Goal: Task Accomplishment & Management: Use online tool/utility

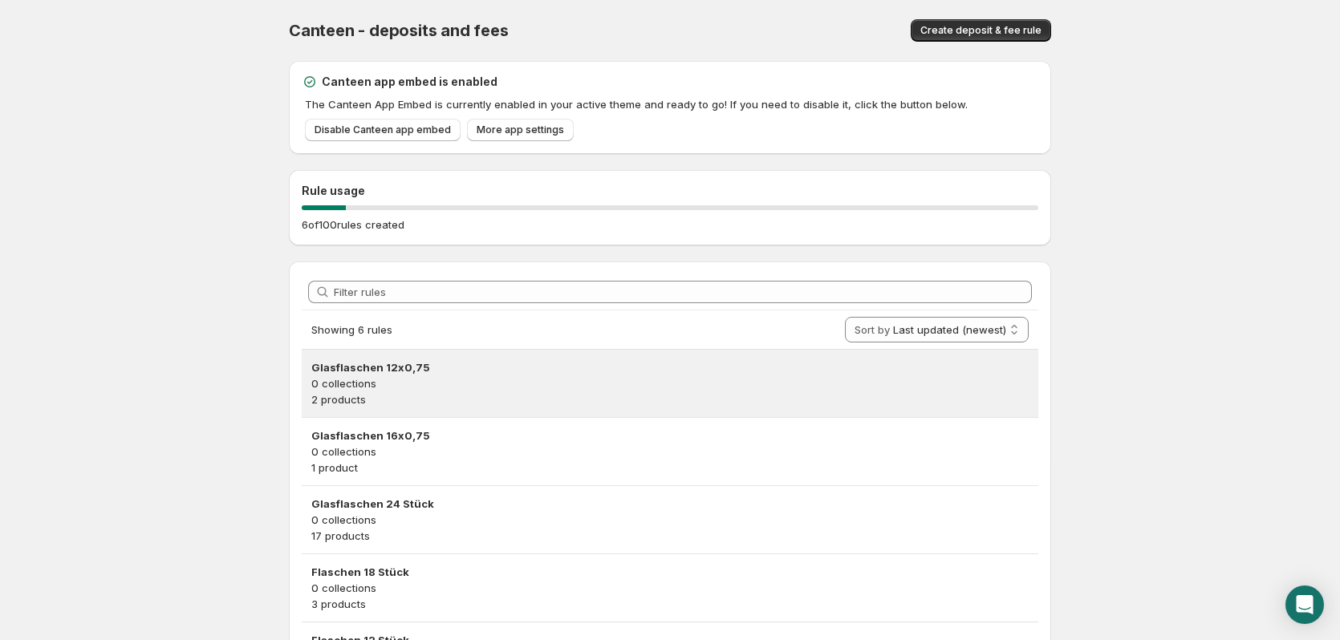
scroll to position [182, 0]
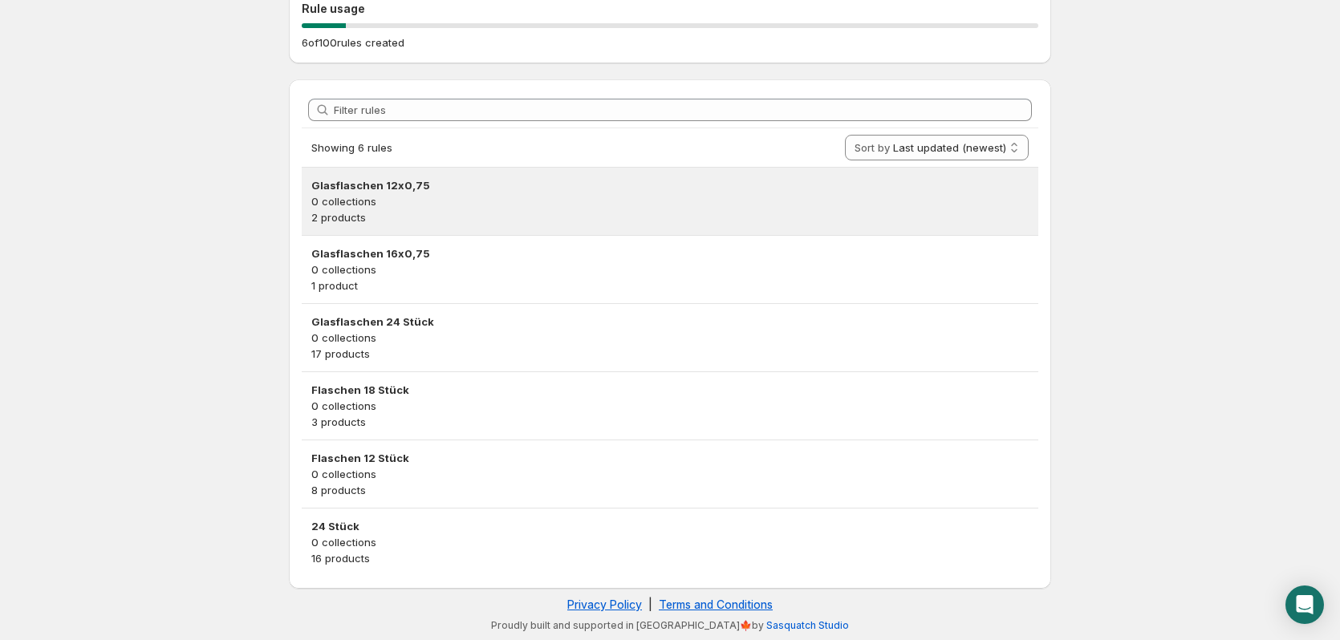
click at [497, 187] on h3 "Glasflaschen 12x0,75" at bounding box center [670, 185] width 718 height 16
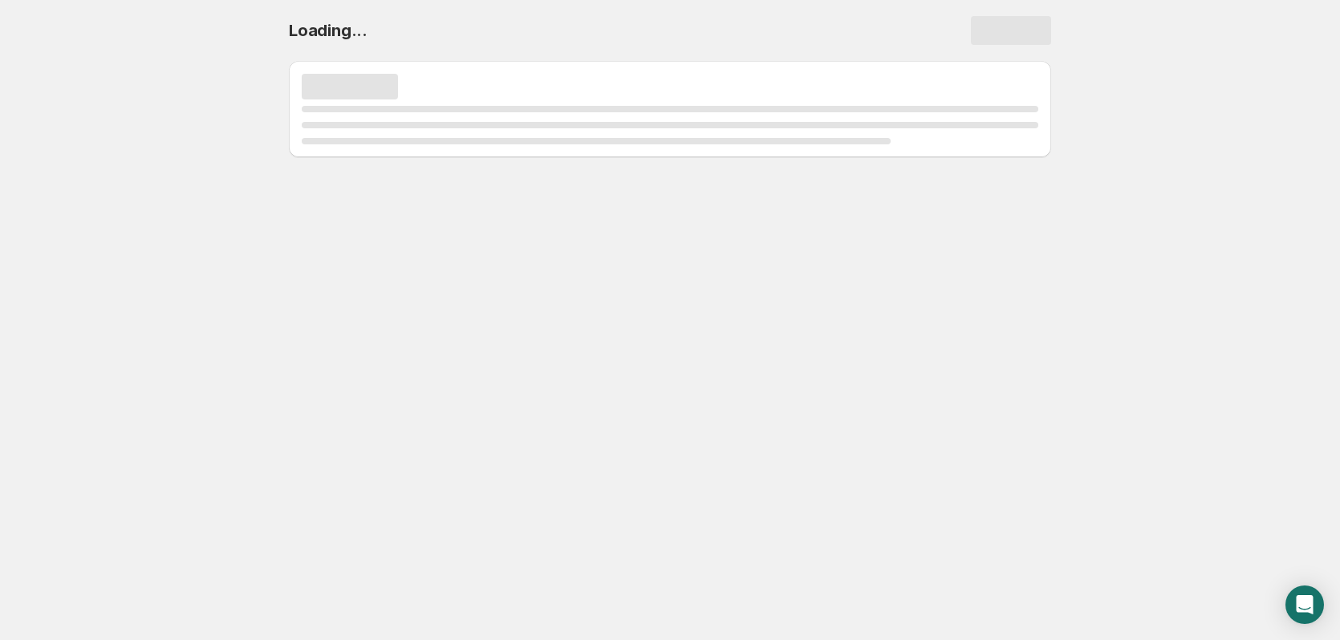
scroll to position [0, 0]
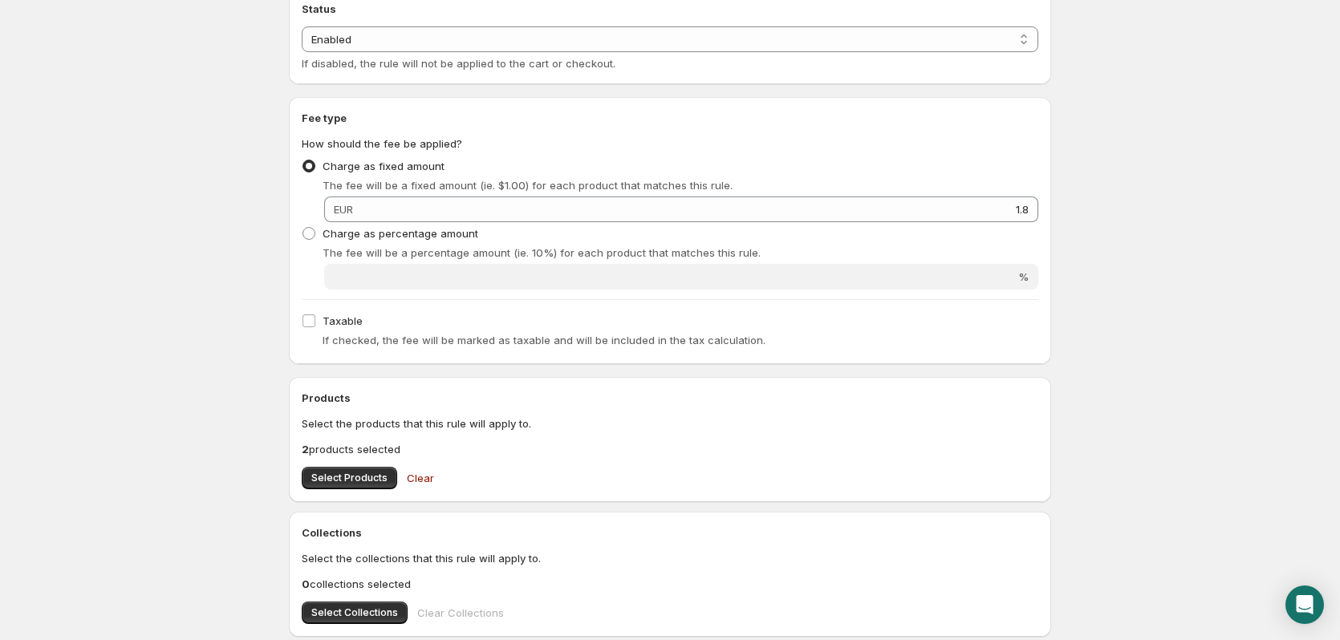
scroll to position [478, 0]
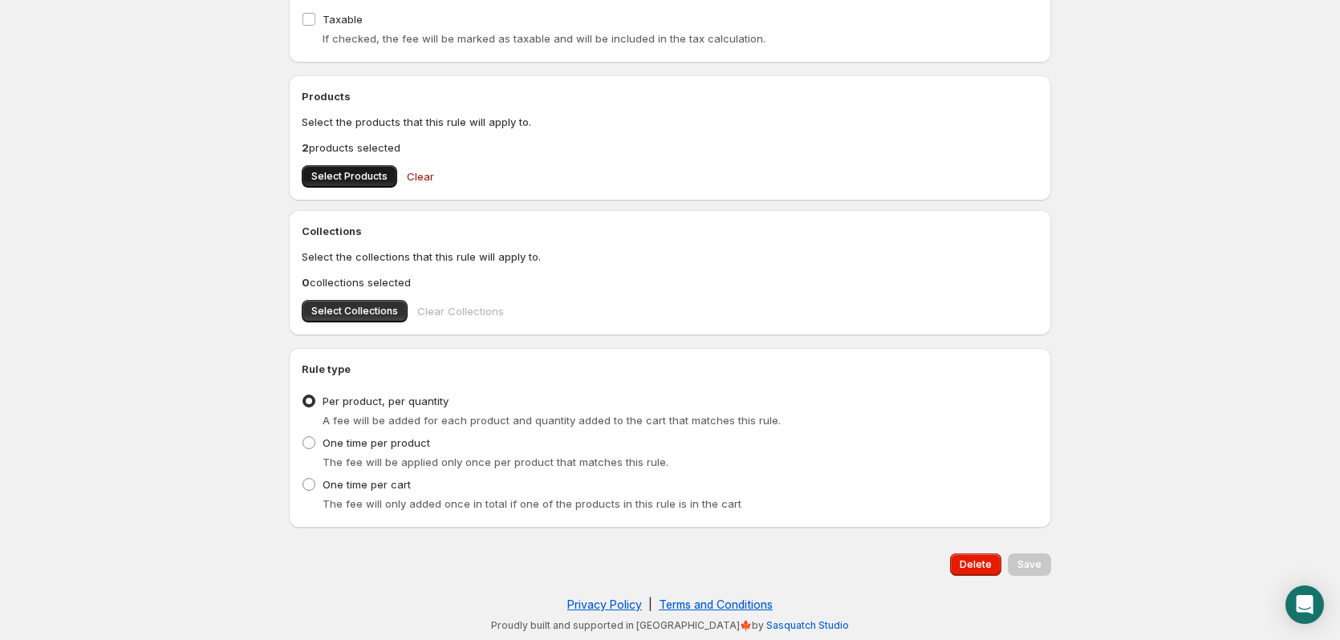
click at [336, 182] on span "Select Products" at bounding box center [349, 176] width 76 height 13
click at [966, 567] on span "Delete" at bounding box center [976, 565] width 32 height 13
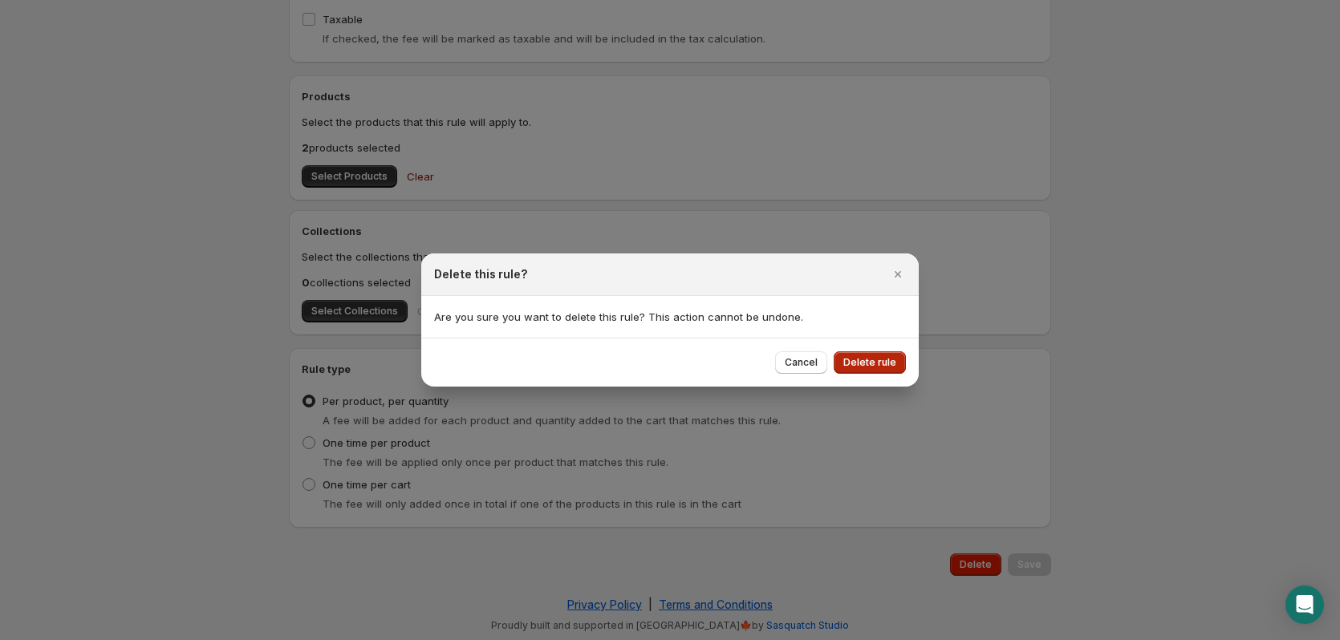
click at [880, 360] on span "Delete rule" at bounding box center [870, 362] width 53 height 13
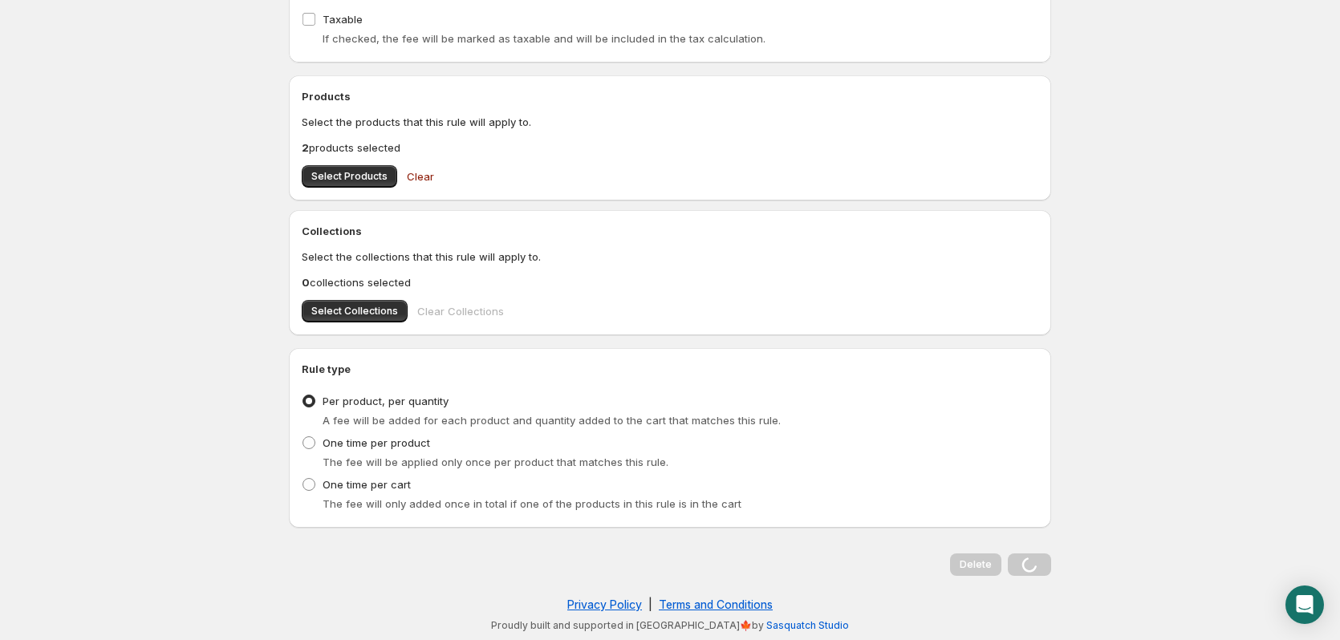
scroll to position [0, 0]
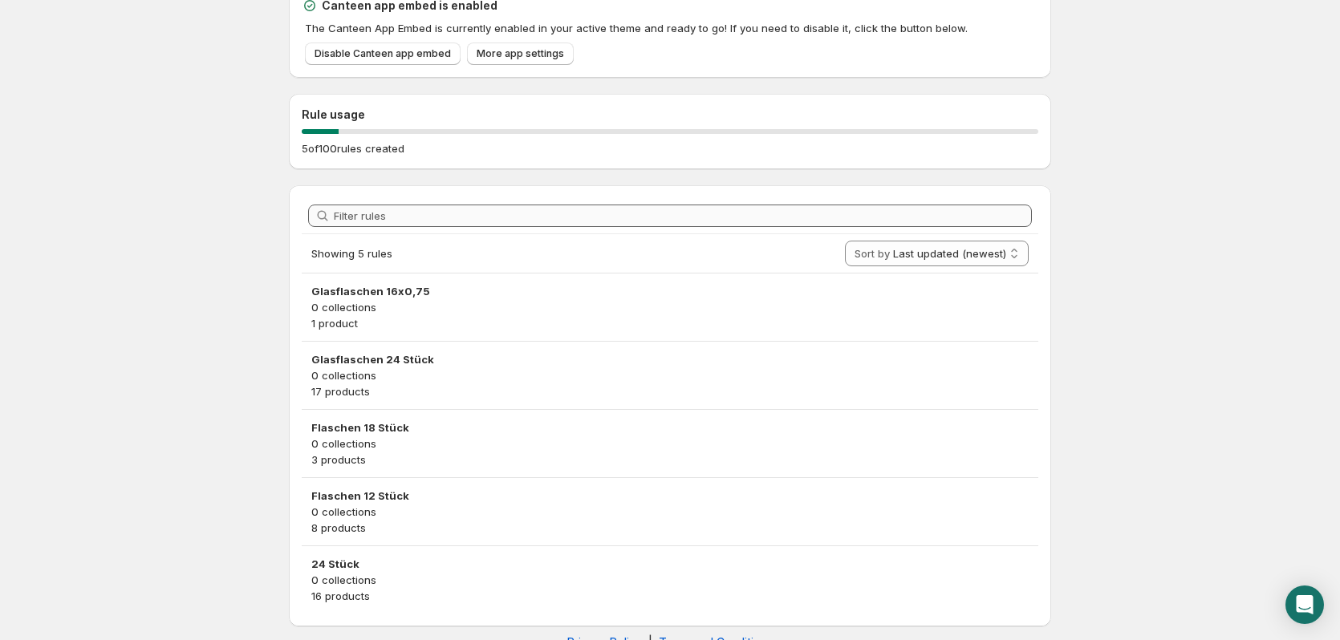
scroll to position [114, 0]
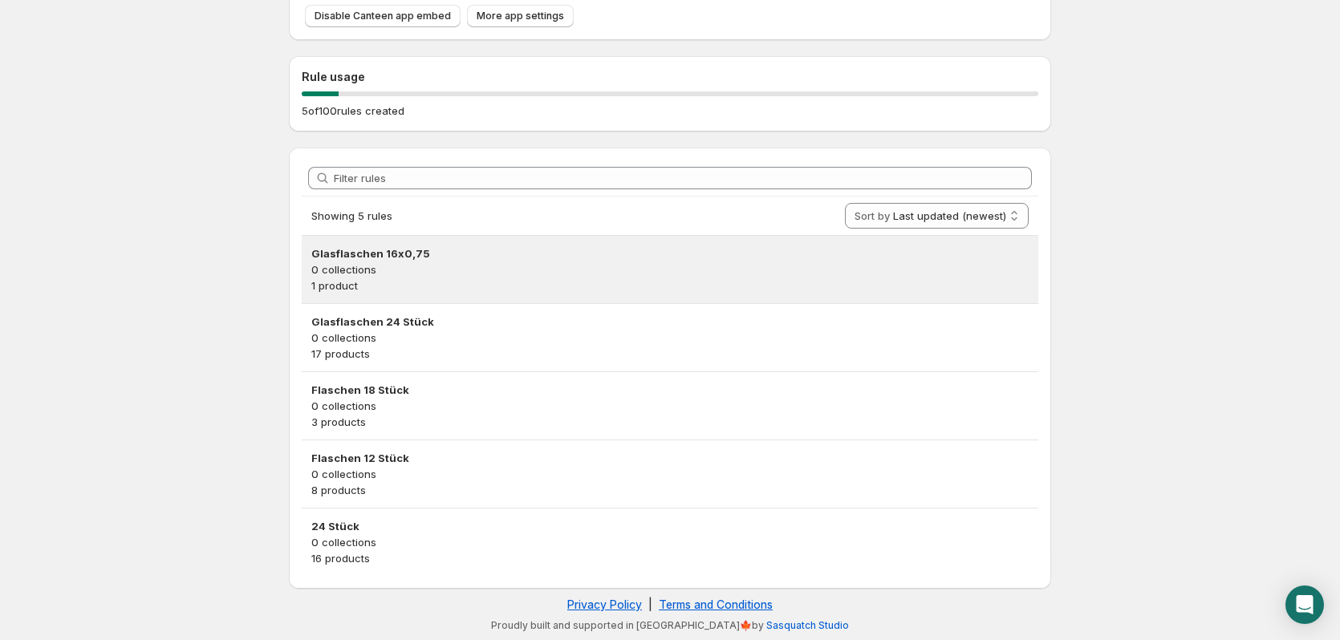
click at [419, 258] on h3 "Glasflaschen 16x0,75" at bounding box center [670, 254] width 718 height 16
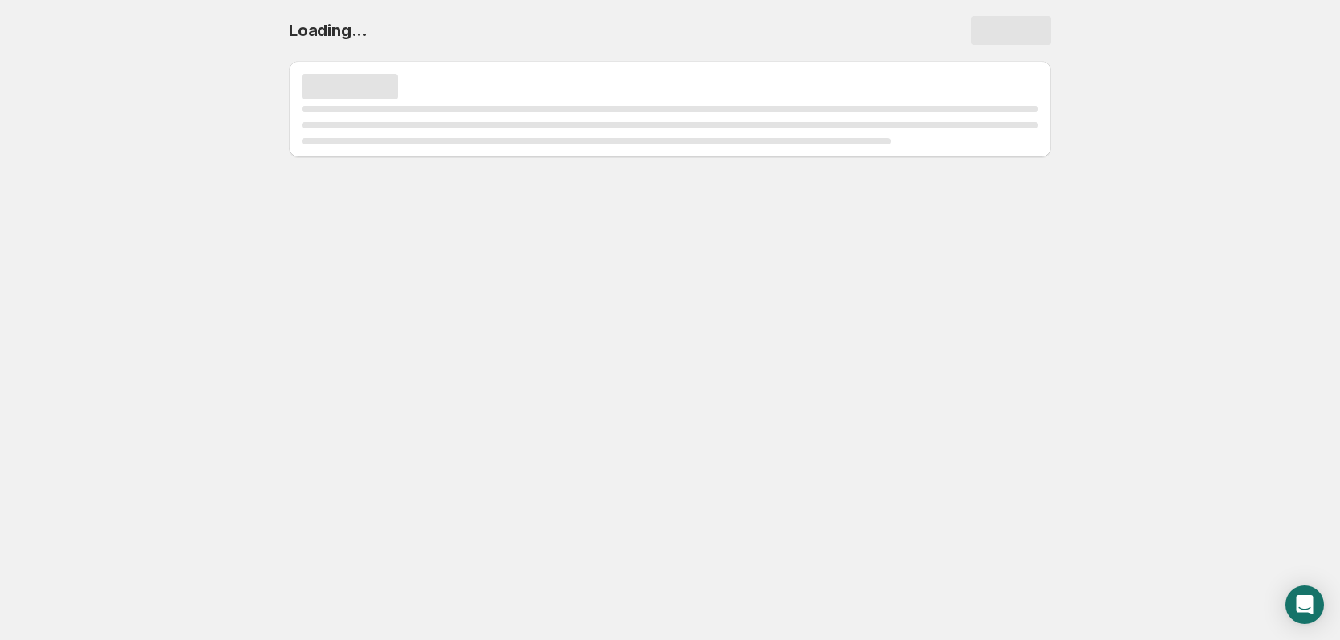
scroll to position [0, 0]
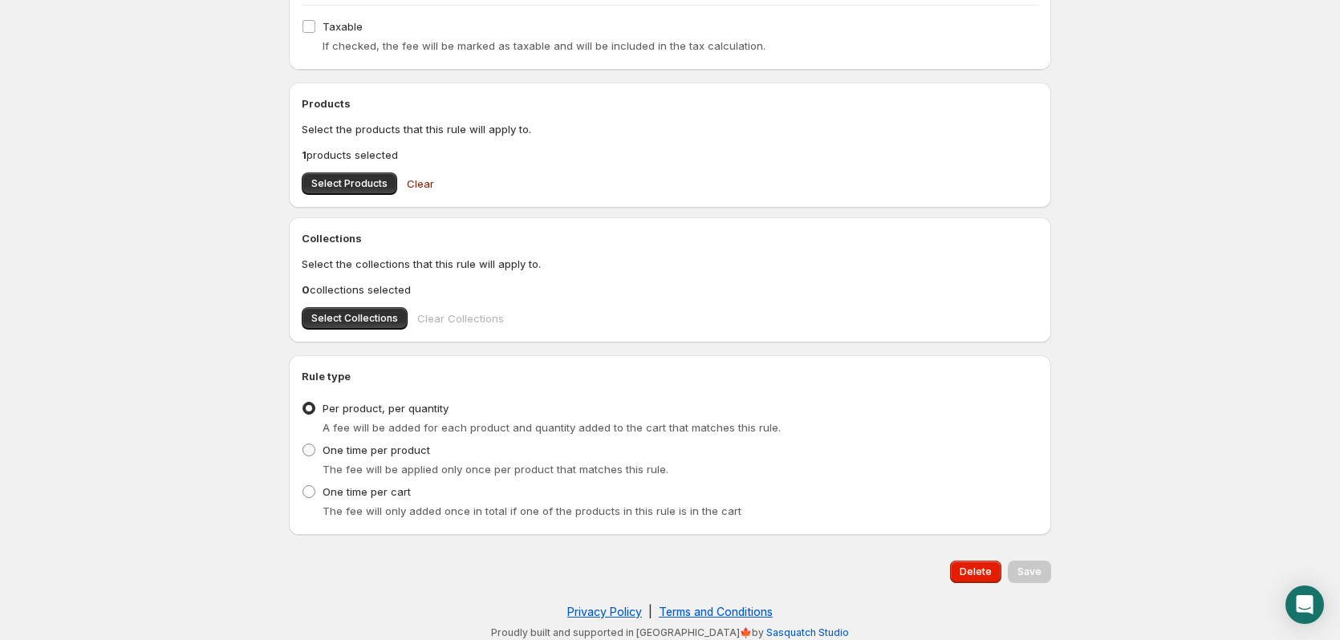
scroll to position [478, 0]
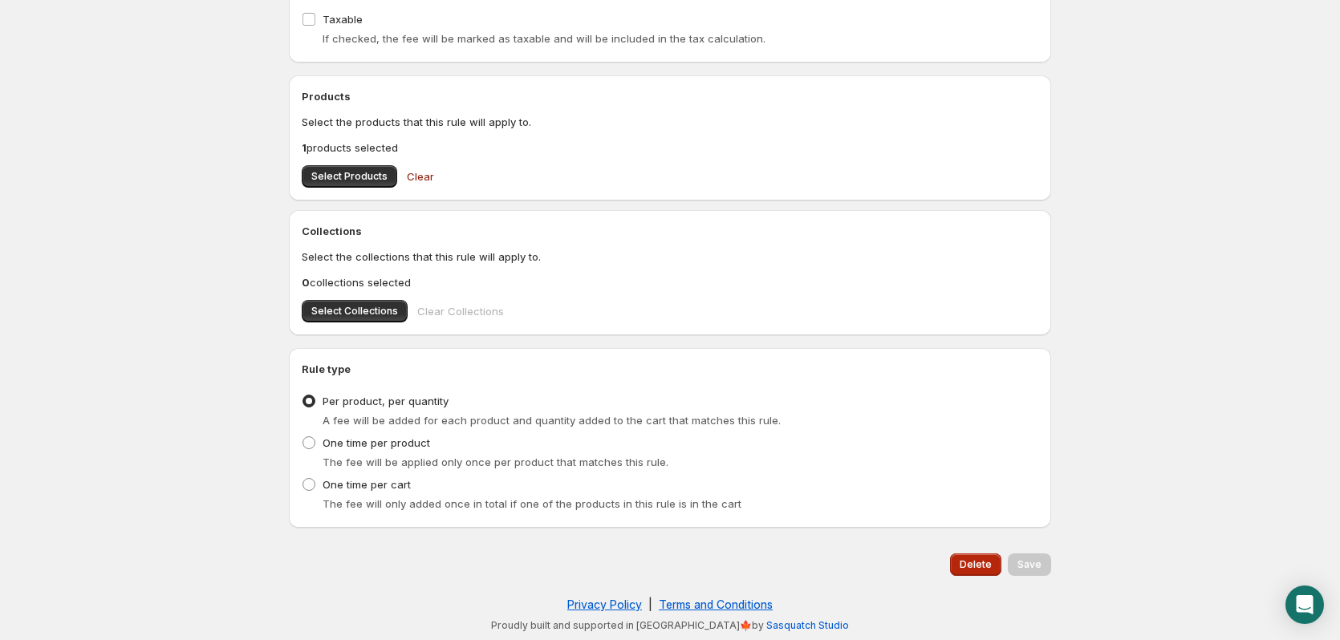
click at [974, 567] on span "Delete" at bounding box center [976, 565] width 32 height 13
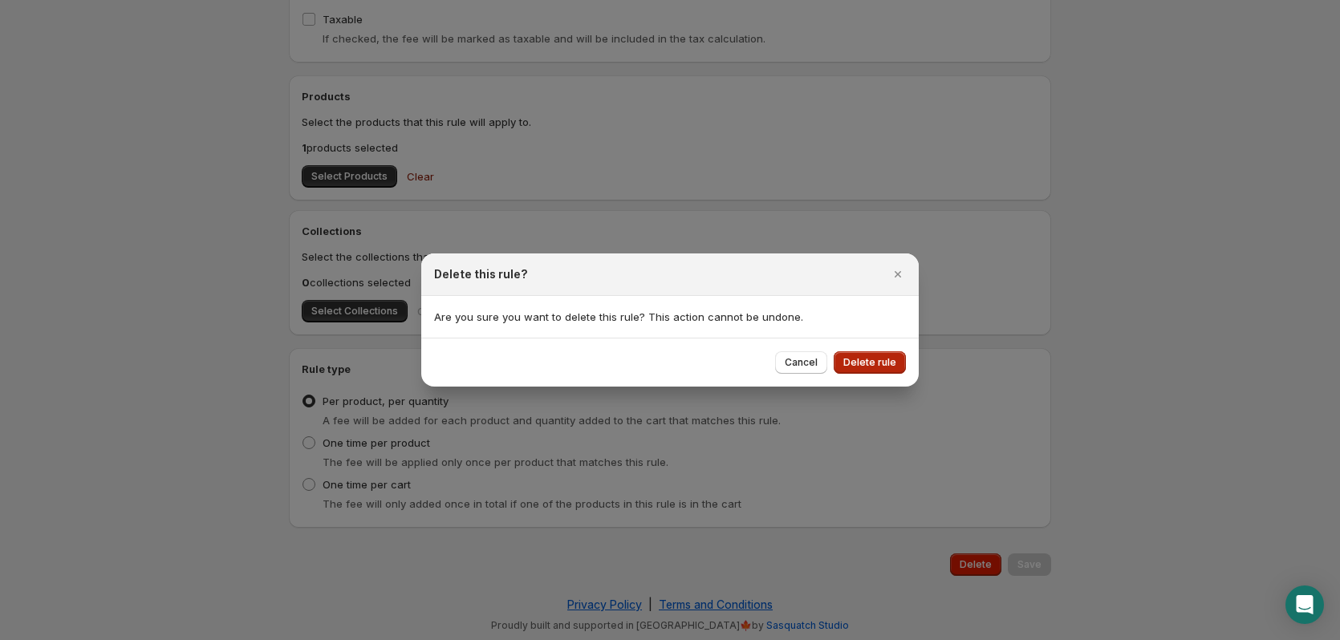
click at [881, 352] on button "Delete rule" at bounding box center [870, 363] width 72 height 22
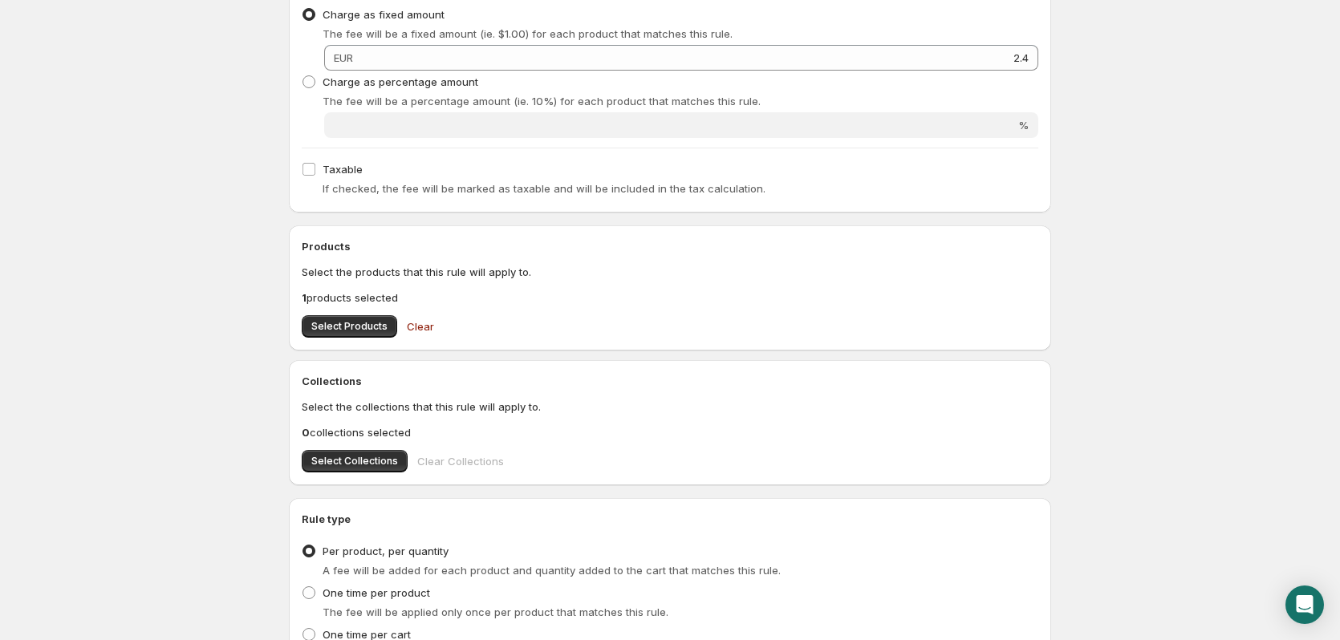
scroll to position [0, 0]
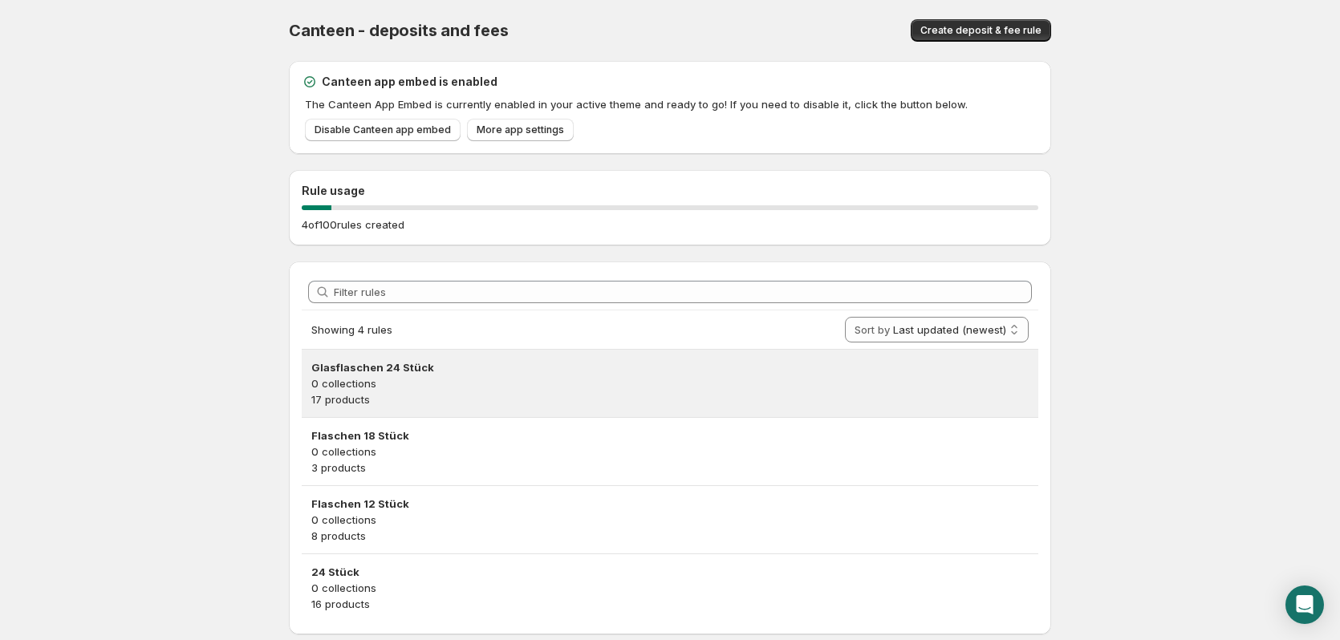
click at [505, 373] on h3 "Glasflaschen 24 Stück" at bounding box center [670, 368] width 718 height 16
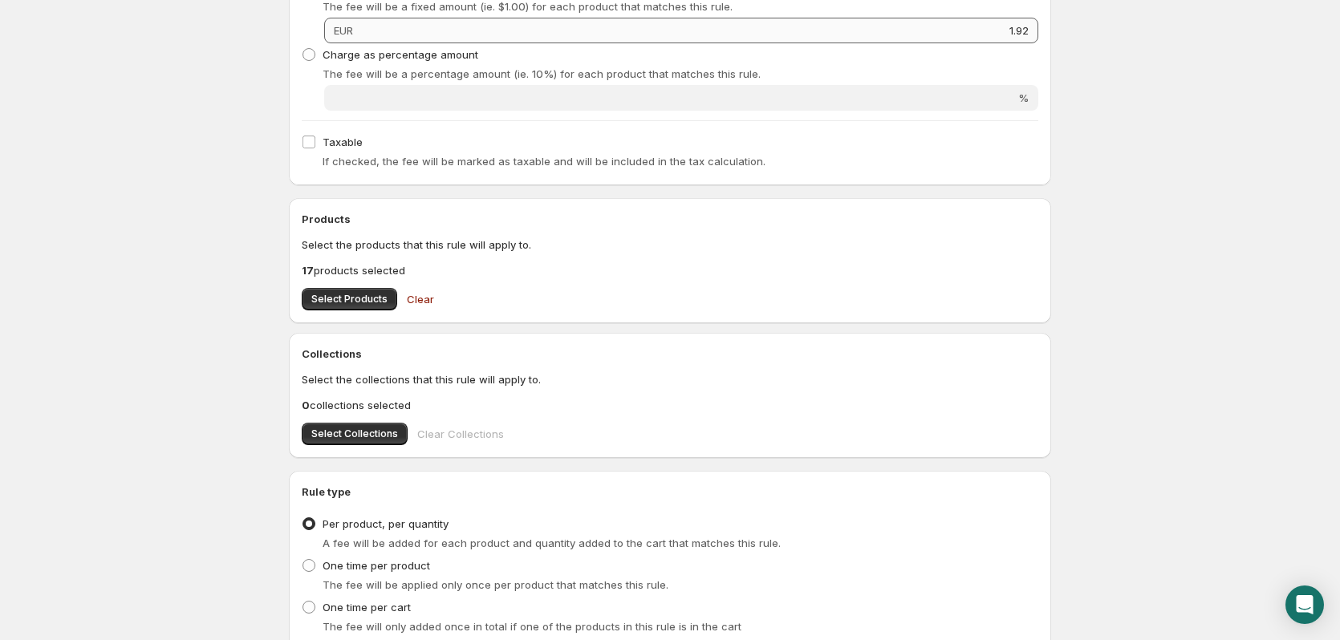
scroll to position [478, 0]
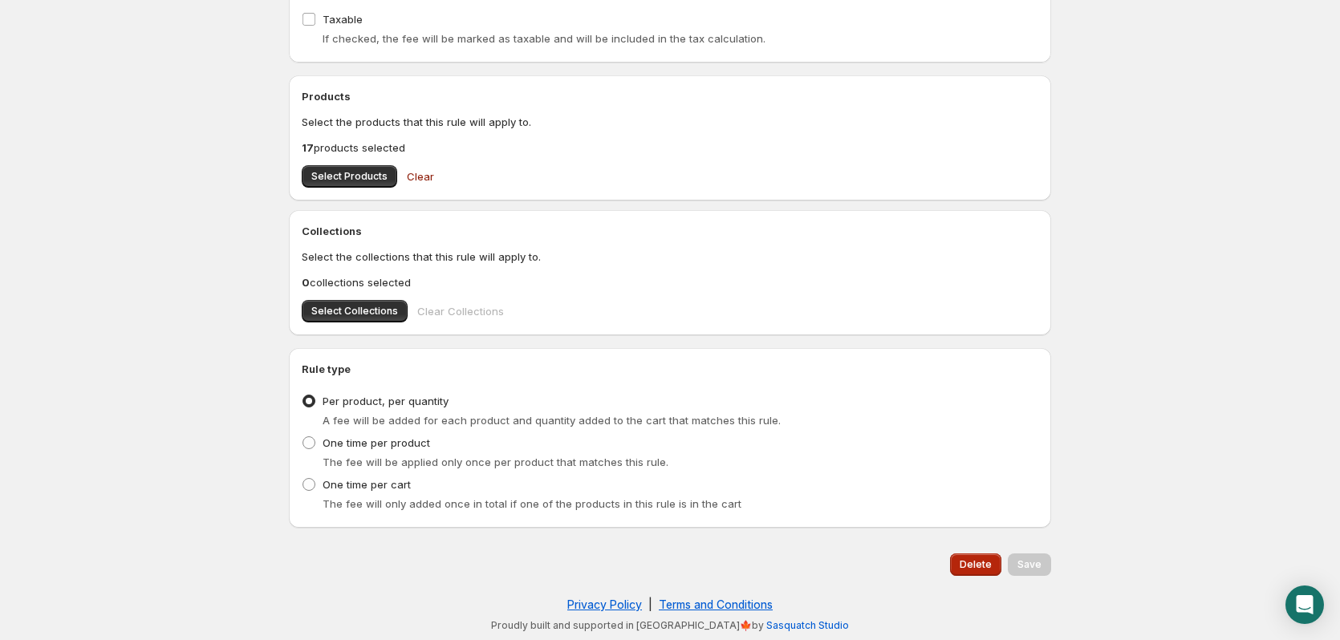
click at [979, 570] on span "Delete" at bounding box center [976, 565] width 32 height 13
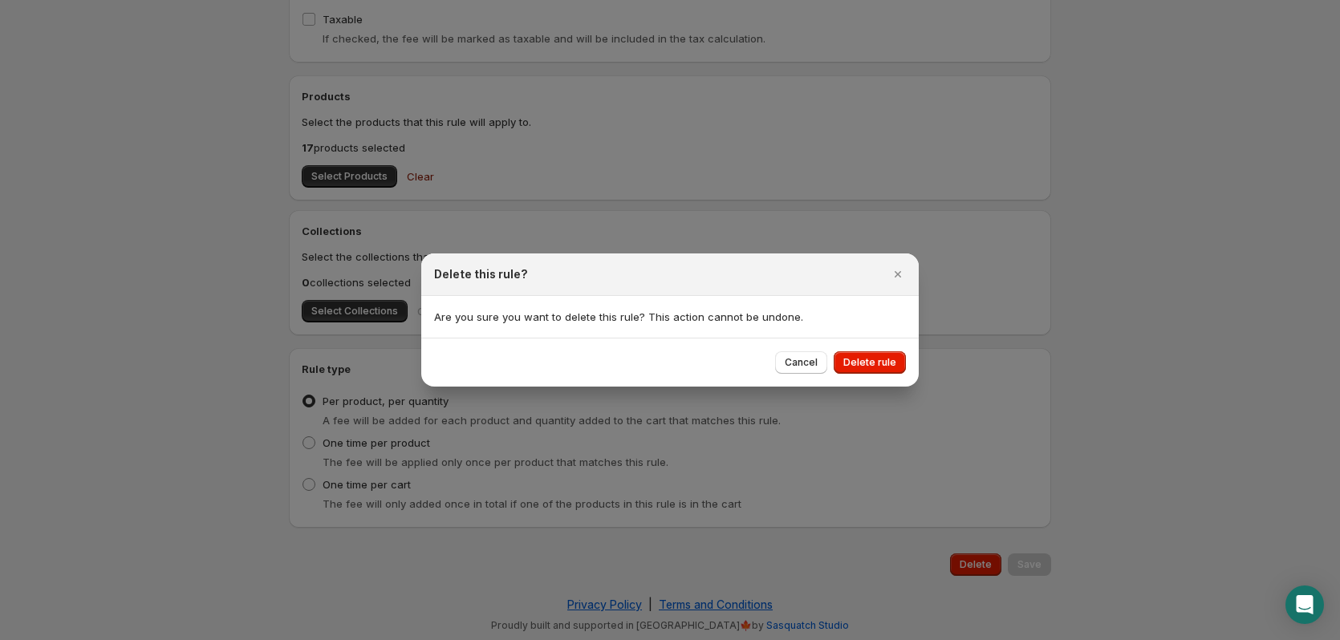
click at [880, 344] on div "Cancel Delete rule" at bounding box center [670, 362] width 498 height 49
click at [880, 360] on span "Delete rule" at bounding box center [870, 362] width 53 height 13
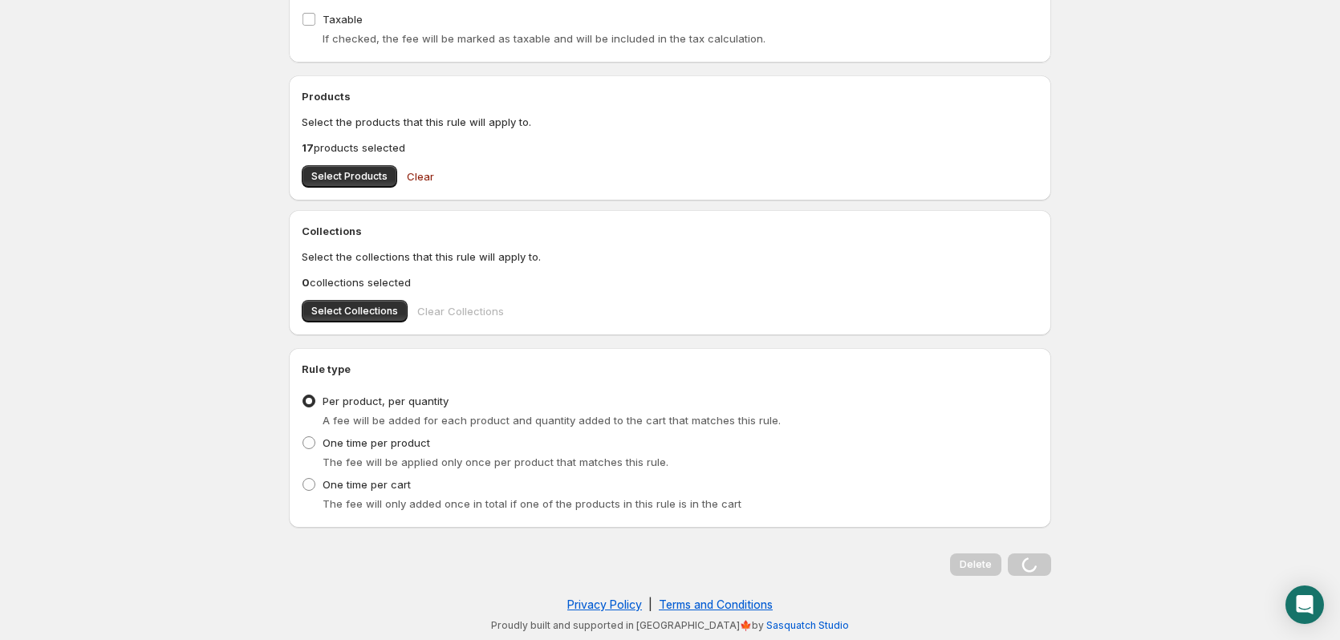
scroll to position [0, 0]
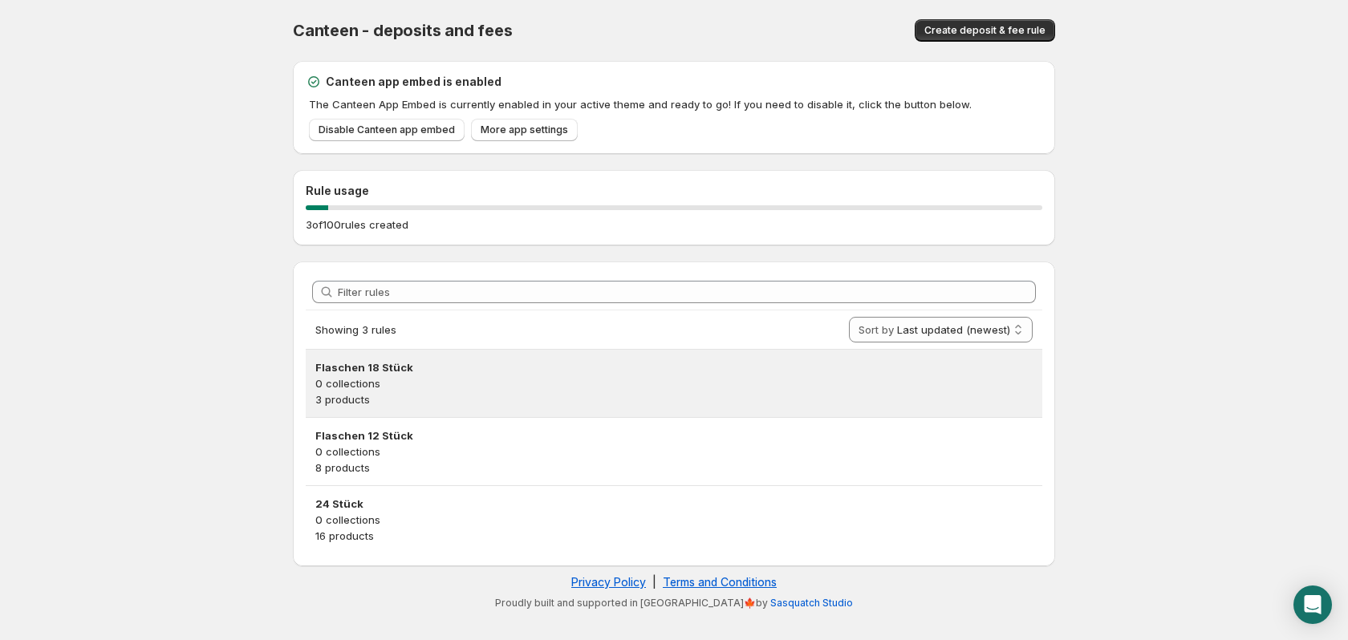
click at [479, 364] on h3 "Flaschen 18 Stück" at bounding box center [674, 368] width 718 height 16
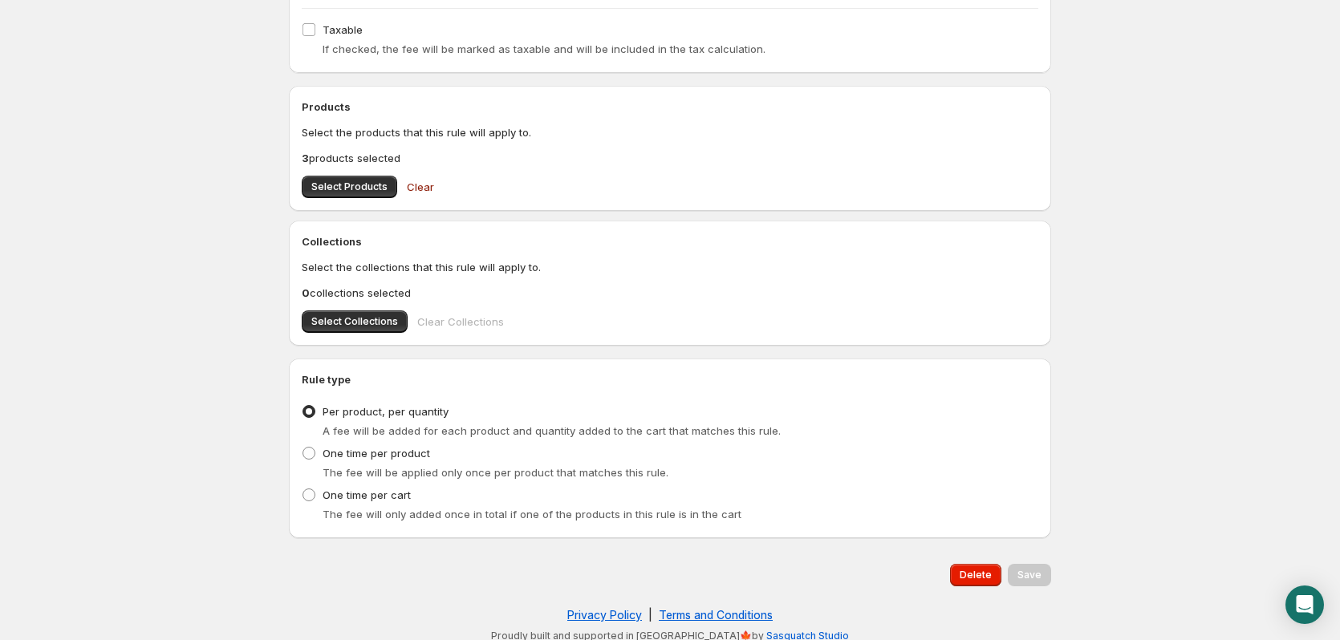
scroll to position [478, 0]
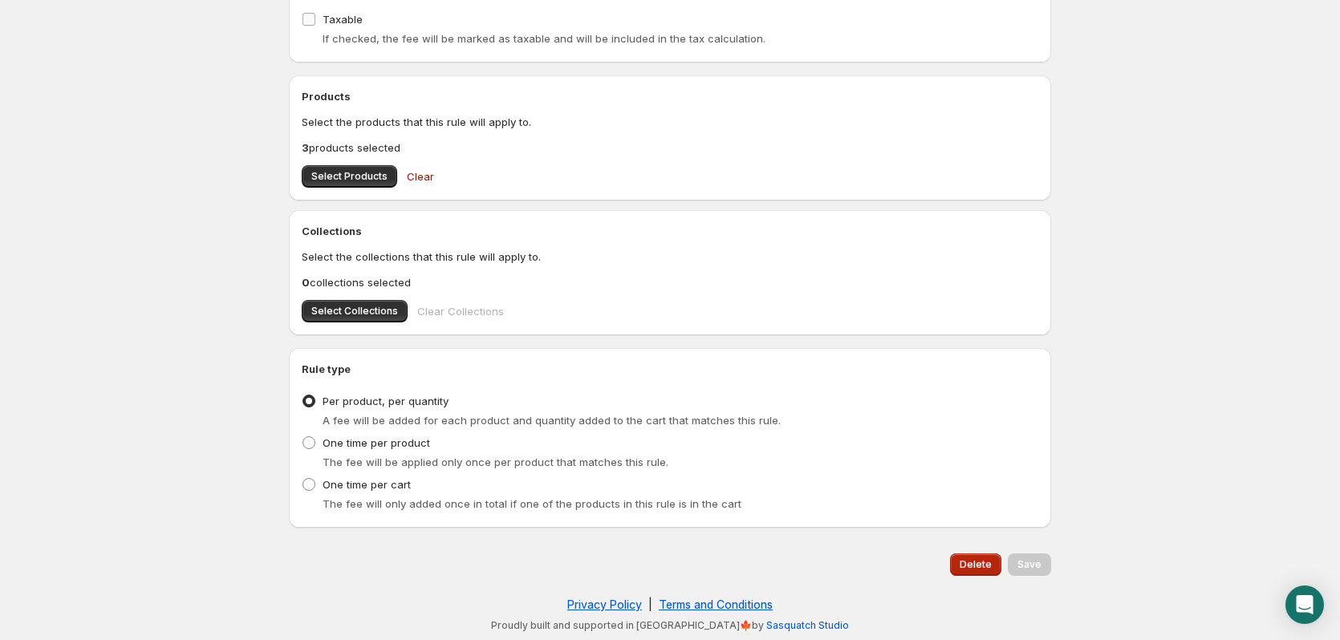
click at [992, 566] on button "Delete" at bounding box center [975, 565] width 51 height 22
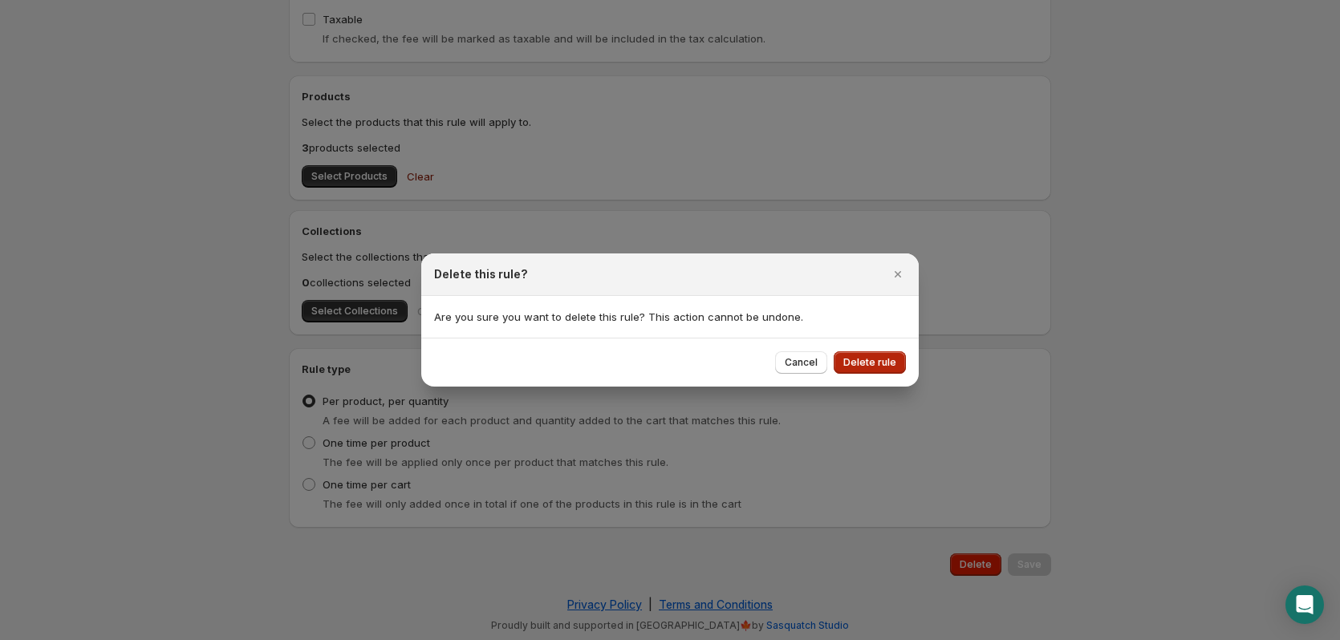
click at [871, 369] on button "Delete rule" at bounding box center [870, 363] width 72 height 22
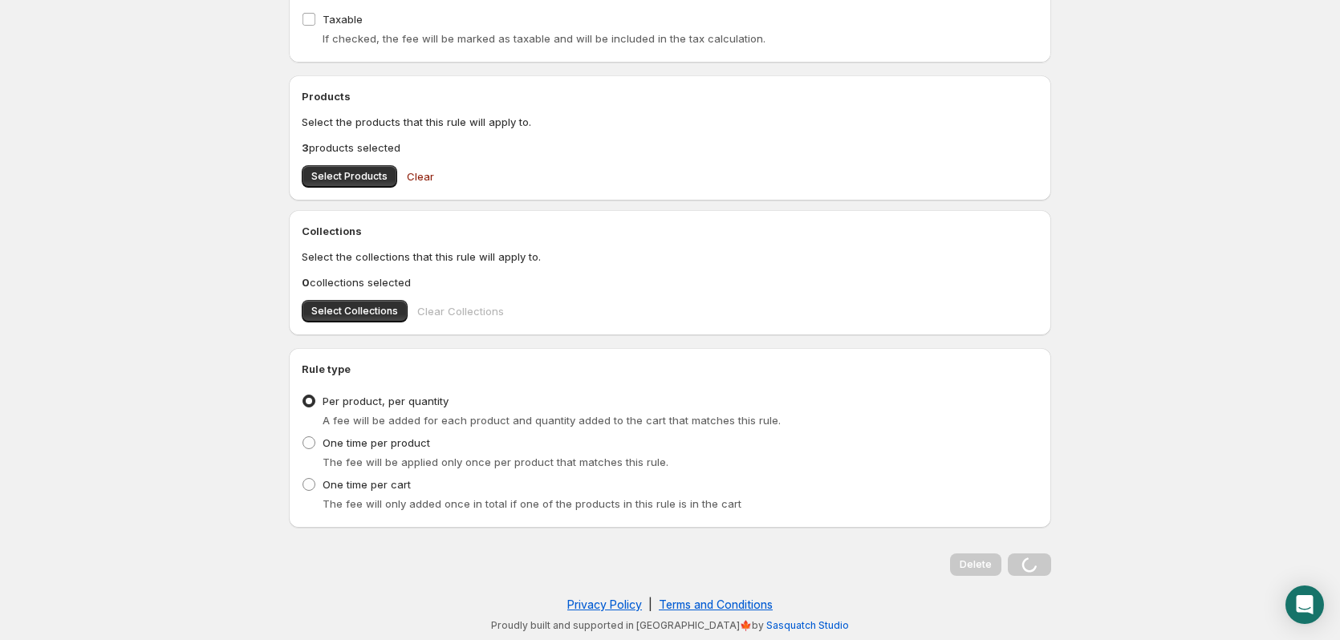
scroll to position [0, 0]
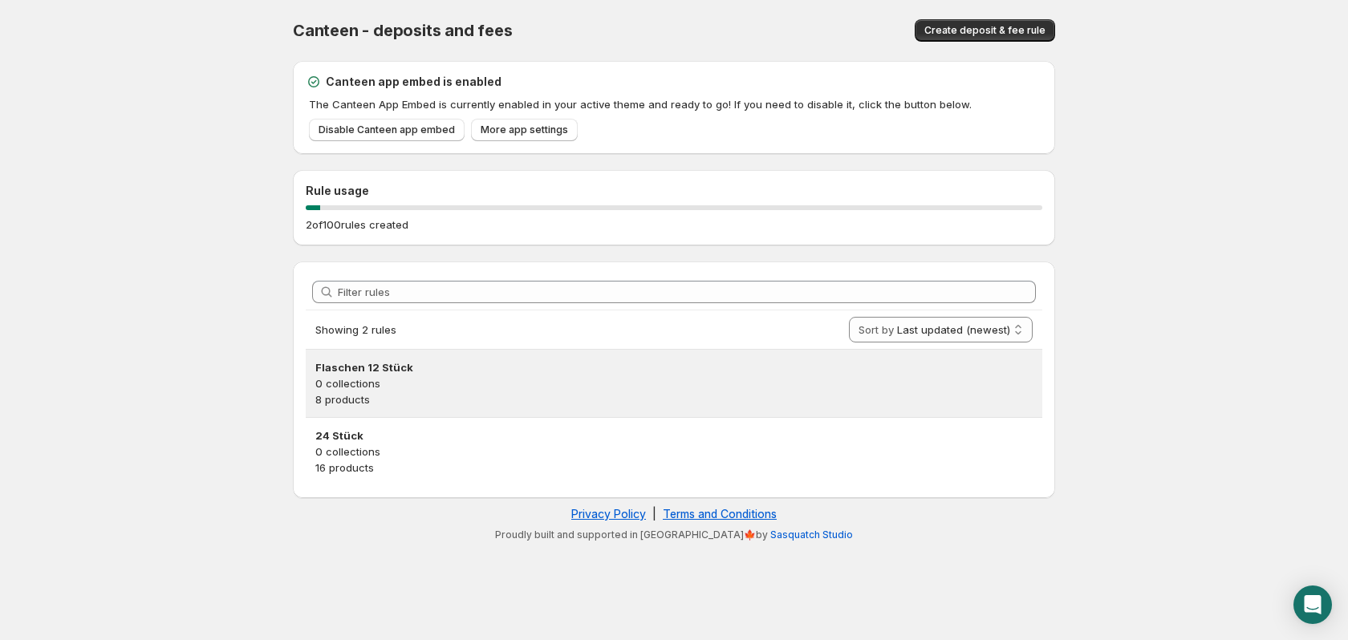
click at [389, 360] on h3 "Flaschen 12 Stück" at bounding box center [674, 368] width 718 height 16
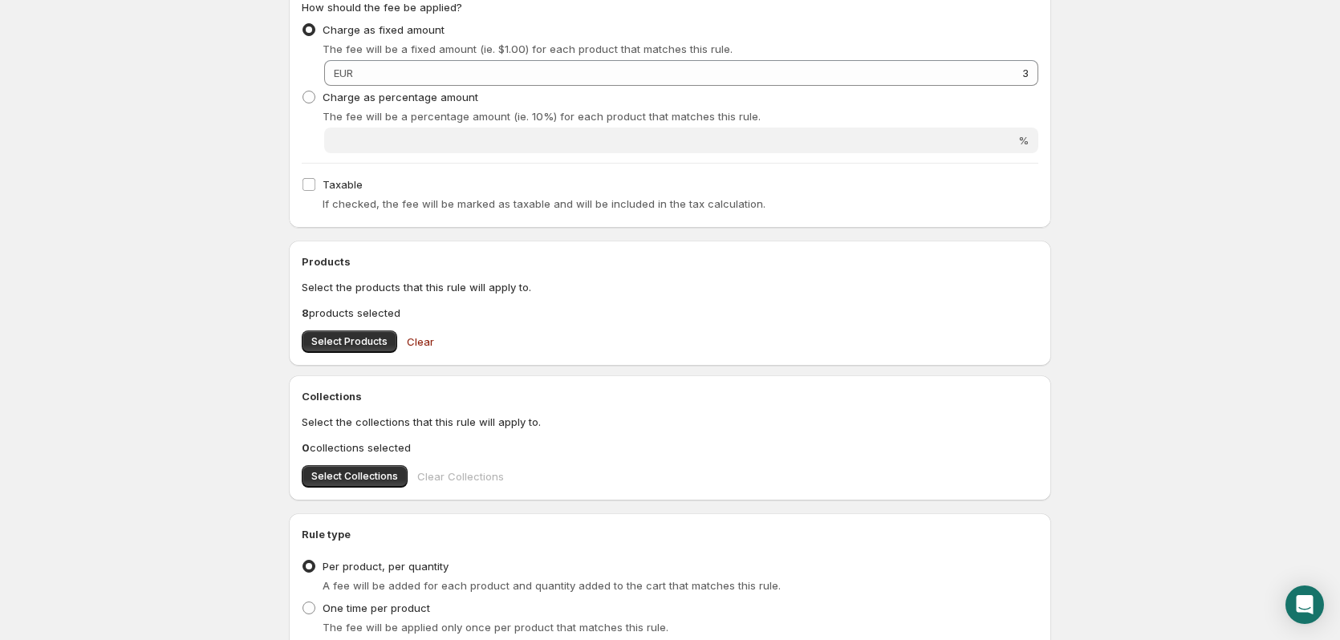
scroll to position [478, 0]
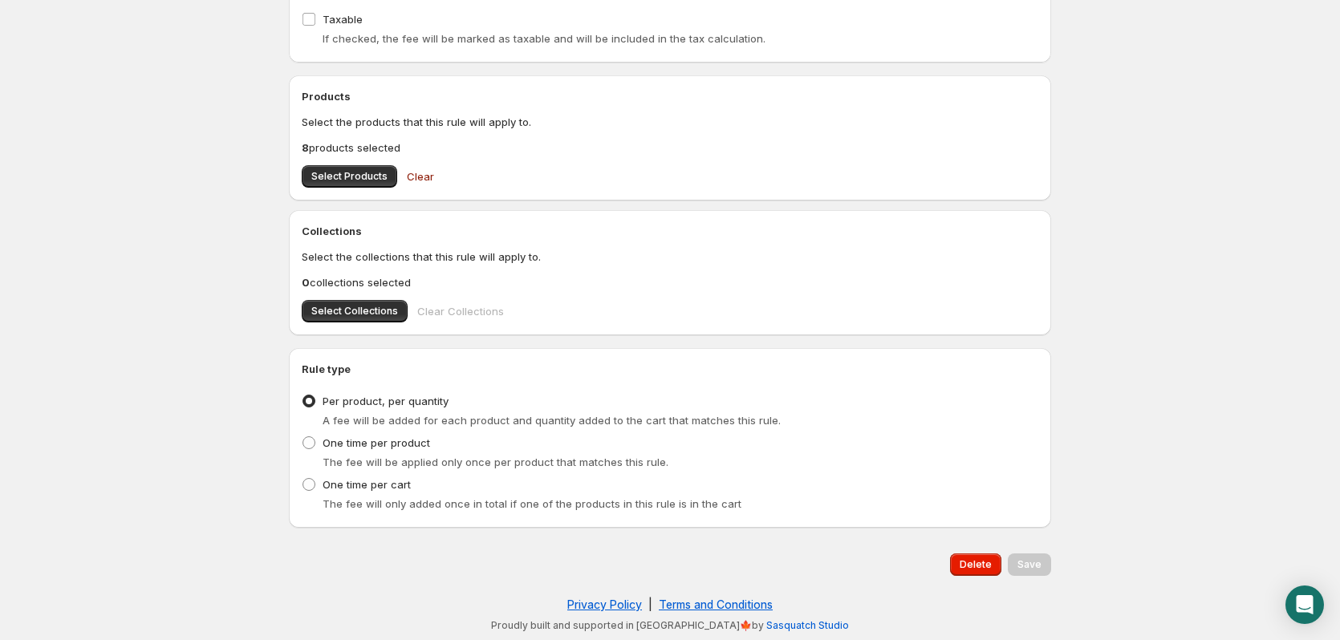
click at [967, 547] on div "Delete" at bounding box center [973, 561] width 58 height 29
click at [967, 558] on button "Delete" at bounding box center [975, 565] width 51 height 22
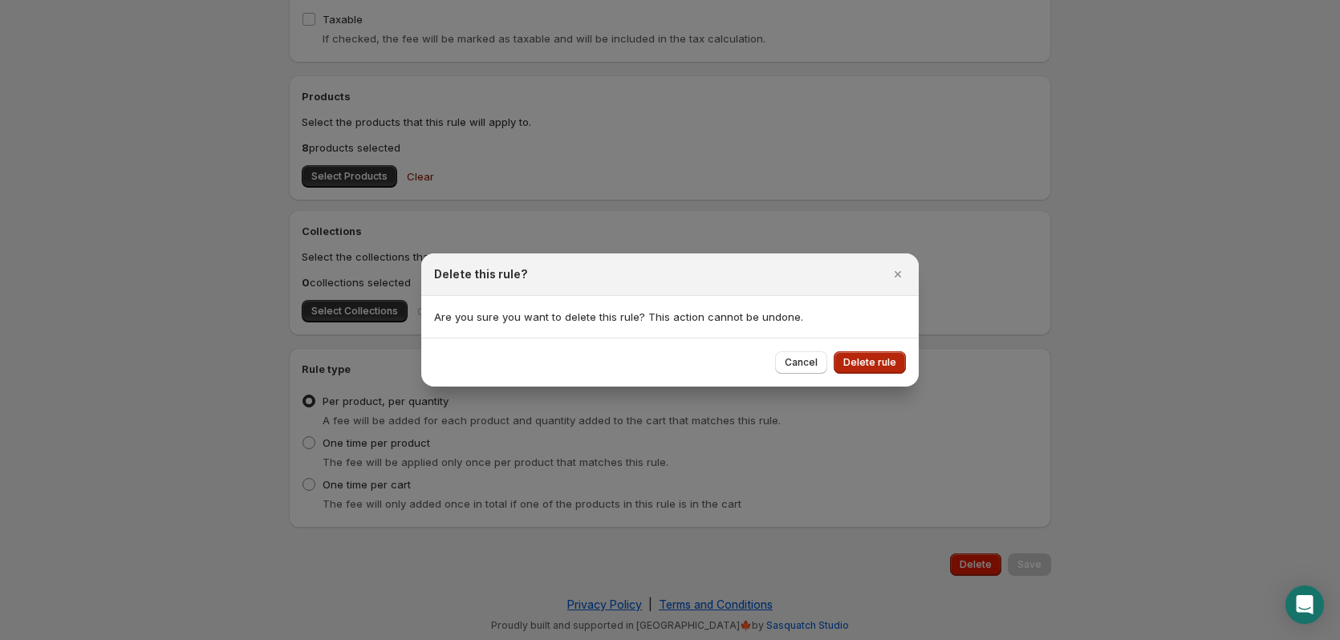
click at [896, 366] on button "Delete rule" at bounding box center [870, 363] width 72 height 22
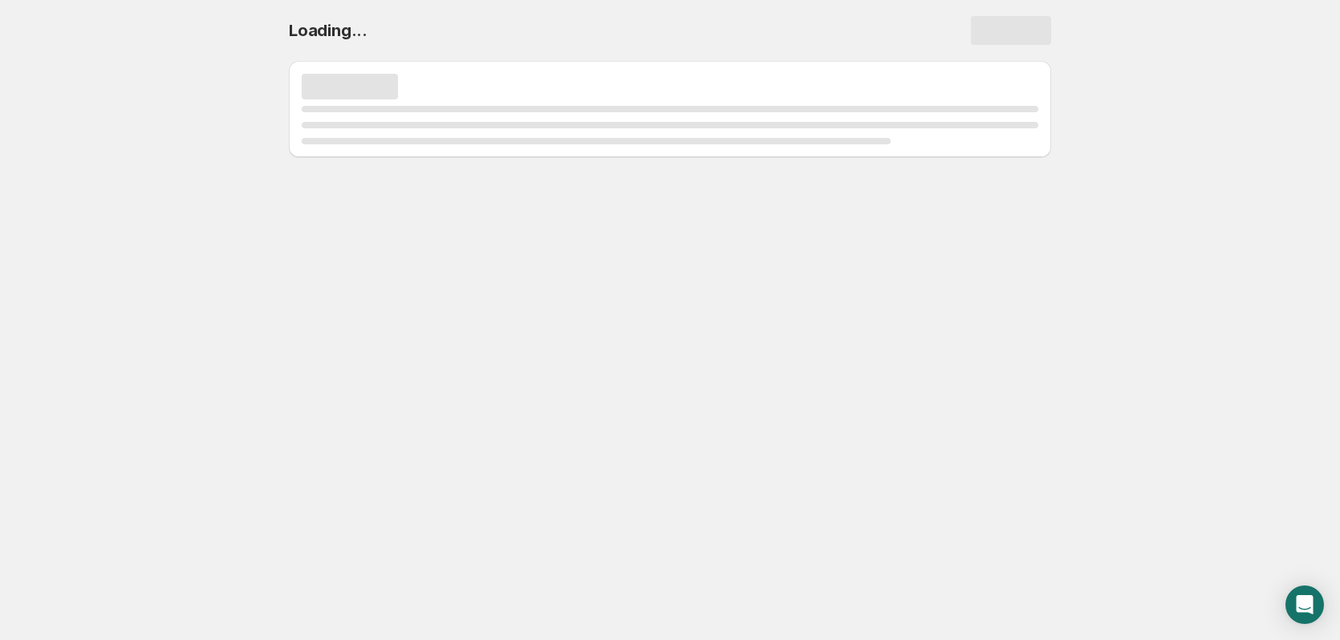
scroll to position [0, 0]
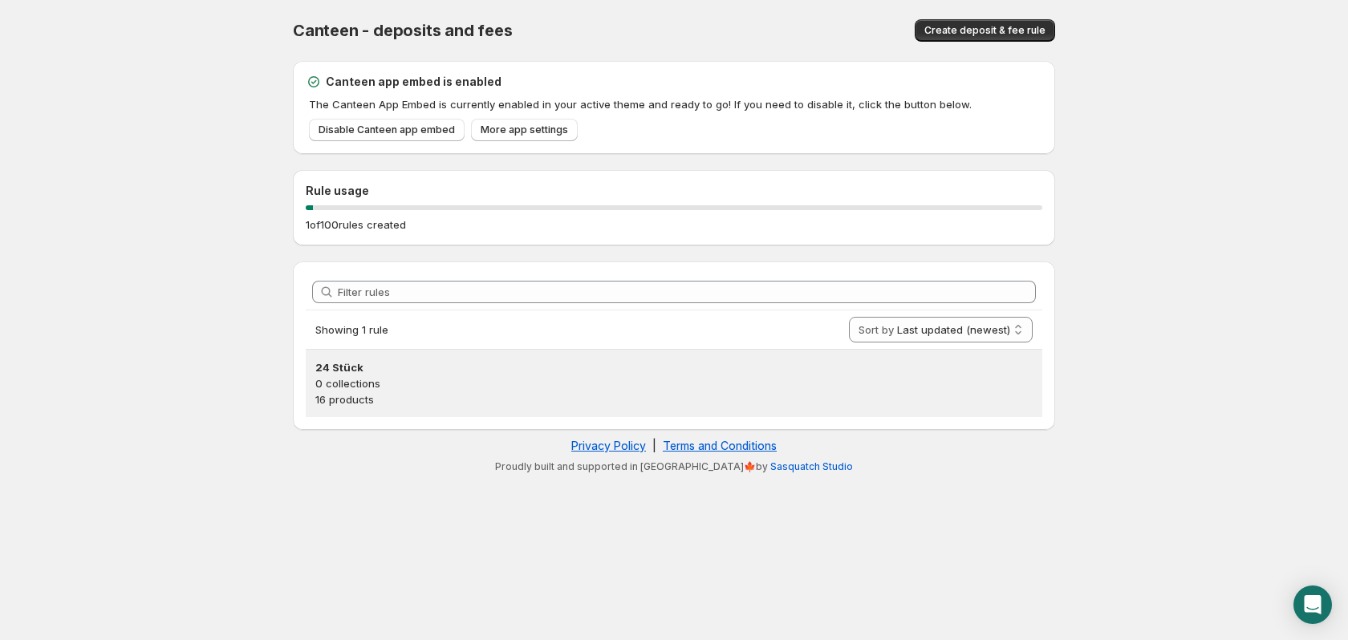
click at [470, 383] on p "0 collections" at bounding box center [674, 384] width 718 height 16
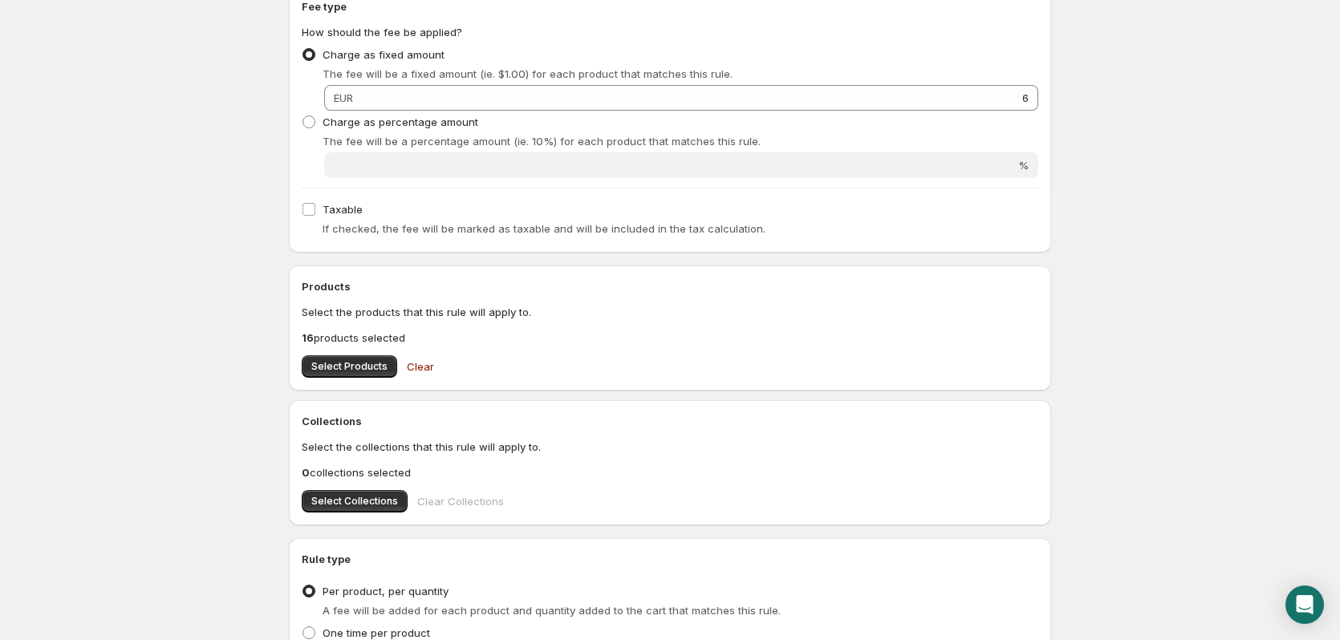
scroll to position [478, 0]
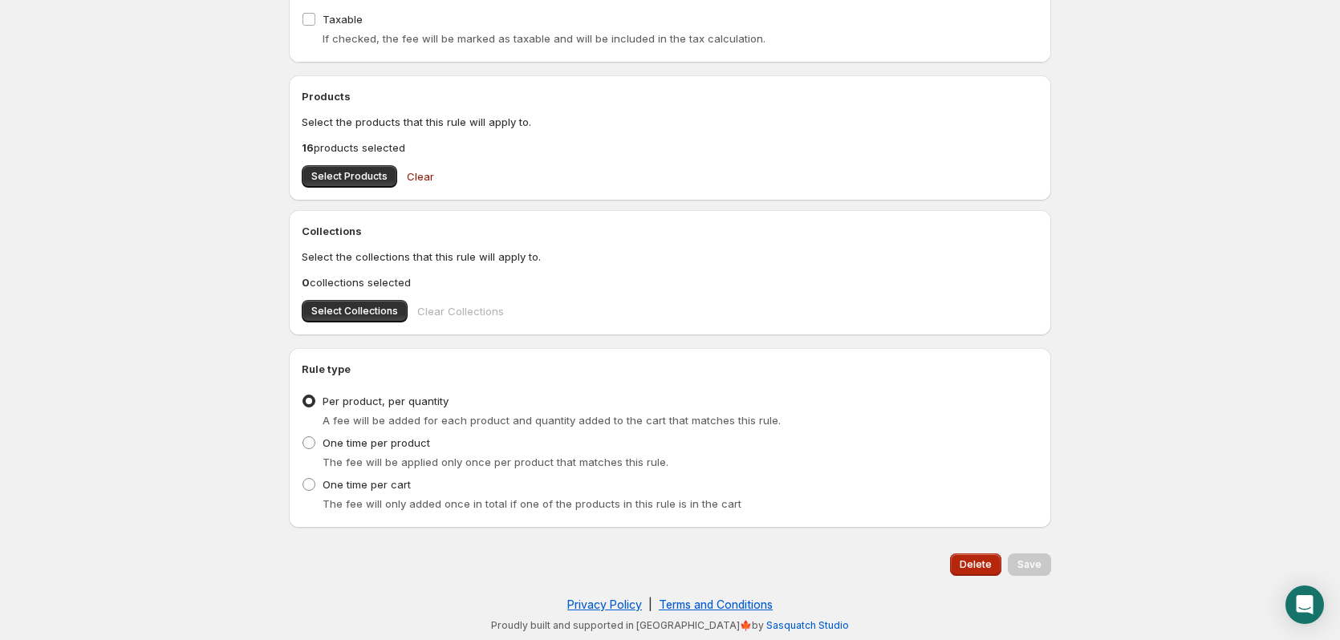
click at [984, 563] on span "Delete" at bounding box center [976, 565] width 32 height 13
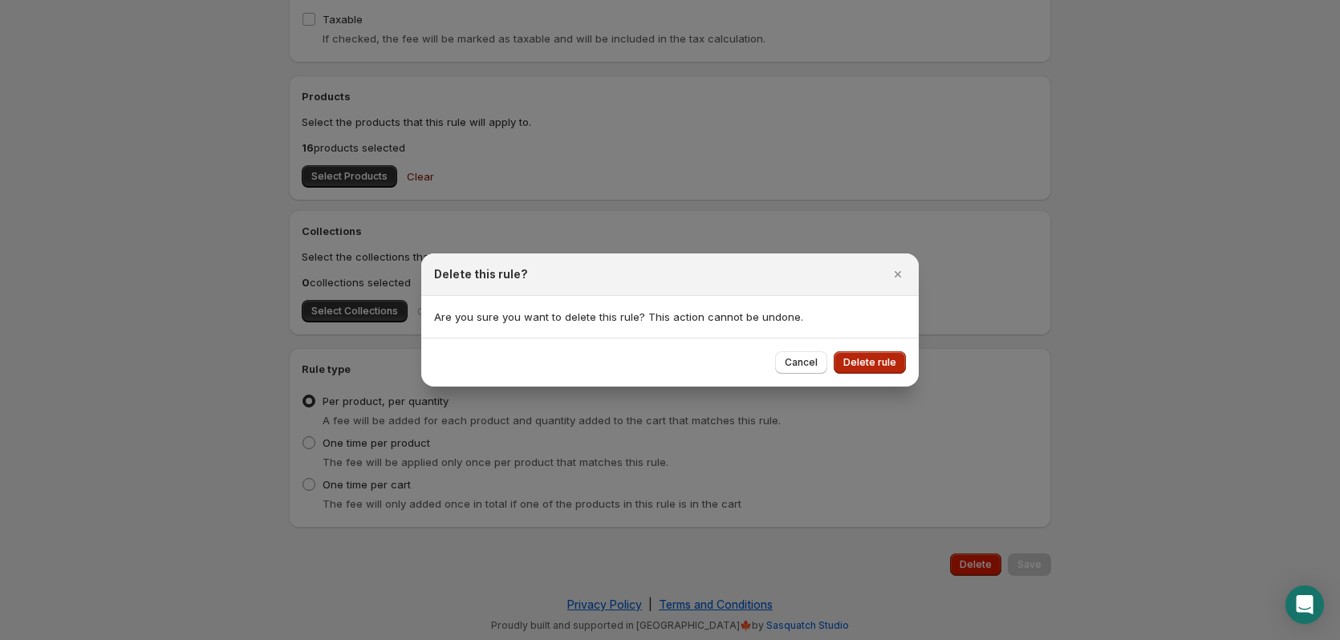
click at [869, 360] on span "Delete rule" at bounding box center [870, 362] width 53 height 13
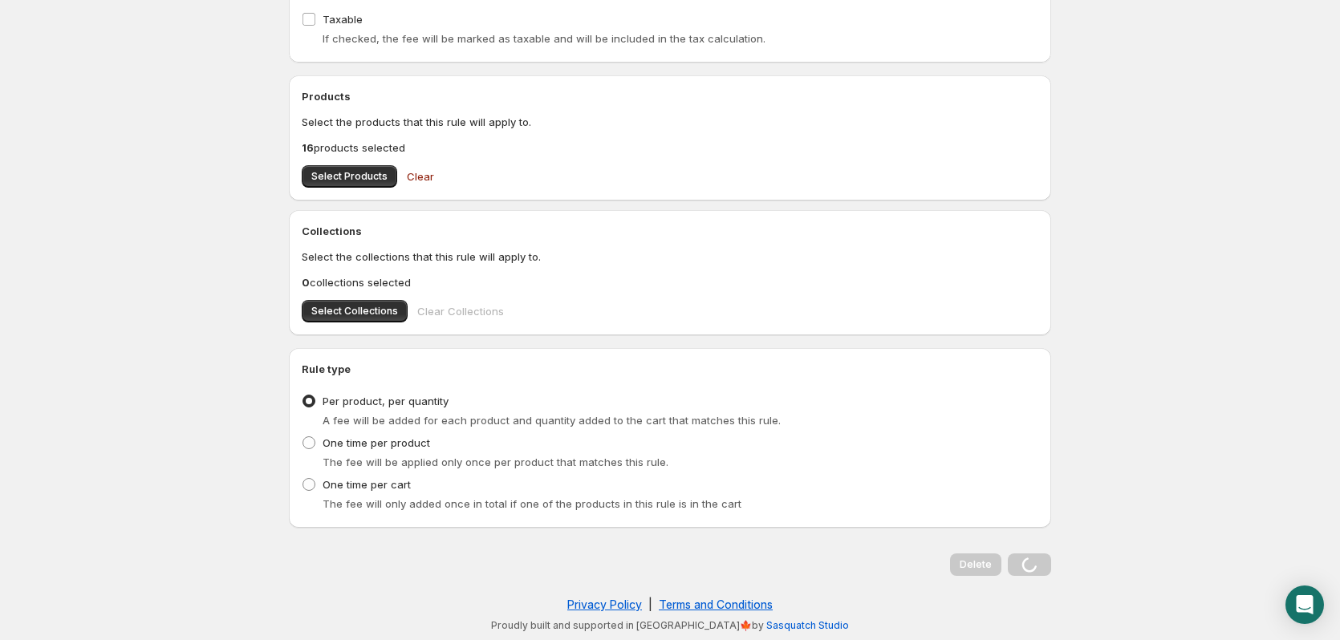
scroll to position [0, 0]
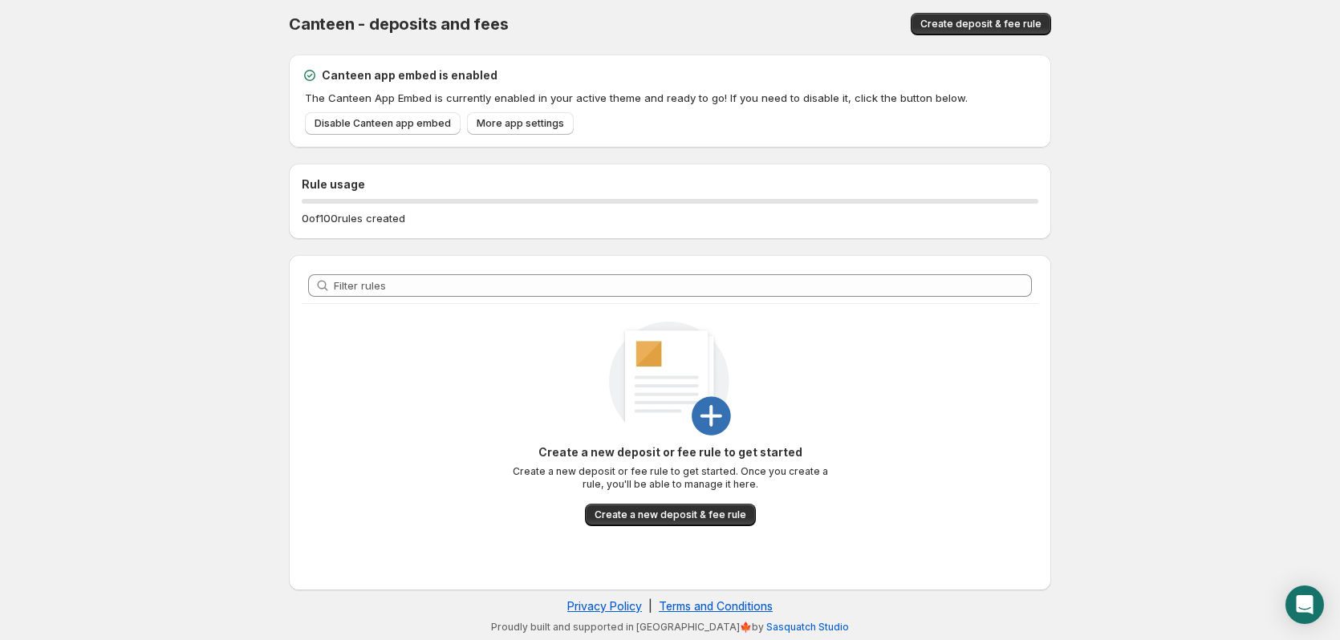
scroll to position [8, 0]
drag, startPoint x: 955, startPoint y: 21, endPoint x: 948, endPoint y: 29, distance: 10.8
click at [948, 29] on span "Create deposit & fee rule" at bounding box center [981, 22] width 121 height 13
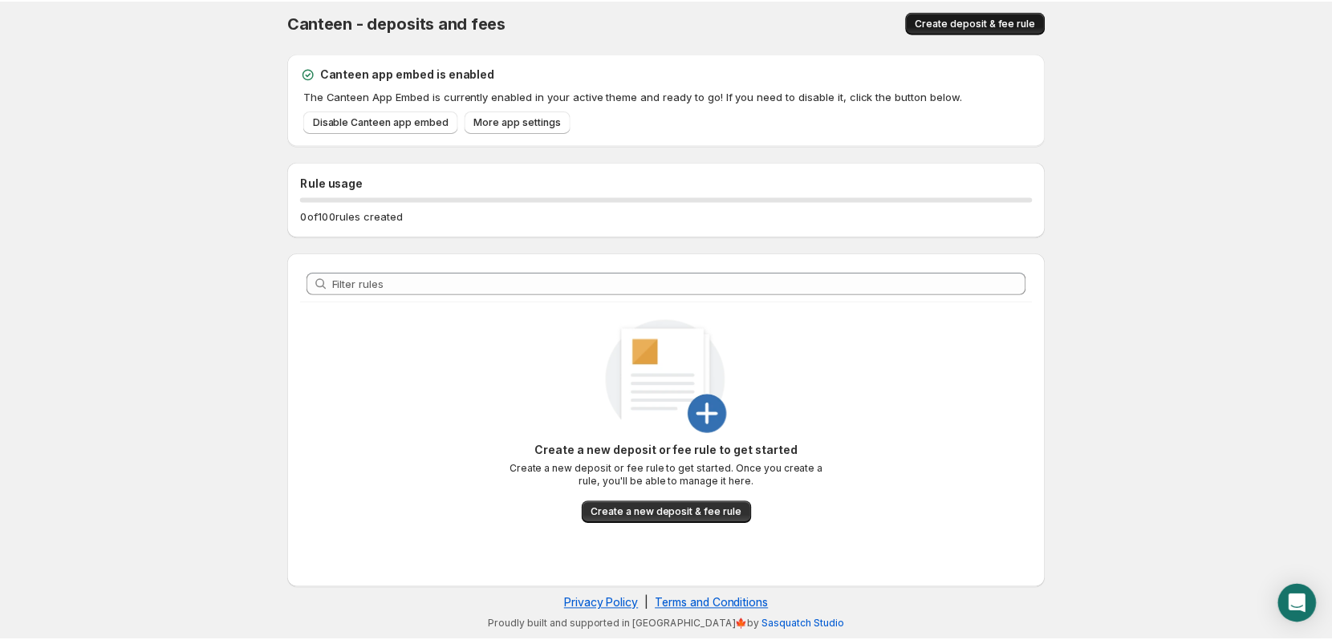
scroll to position [0, 0]
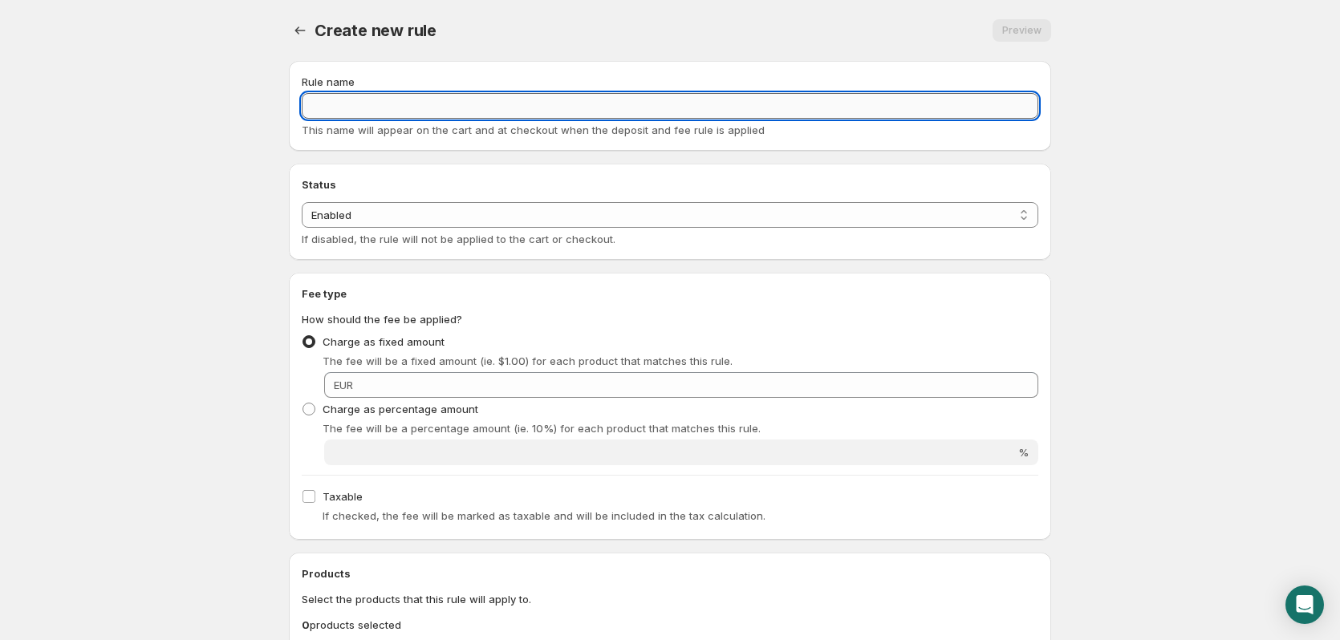
click at [350, 103] on input "Rule name" at bounding box center [670, 106] width 737 height 26
type input "Glasflaschen"
click at [280, 23] on div "Glasflaschen. This page is ready Glasflaschen Preview More actions Preview Rule…" at bounding box center [670, 559] width 801 height 1118
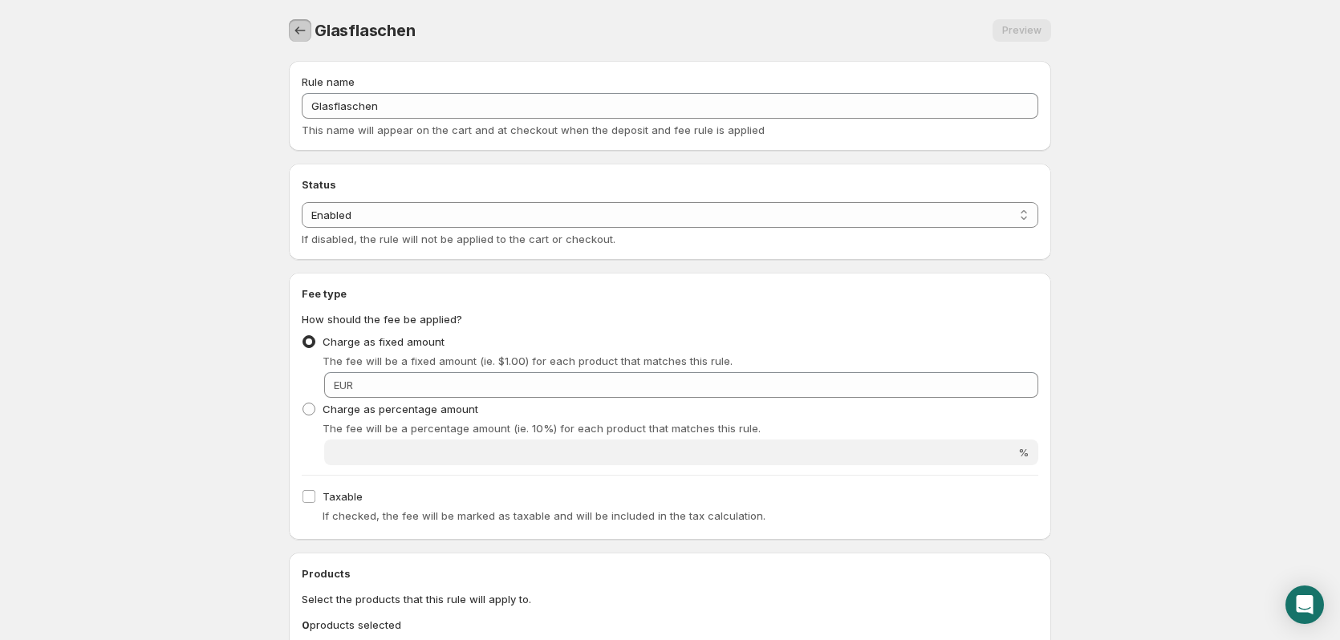
click at [303, 39] on button "Settings" at bounding box center [300, 30] width 22 height 22
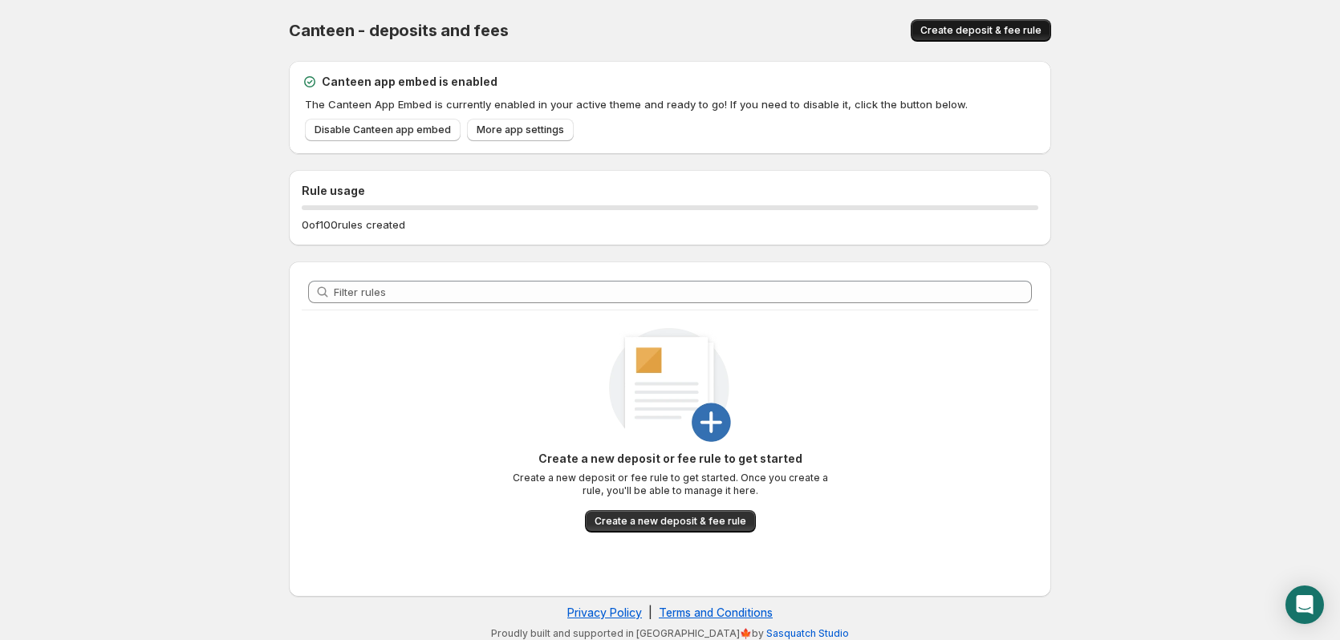
click at [981, 24] on button "Create deposit & fee rule" at bounding box center [981, 30] width 140 height 22
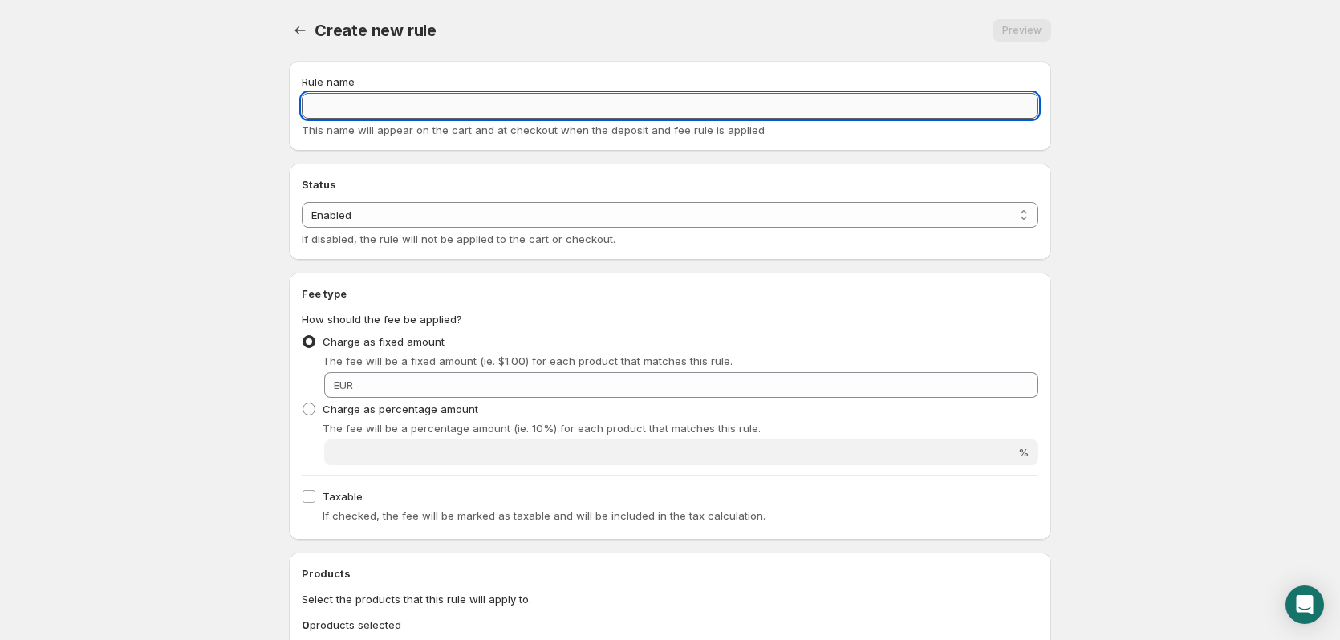
click at [512, 107] on input "Rule name" at bounding box center [670, 106] width 737 height 26
type input "Glasflaschen 24 Stück"
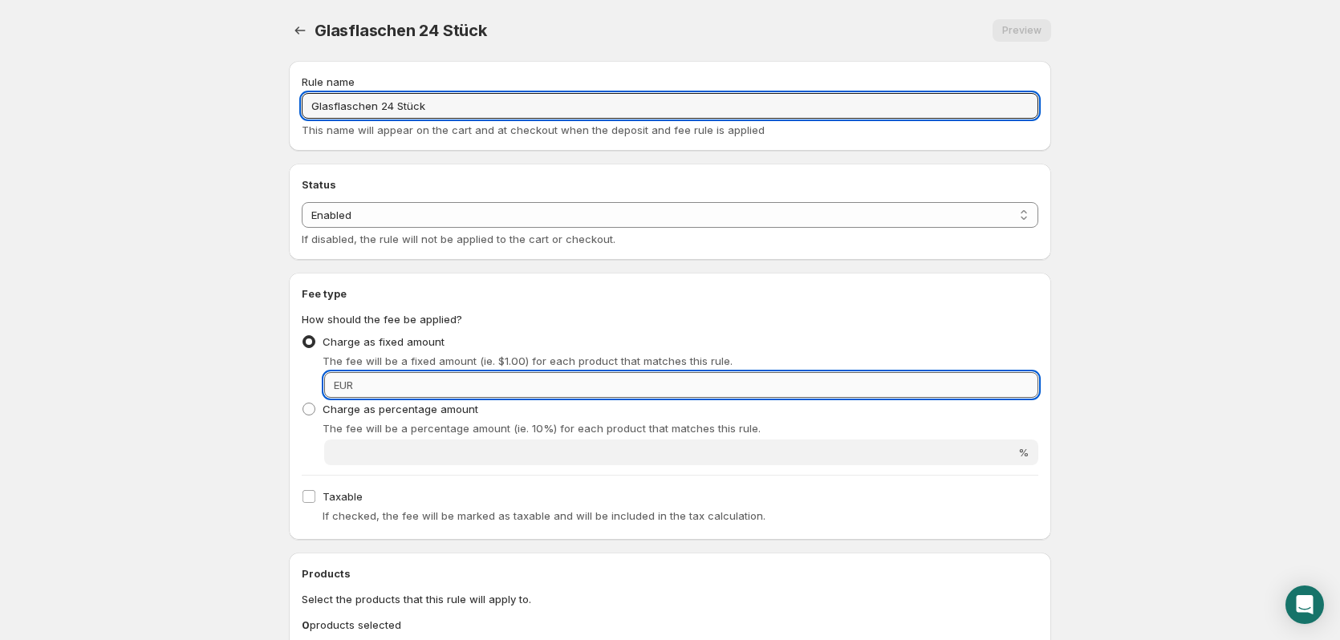
click at [539, 388] on input "Fixed amount" at bounding box center [698, 385] width 681 height 26
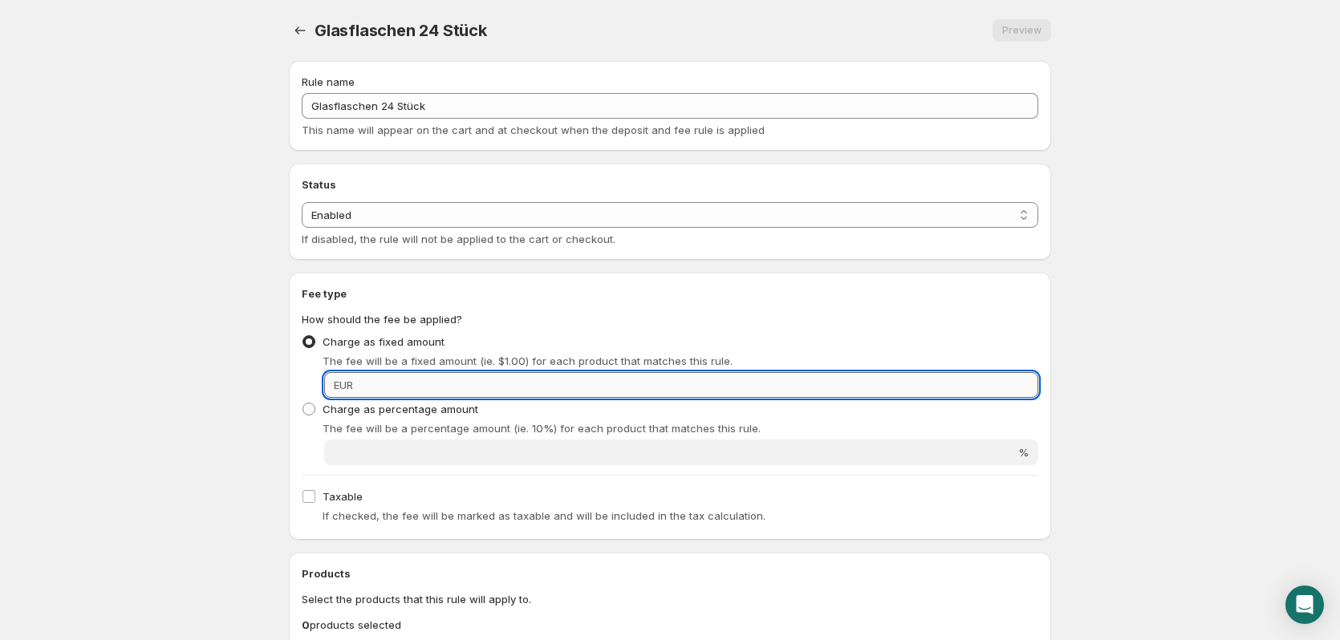
click at [414, 375] on input "Fixed amount" at bounding box center [698, 385] width 681 height 26
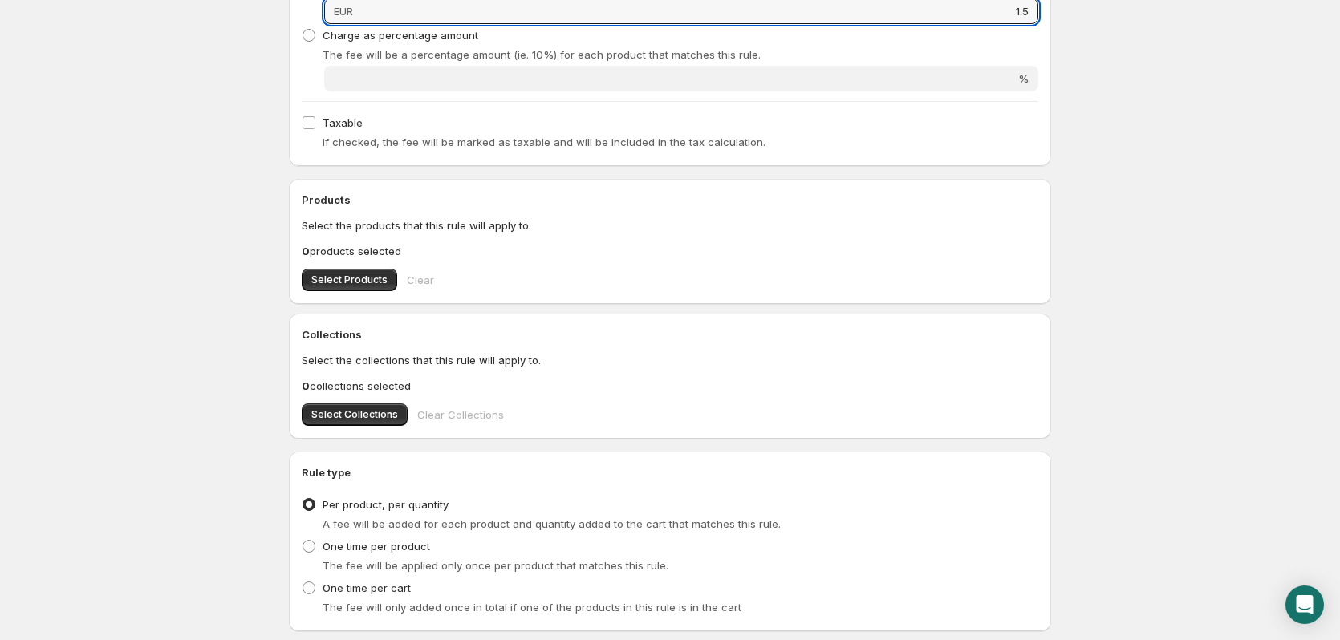
scroll to position [401, 0]
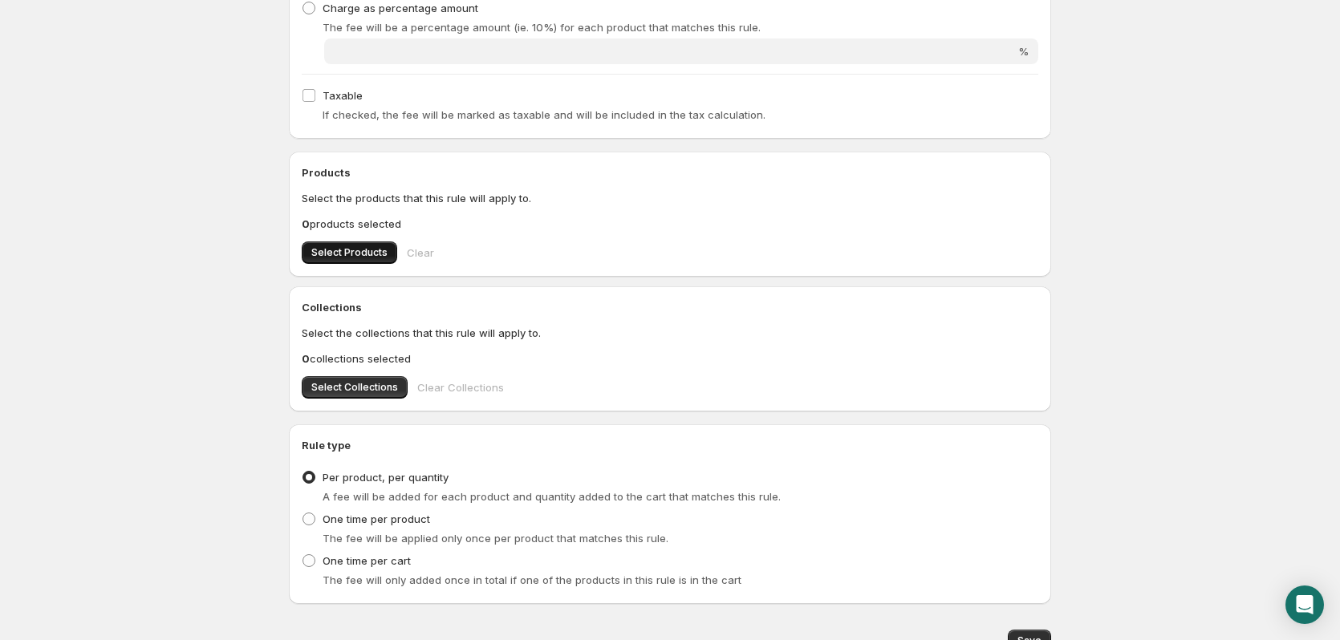
type input "1.5"
click at [335, 253] on span "Select Products" at bounding box center [349, 252] width 76 height 13
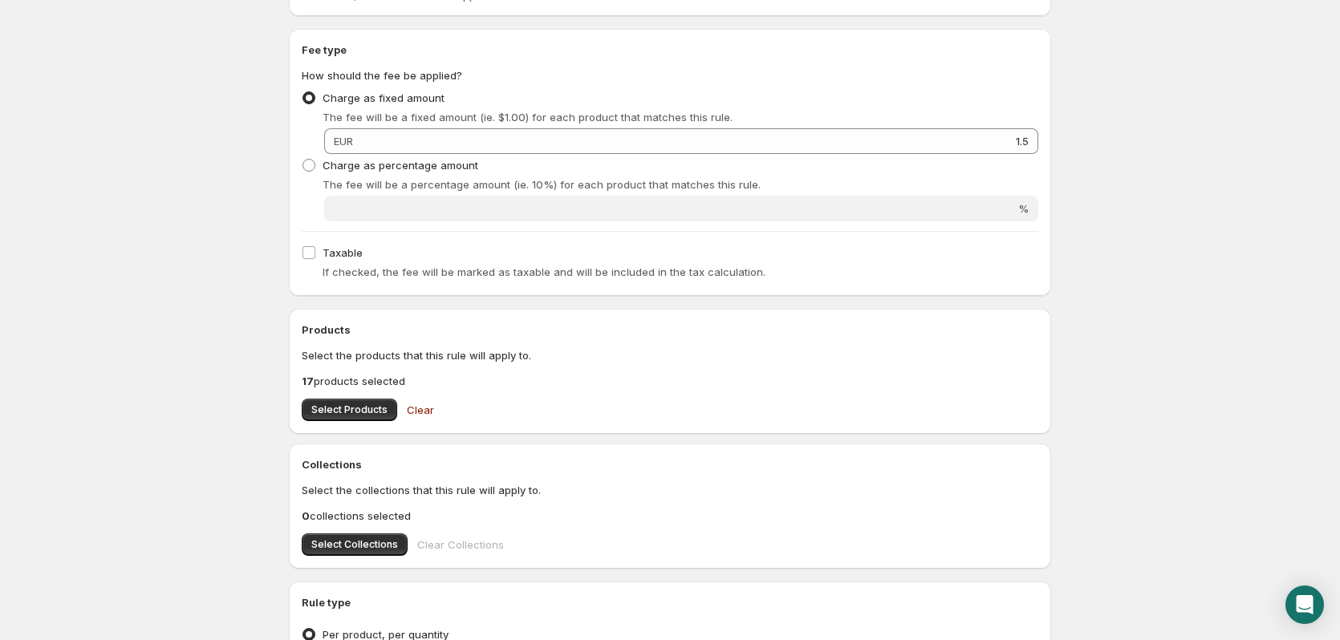
scroll to position [0, 0]
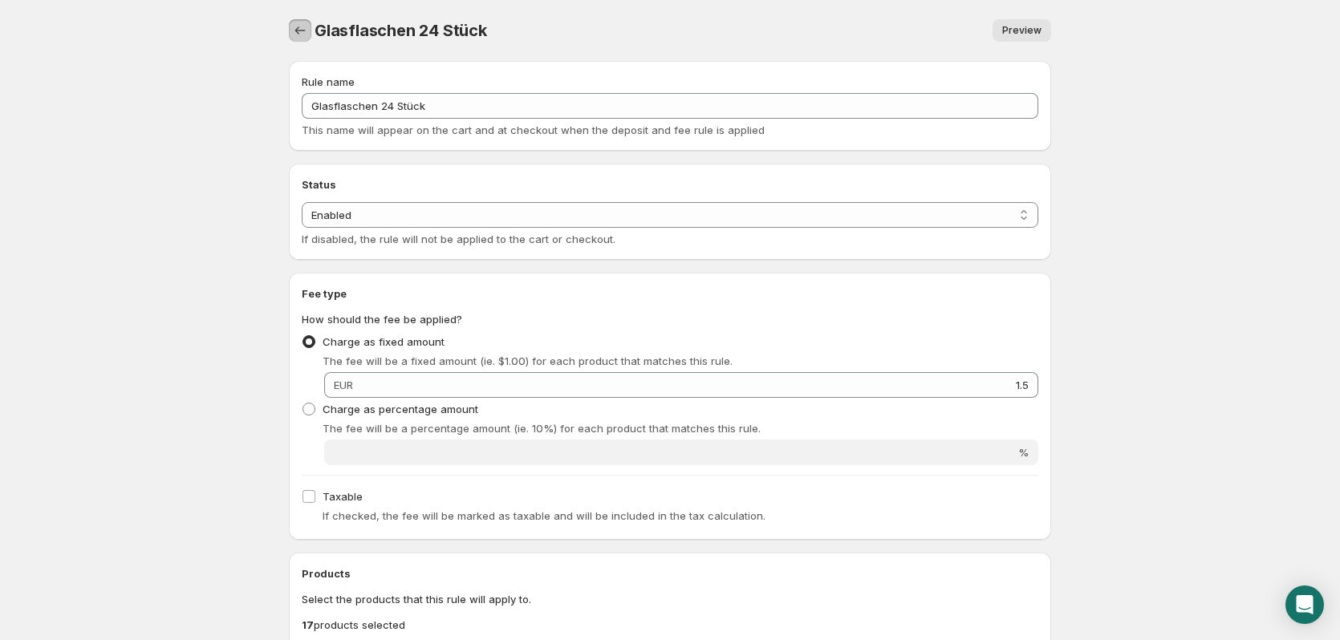
click at [301, 39] on button "Settings" at bounding box center [300, 30] width 22 height 22
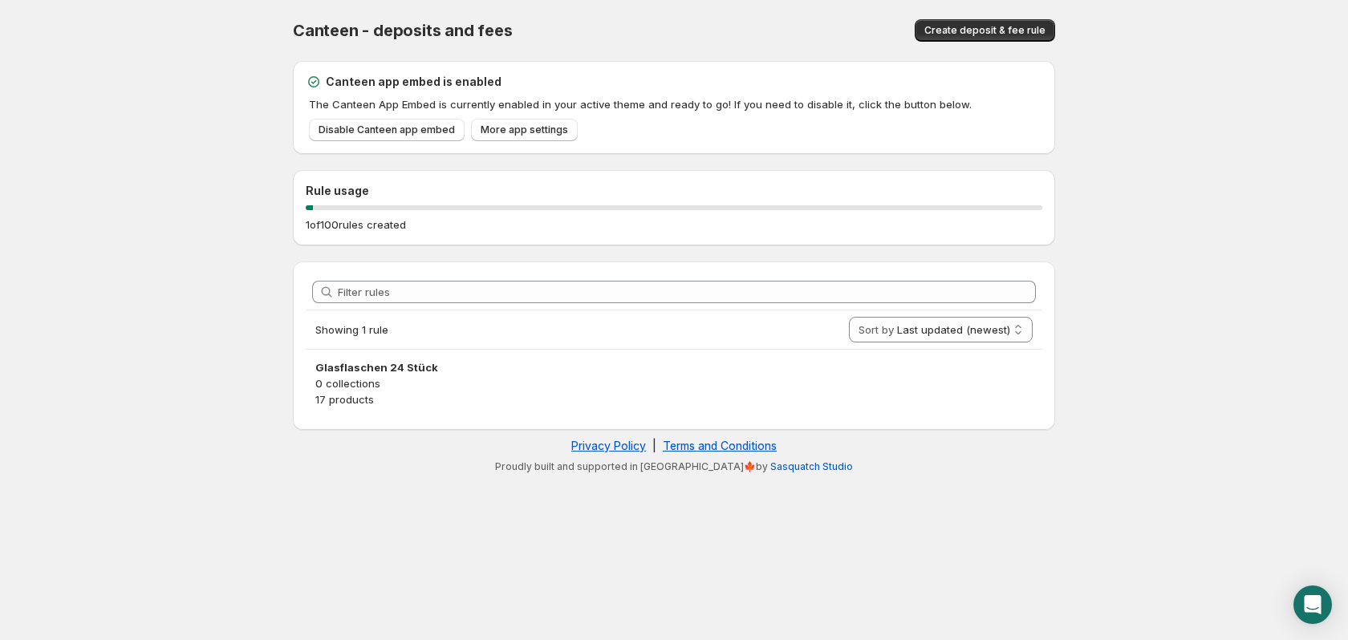
click at [636, 365] on h3 "Glasflaschen 24 Stück" at bounding box center [674, 368] width 718 height 16
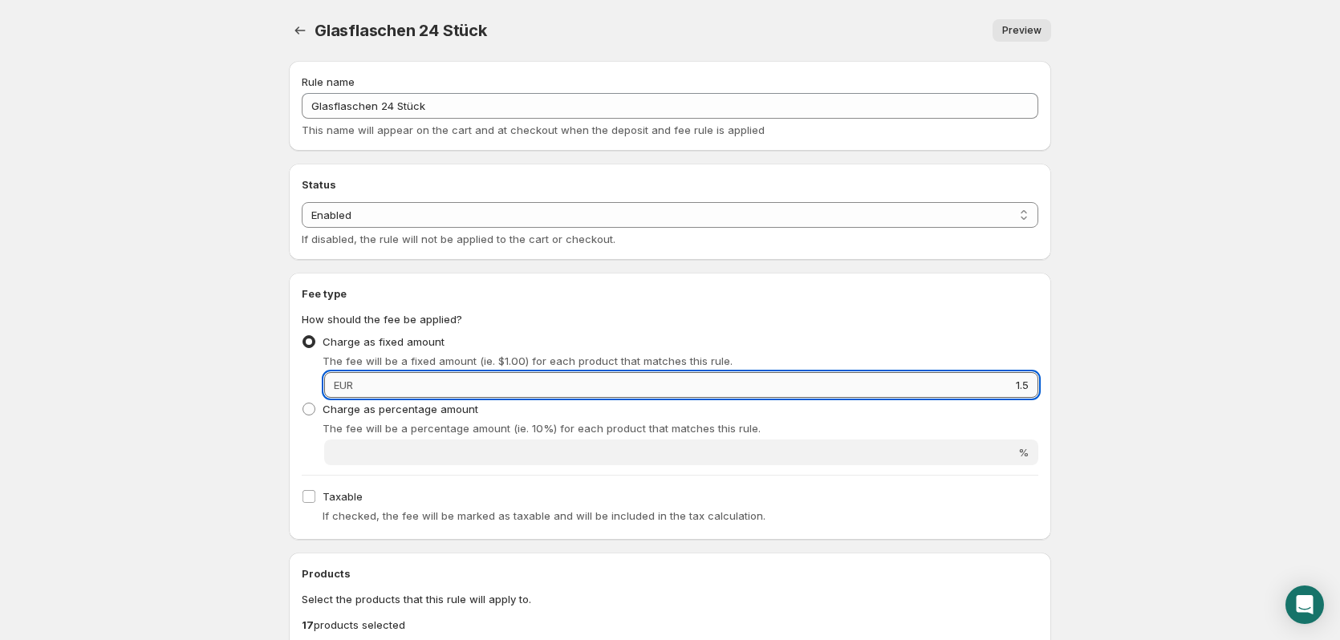
click at [1031, 383] on input "1.5" at bounding box center [698, 385] width 681 height 26
click at [1031, 384] on input "1.5" at bounding box center [698, 385] width 681 height 26
type input "3.42"
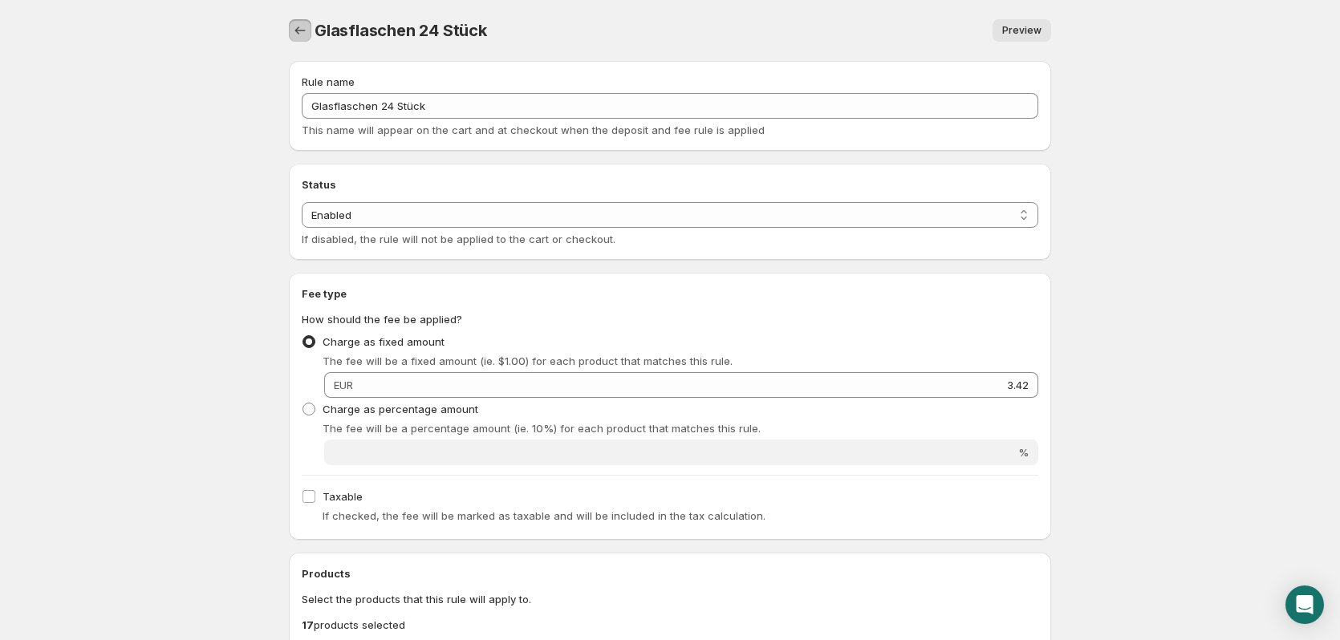
click at [293, 30] on icon "Settings" at bounding box center [300, 30] width 16 height 16
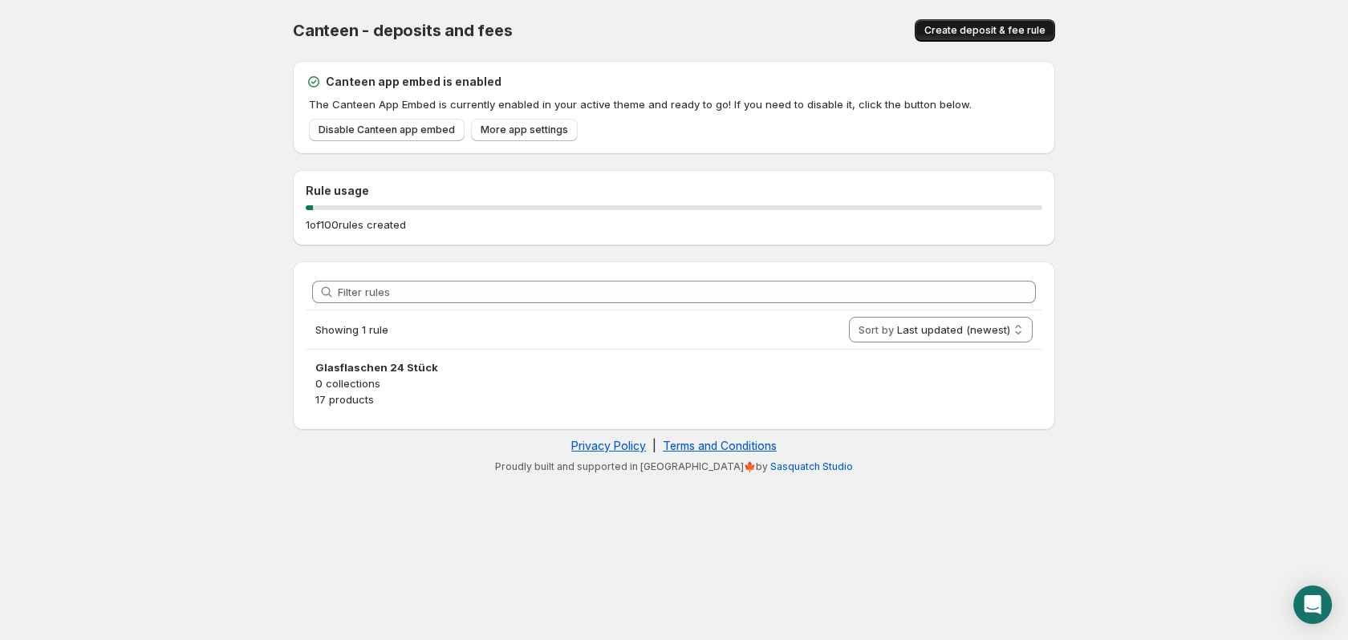
click at [976, 35] on span "Create deposit & fee rule" at bounding box center [985, 30] width 121 height 13
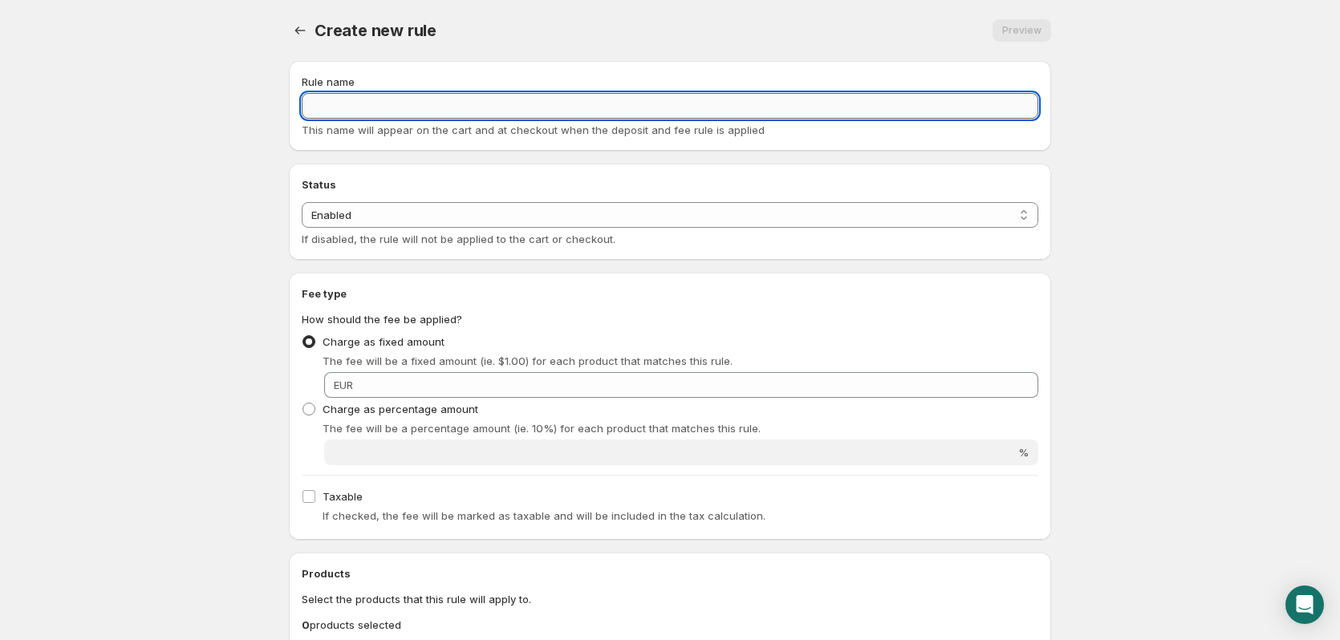
click at [395, 109] on input "Rule name" at bounding box center [670, 106] width 737 height 26
type input "Pfandflaschen 12 Stück"
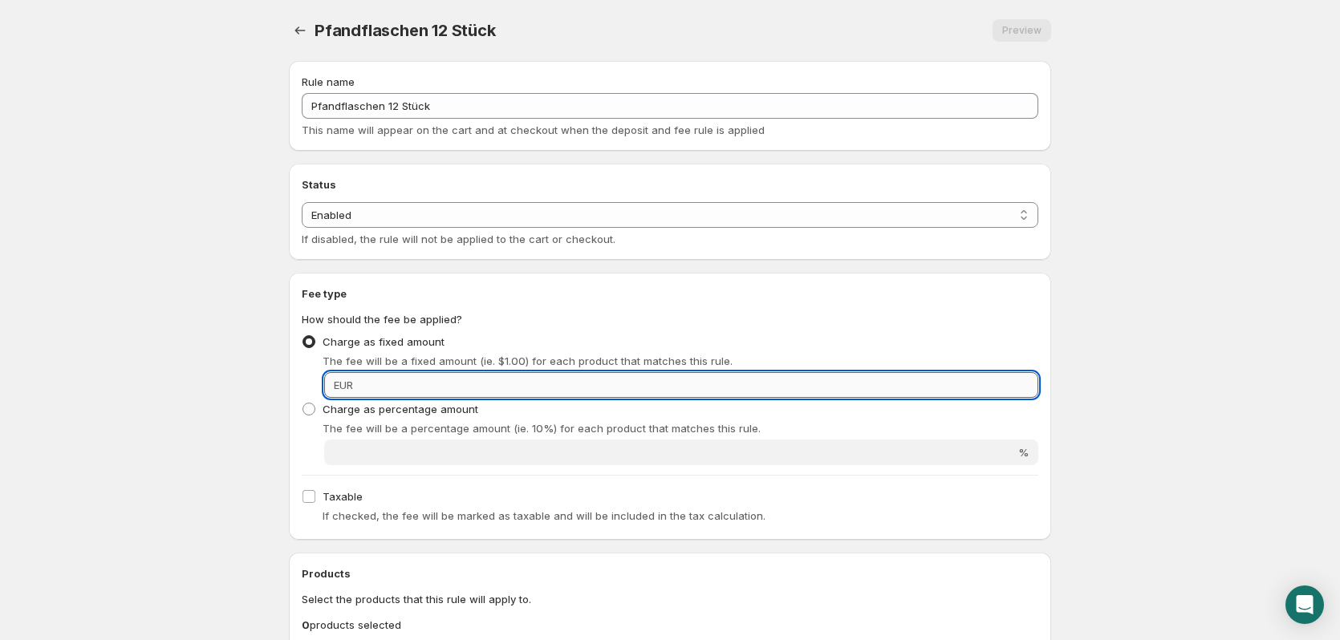
click at [568, 375] on input "Fixed amount" at bounding box center [698, 385] width 681 height 26
drag, startPoint x: 898, startPoint y: 365, endPoint x: 905, endPoint y: 374, distance: 11.4
click at [898, 365] on div "The fee will be a fixed amount (ie. $1.00) for each product that matches this r…" at bounding box center [681, 361] width 716 height 16
click at [906, 376] on input "Fixed amount" at bounding box center [698, 385] width 681 height 26
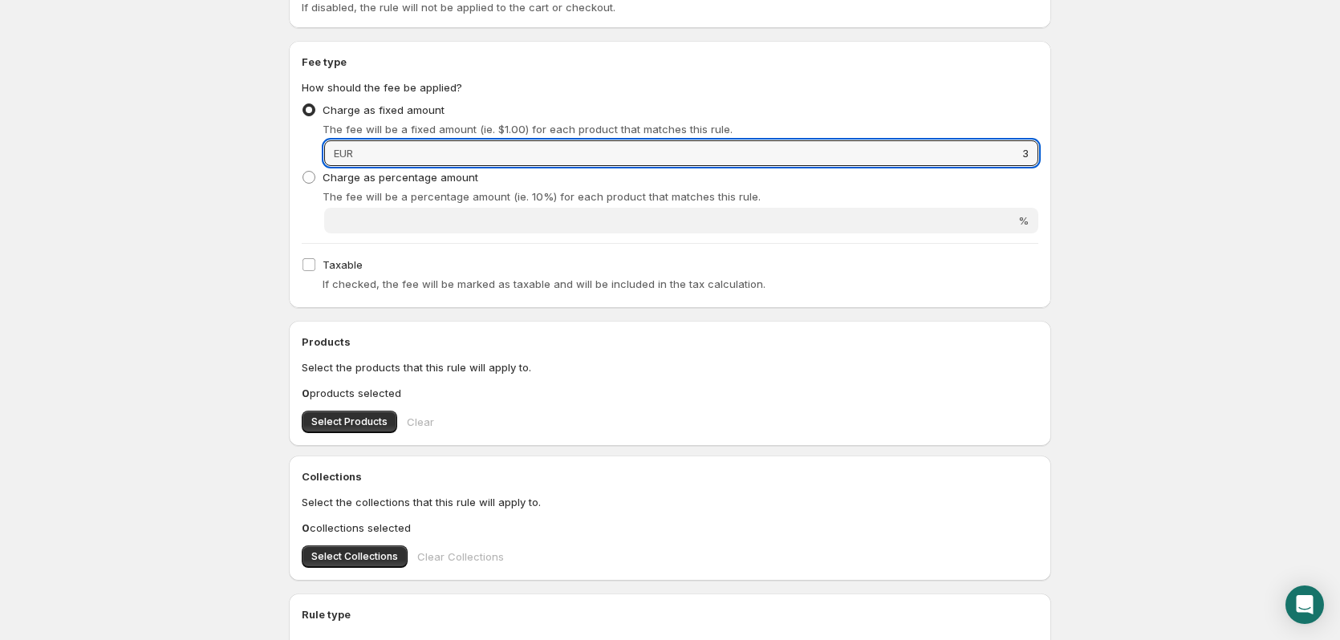
scroll to position [241, 0]
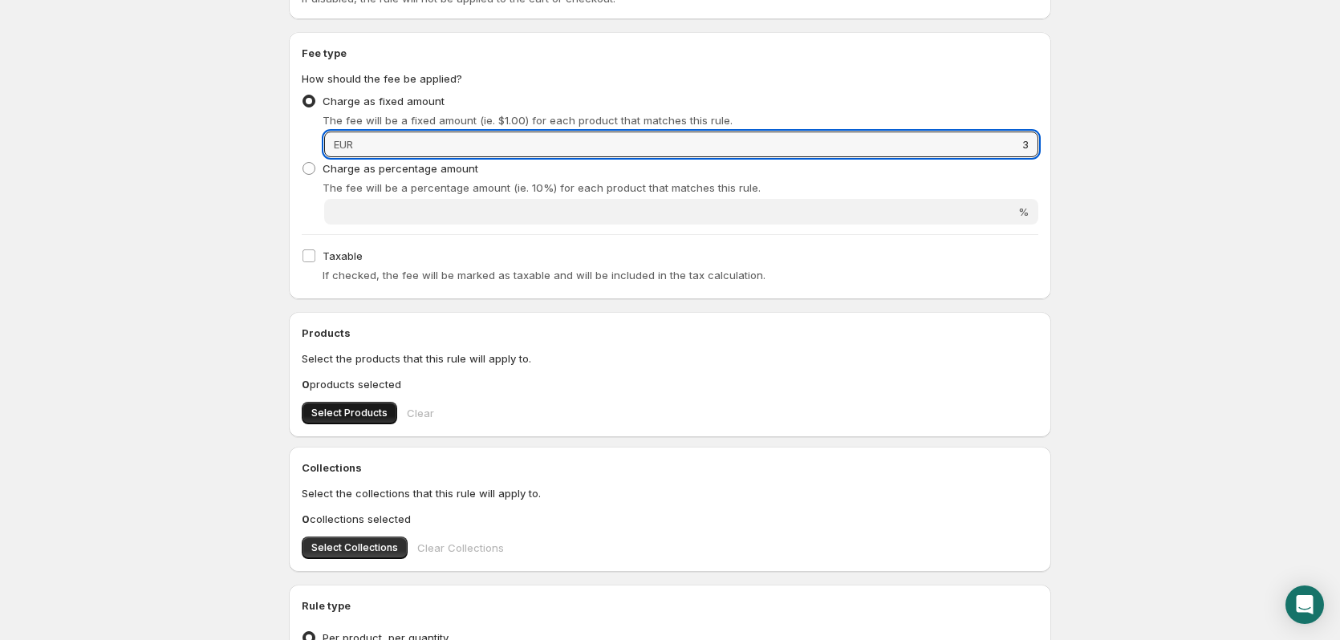
type input "3"
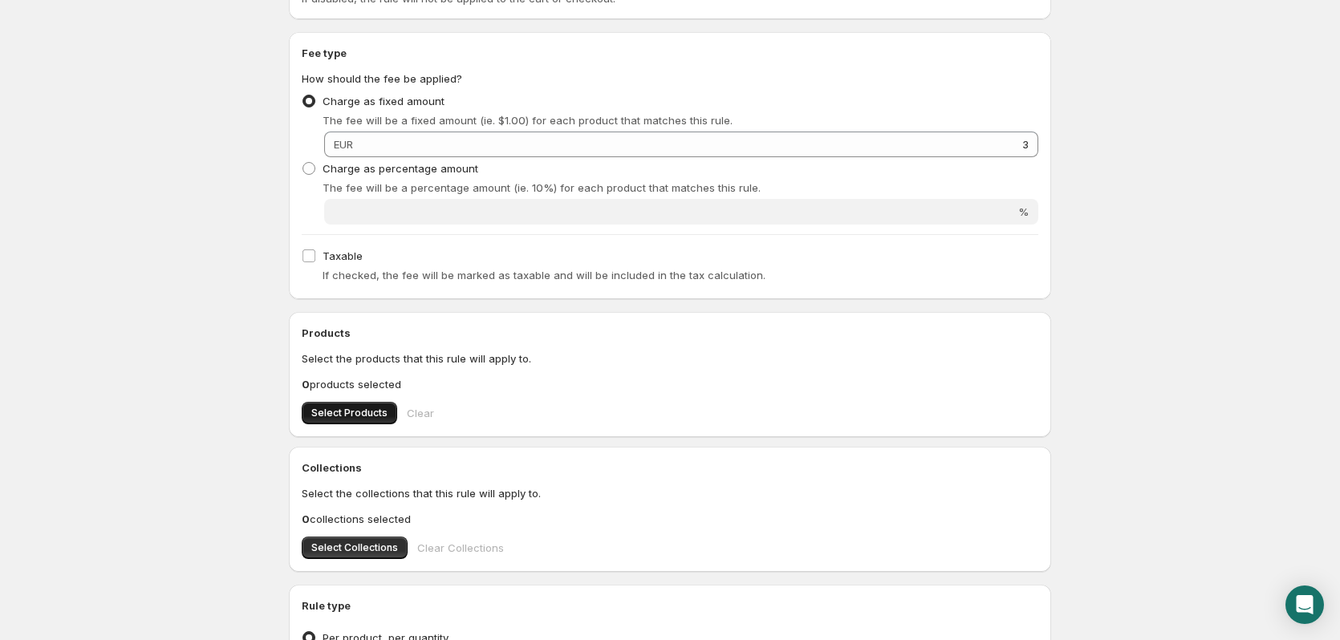
click at [341, 421] on button "Select Products" at bounding box center [350, 413] width 96 height 22
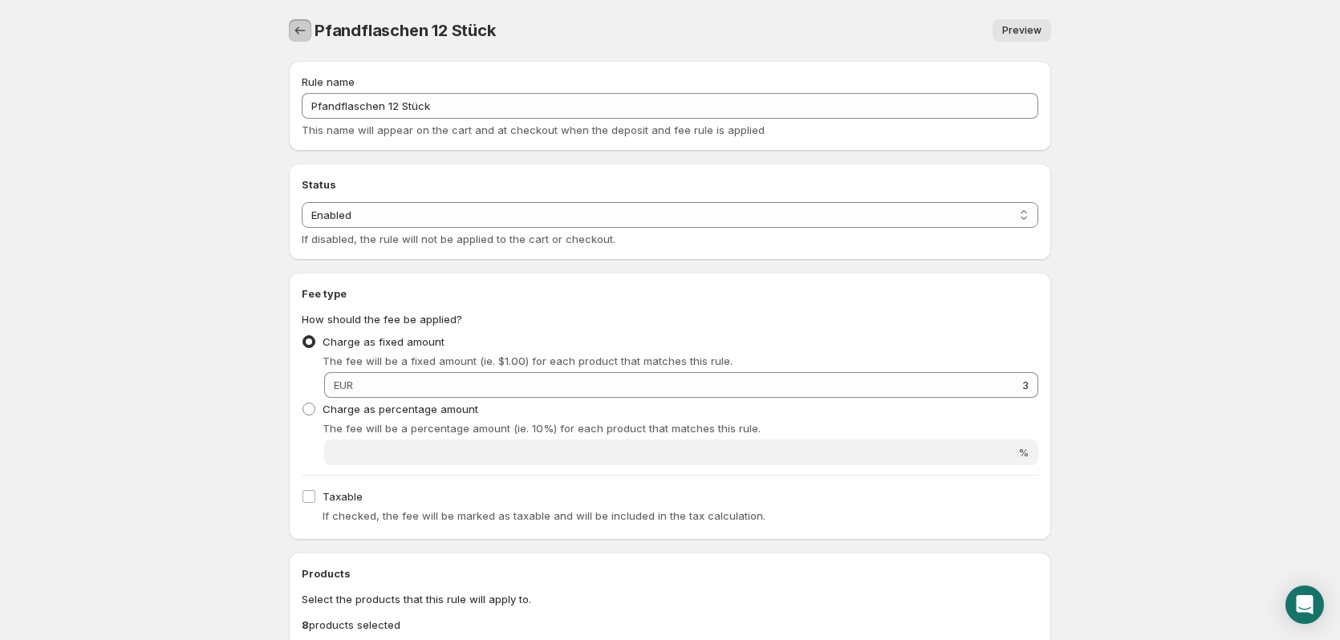
click at [300, 27] on icon "Settings" at bounding box center [300, 30] width 16 height 16
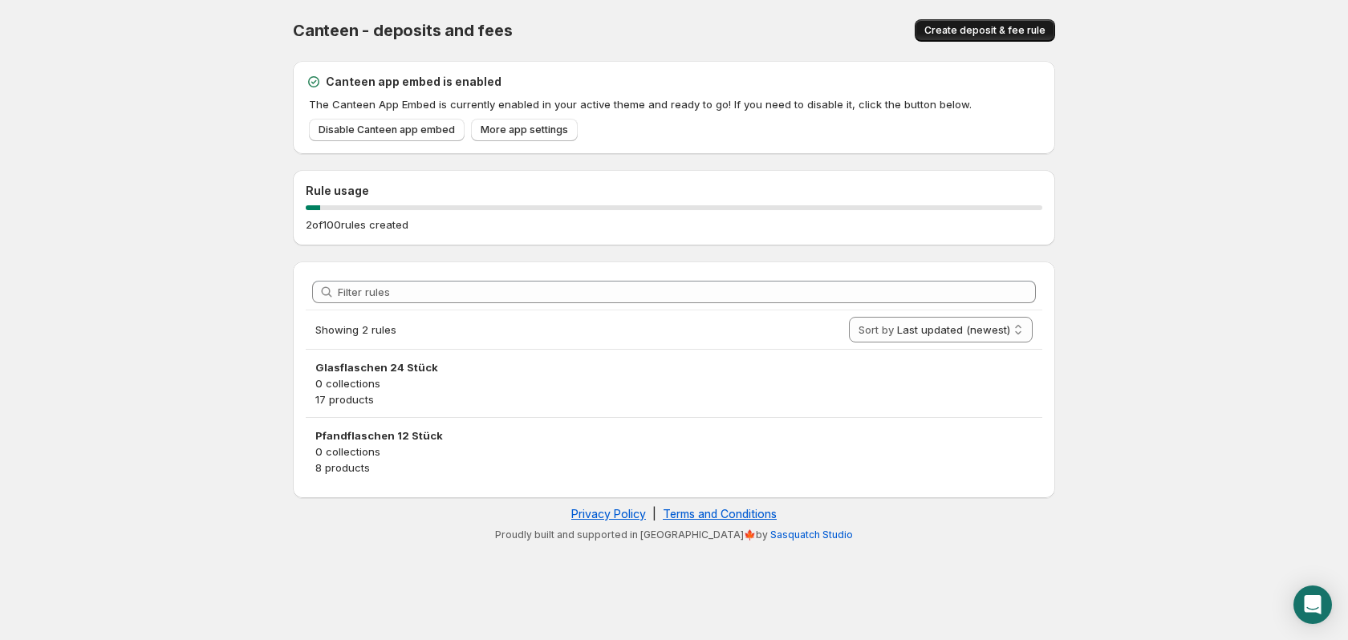
click at [972, 29] on span "Create deposit & fee rule" at bounding box center [985, 30] width 121 height 13
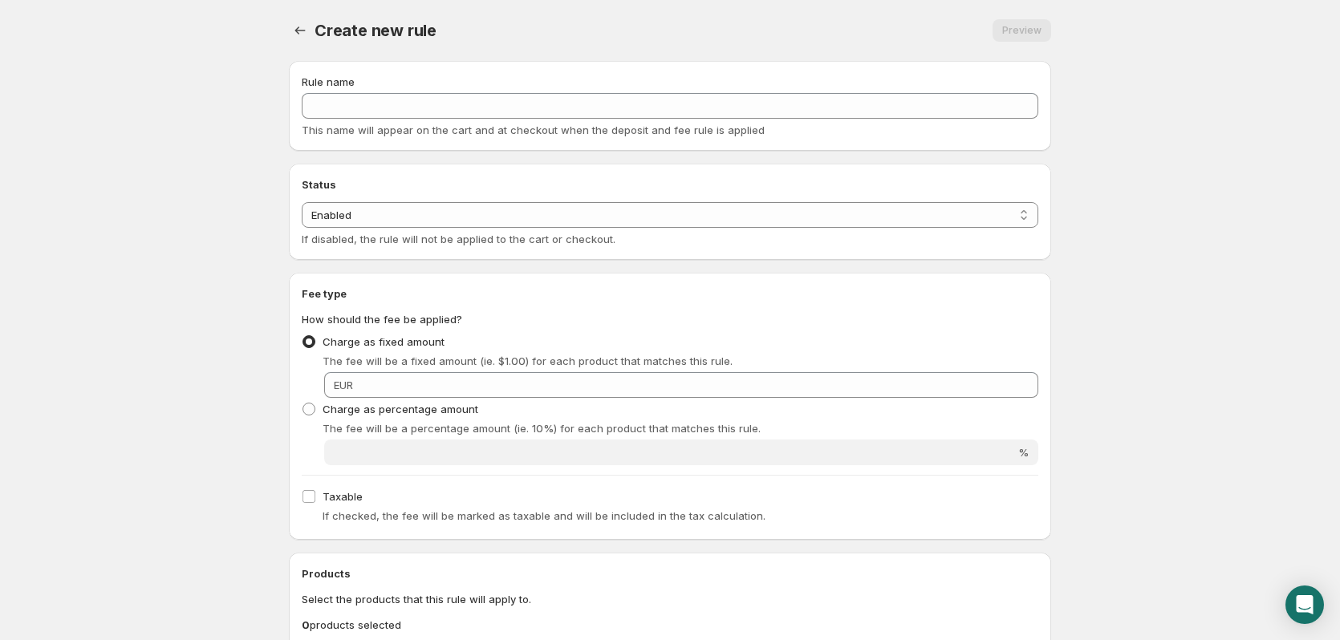
click at [600, 128] on span "This name will appear on the cart and at checkout when the deposit and fee rule…" at bounding box center [533, 130] width 463 height 13
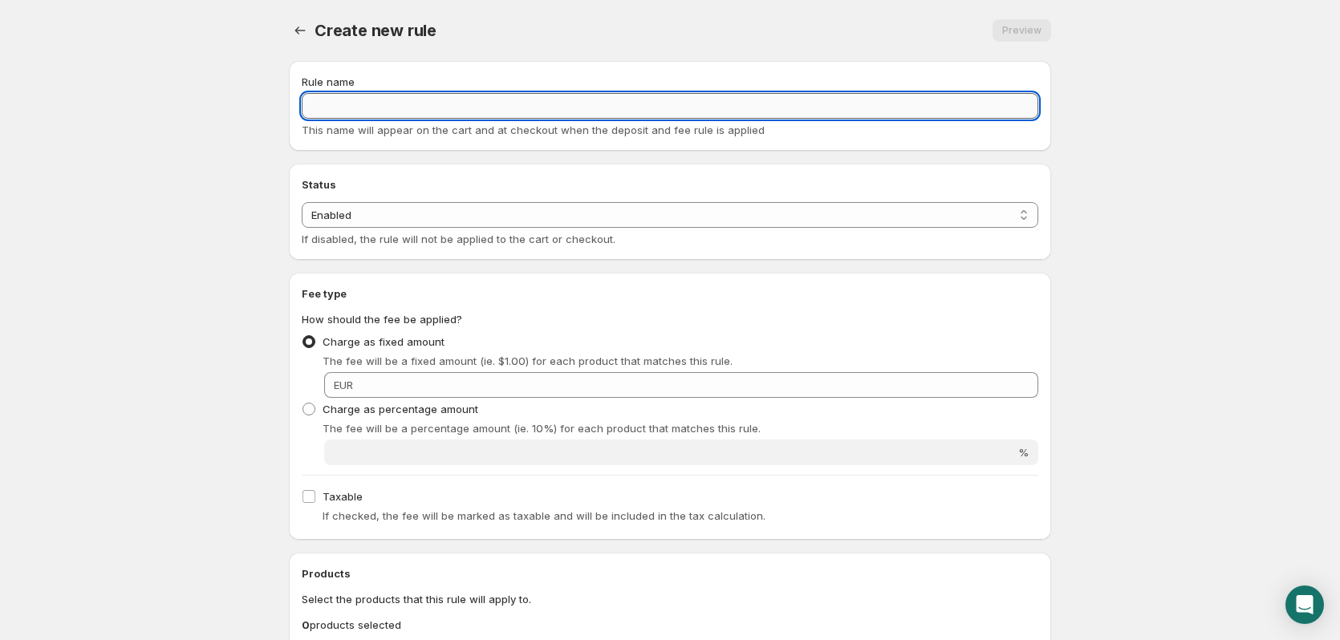
click at [613, 118] on input "Rule name" at bounding box center [670, 106] width 737 height 26
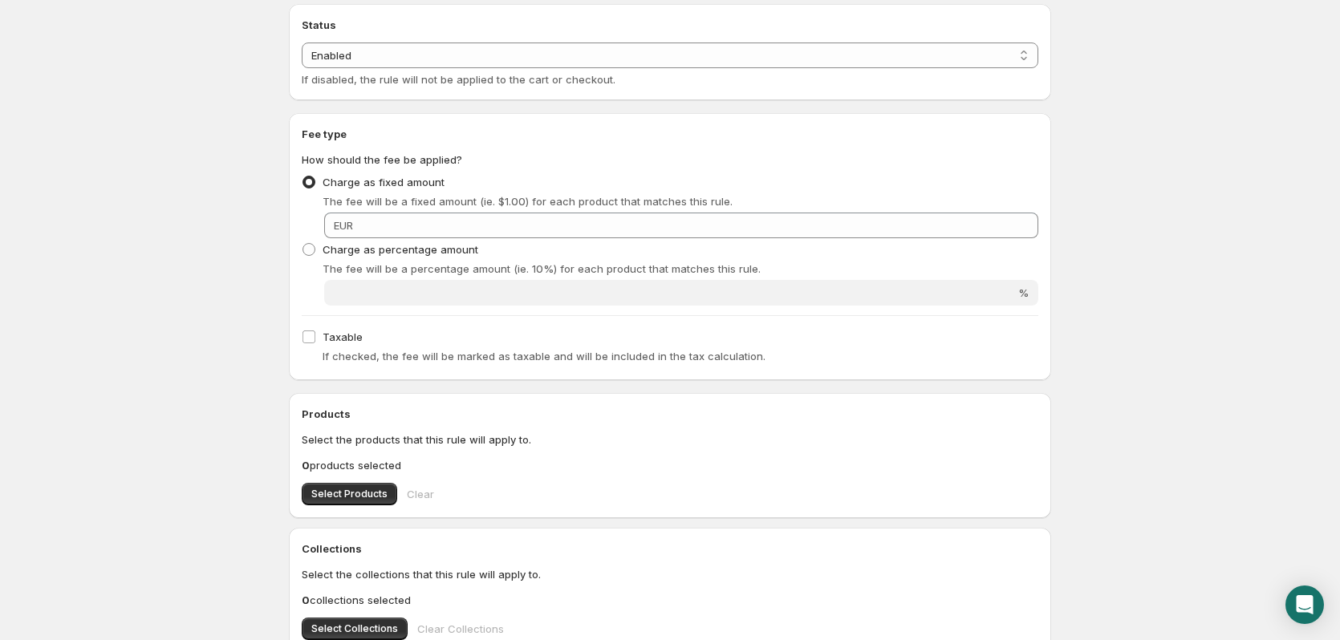
scroll to position [161, 0]
type input "Pfandflaschen 18 Stück"
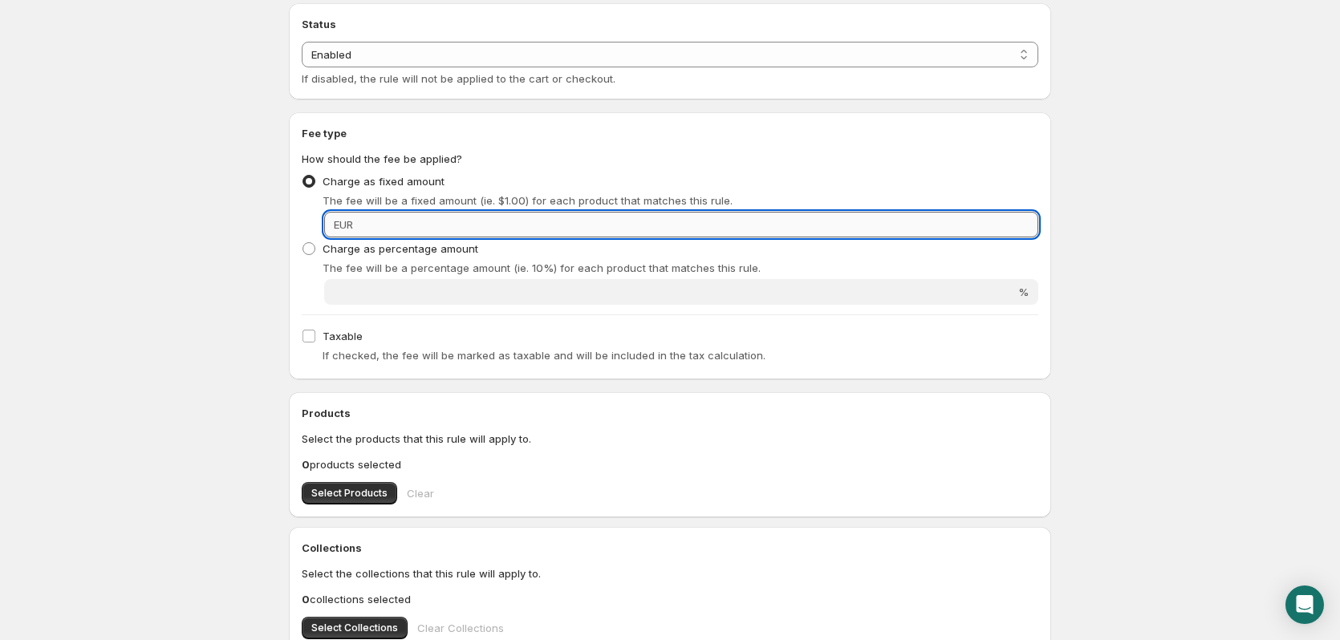
click at [922, 227] on input "Fixed amount" at bounding box center [698, 225] width 681 height 26
type input "4.5"
click at [364, 496] on span "Select Products" at bounding box center [349, 493] width 76 height 13
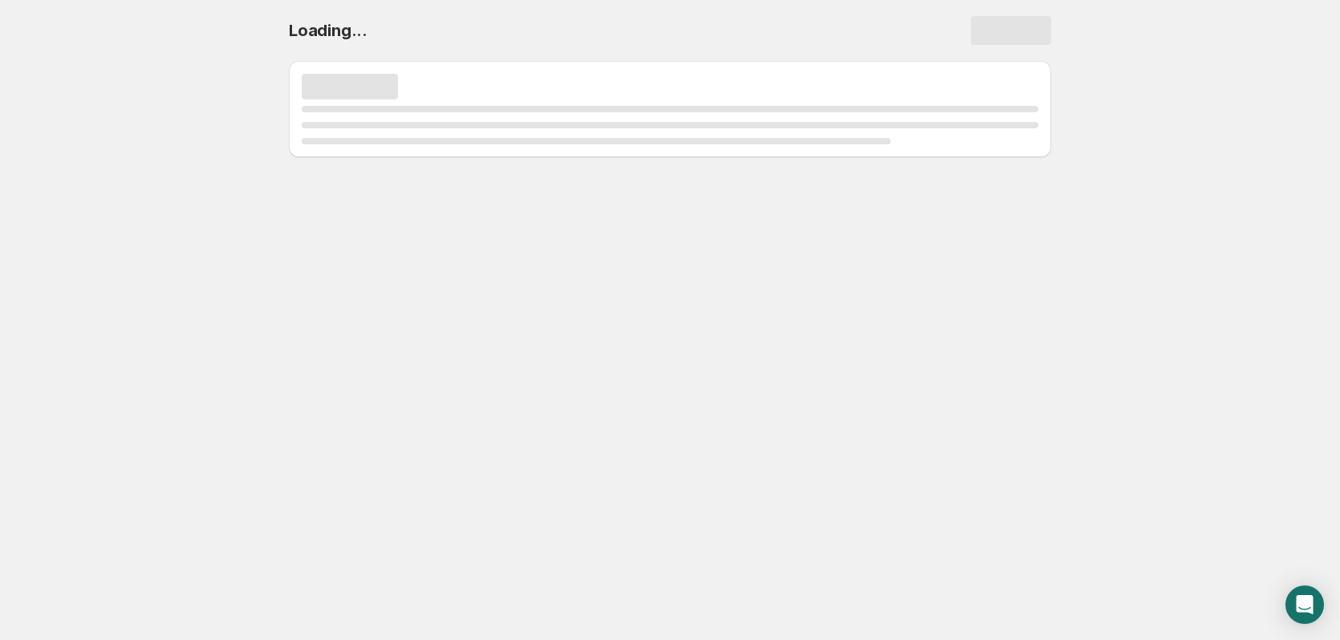
scroll to position [0, 0]
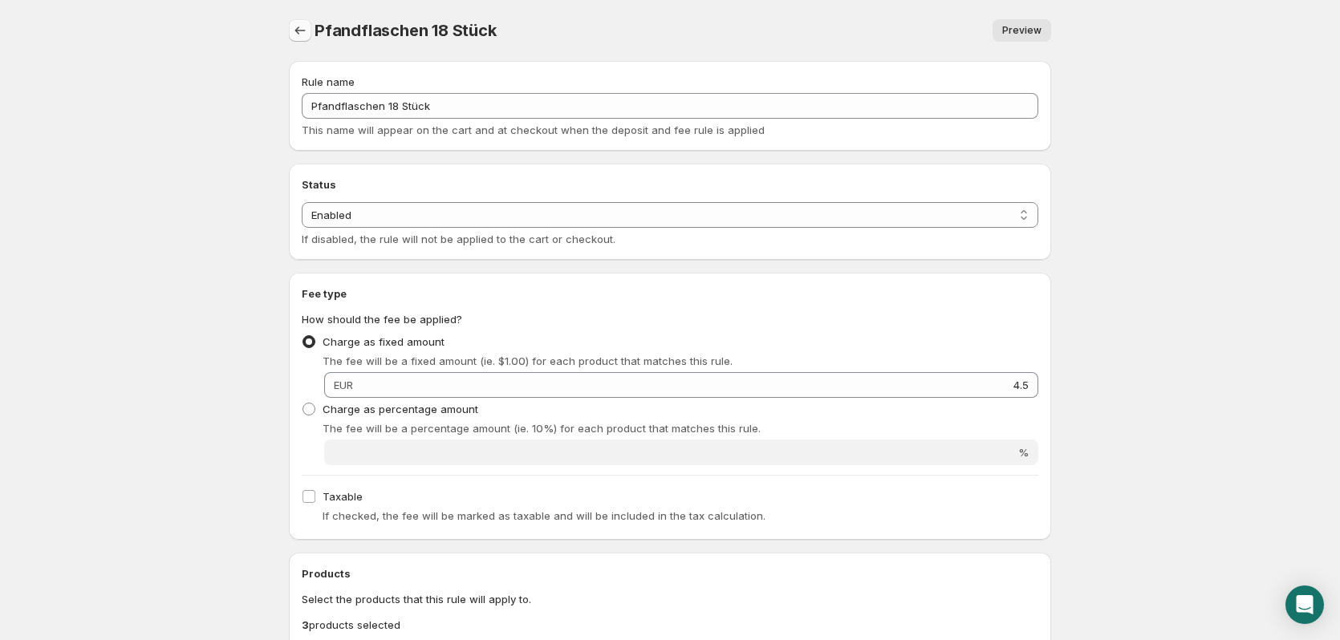
click at [299, 26] on icon "Settings" at bounding box center [300, 30] width 16 height 16
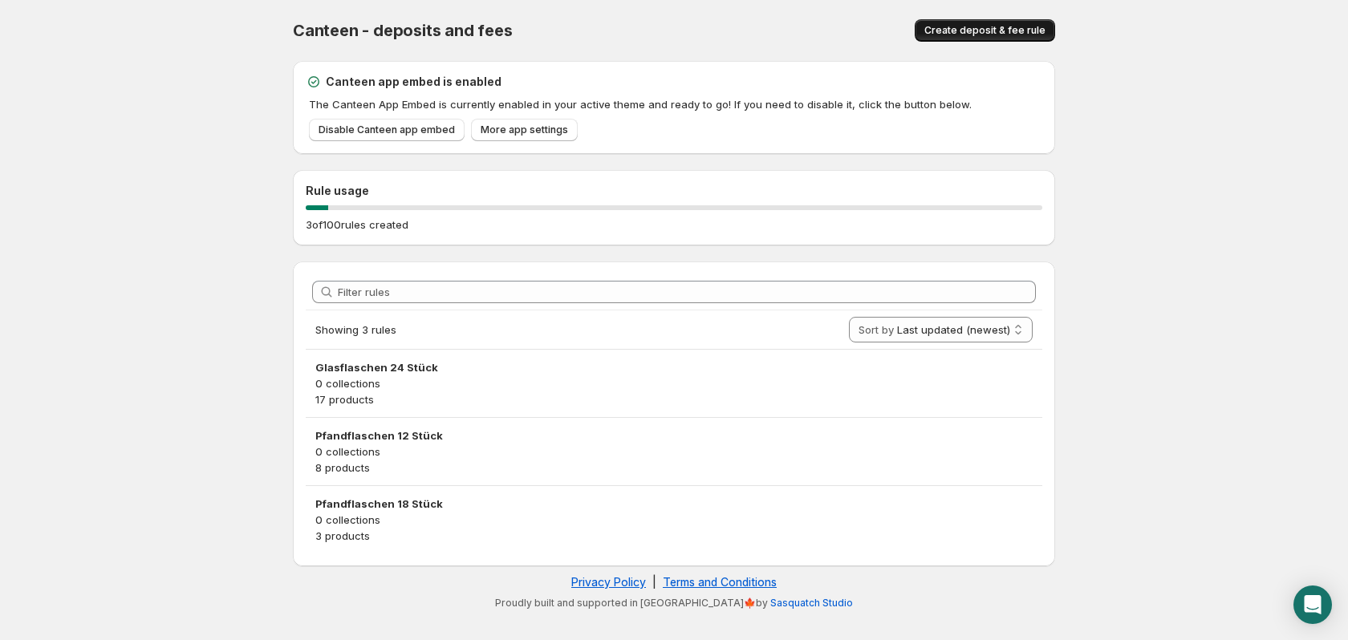
click at [982, 28] on span "Create deposit & fee rule" at bounding box center [985, 30] width 121 height 13
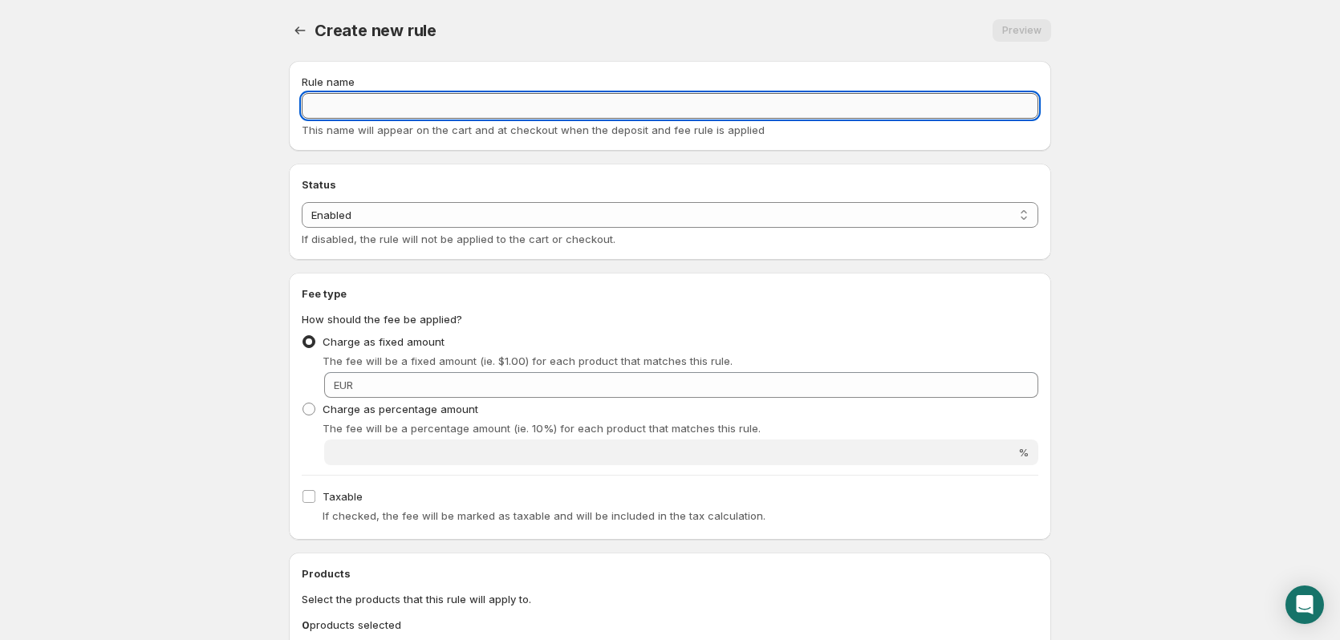
click at [925, 114] on input "Rule name" at bounding box center [670, 106] width 737 height 26
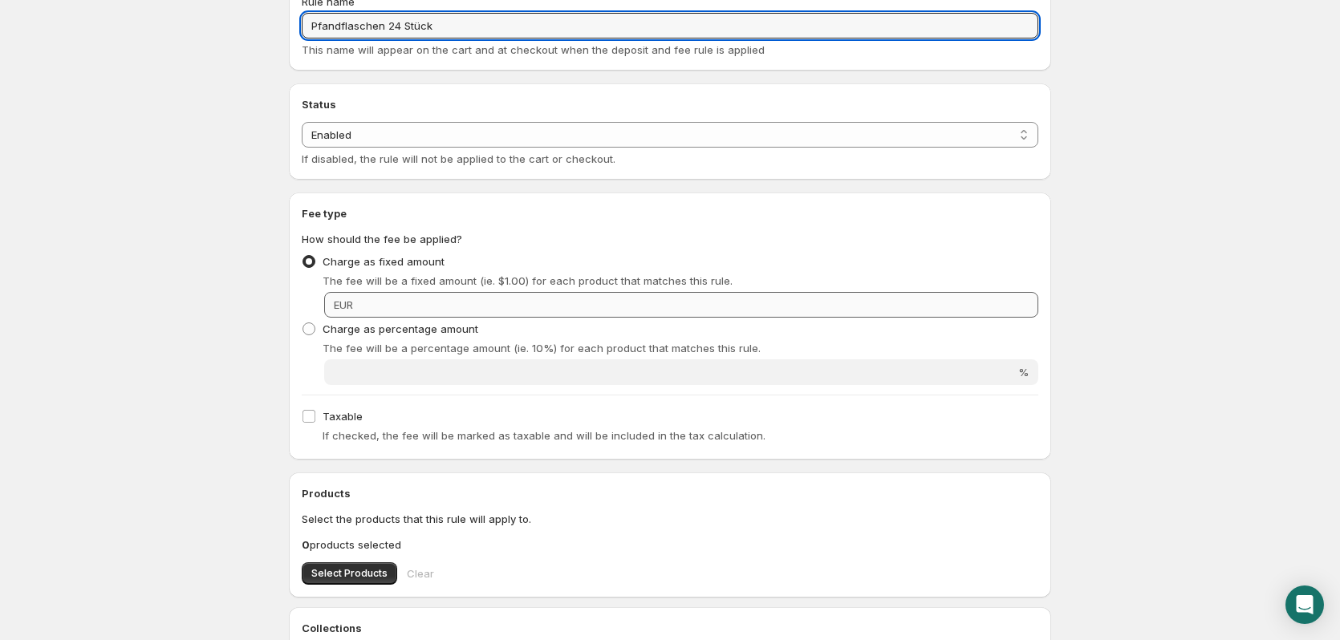
type input "Pfandflaschen 24 Stück"
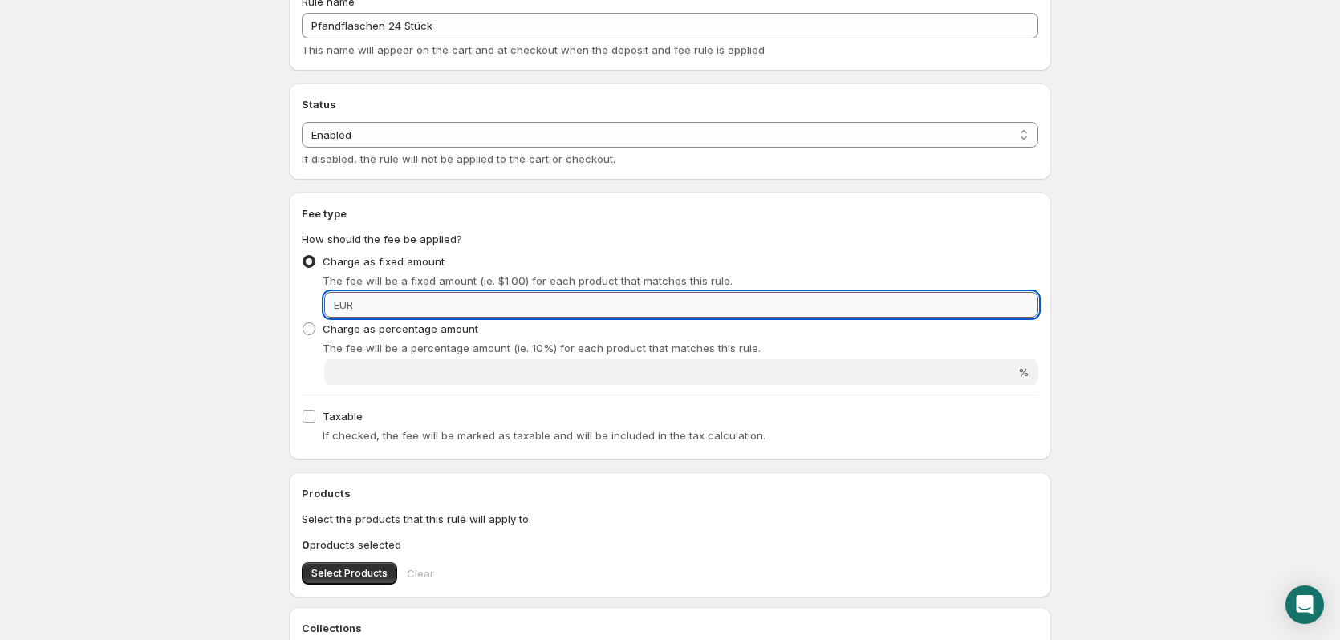
click at [794, 301] on input "Fixed amount" at bounding box center [698, 305] width 681 height 26
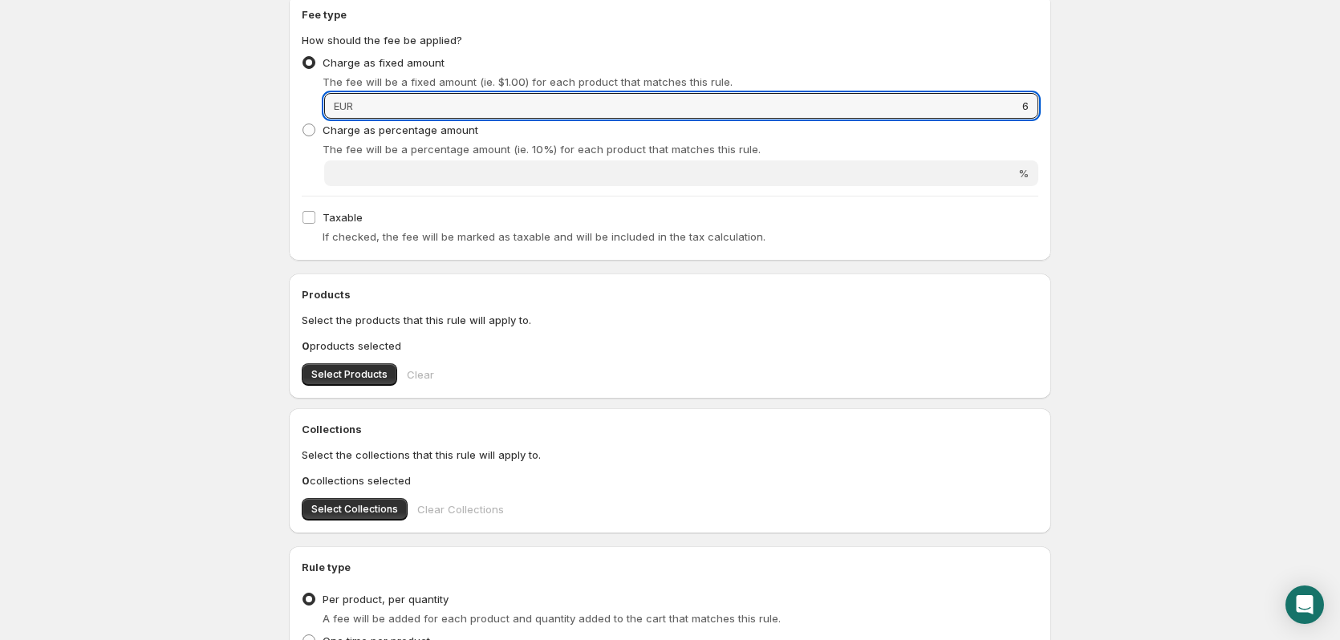
scroll to position [321, 0]
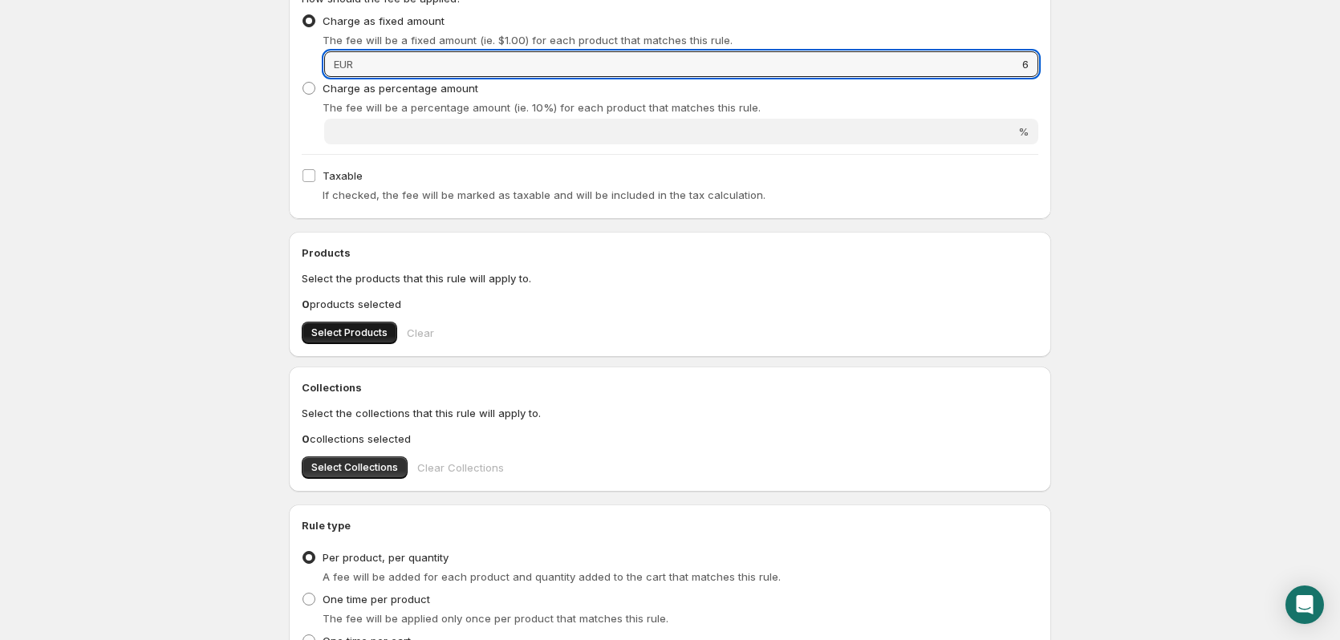
type input "6"
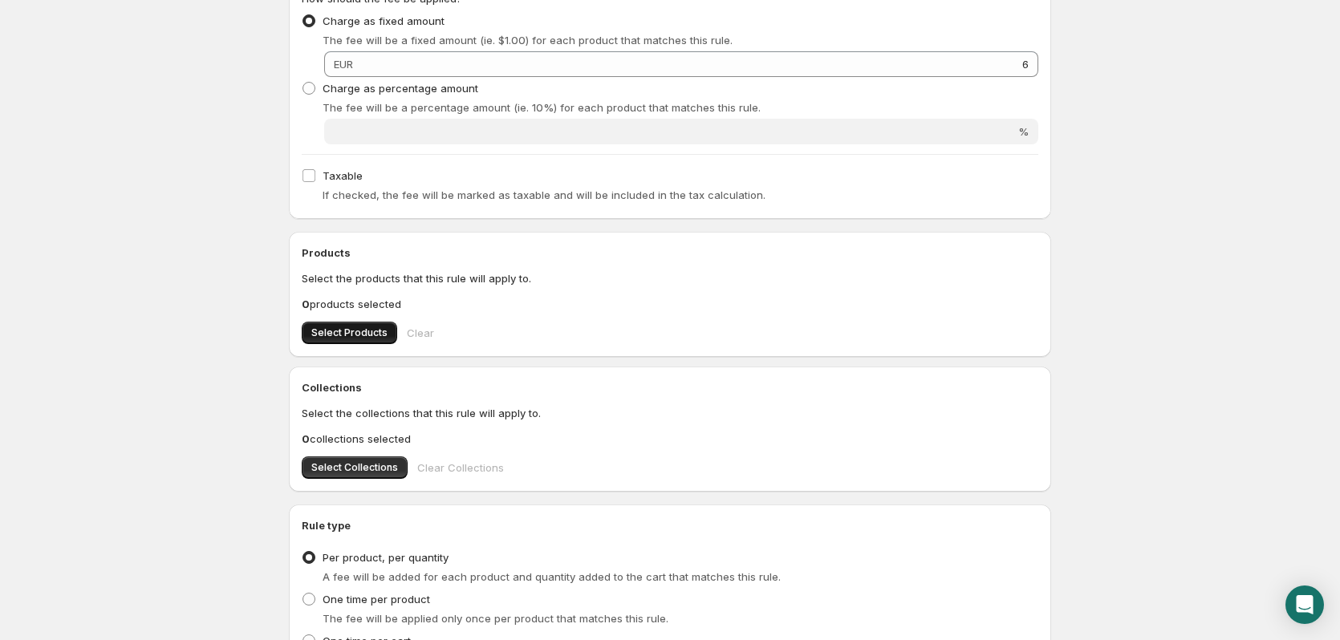
click at [327, 323] on button "Select Products" at bounding box center [350, 333] width 96 height 22
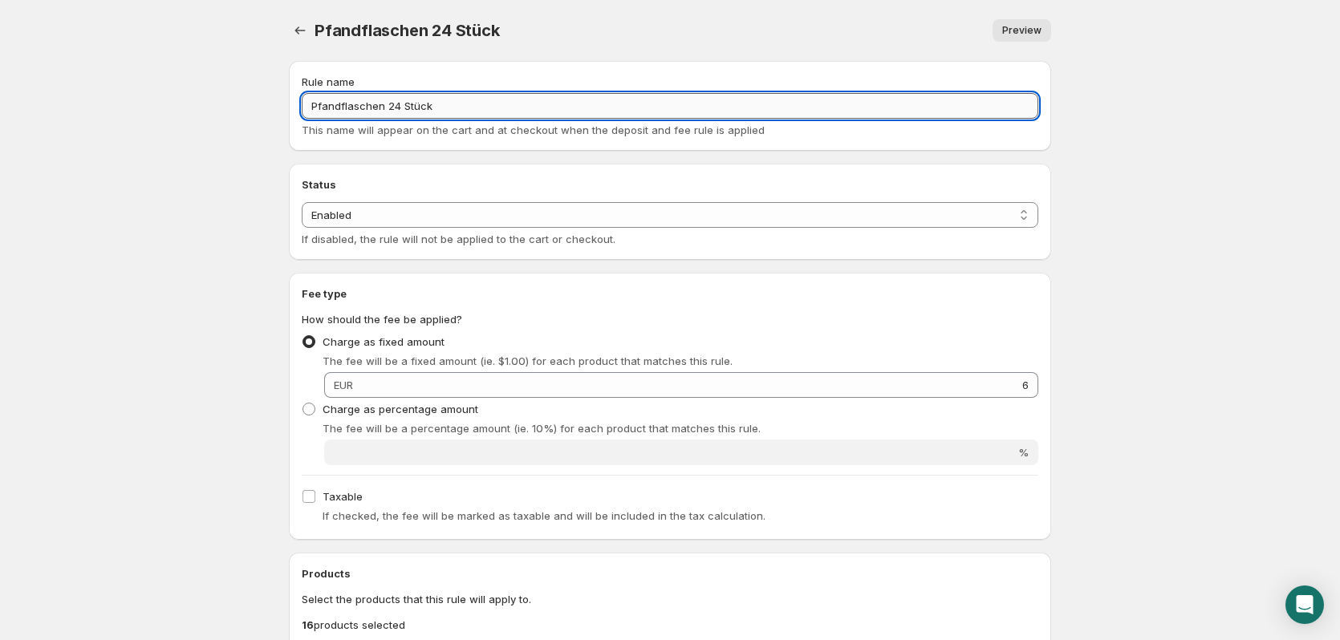
click at [360, 100] on input "Pfandflaschen 24 Stück" at bounding box center [670, 106] width 737 height 26
type input "Pfand 24 Stück"
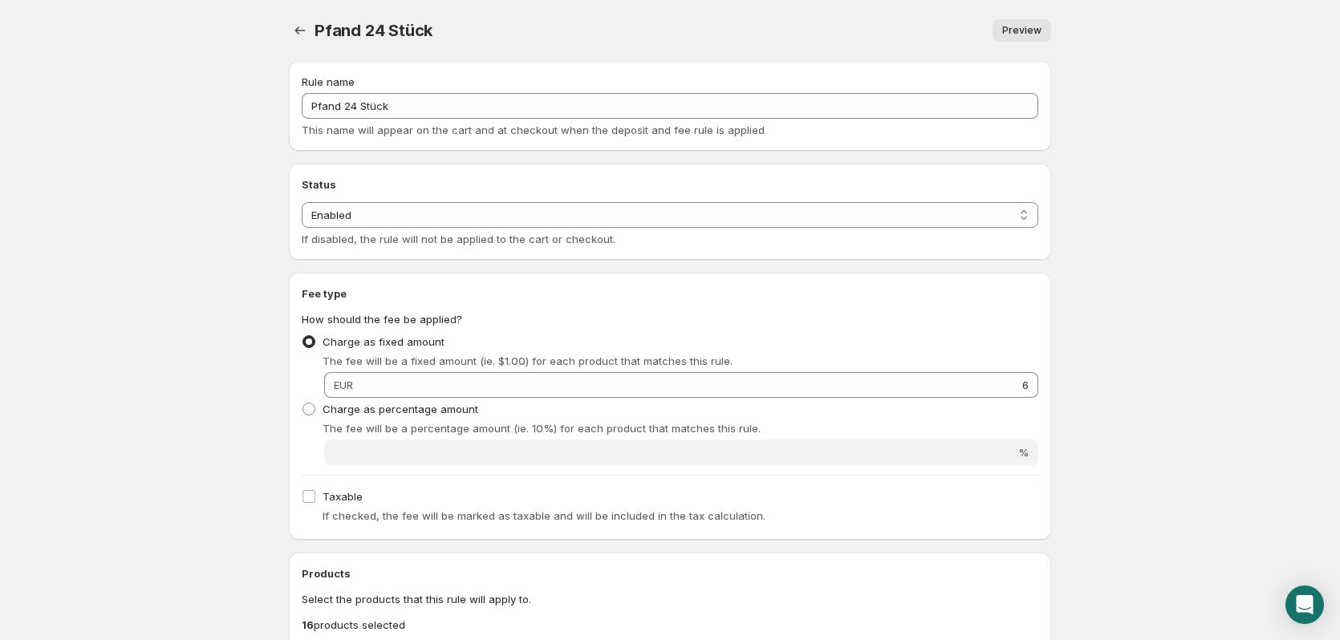
click at [299, 31] on icon "Settings" at bounding box center [300, 30] width 16 height 16
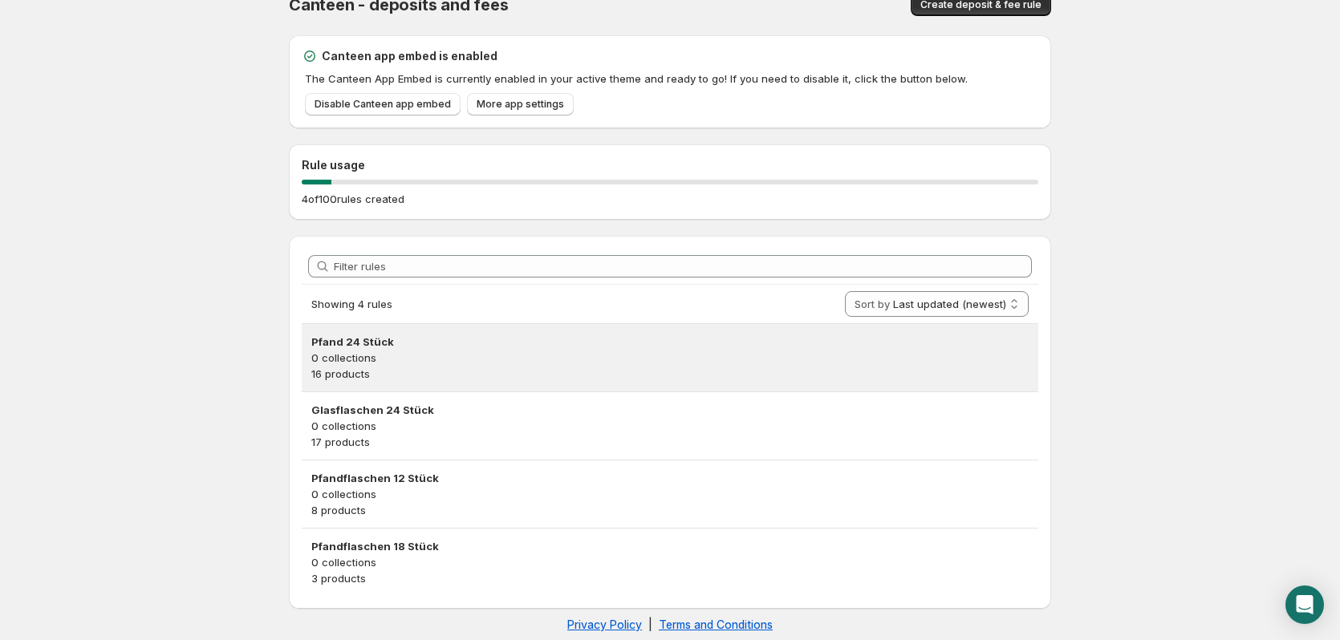
scroll to position [46, 0]
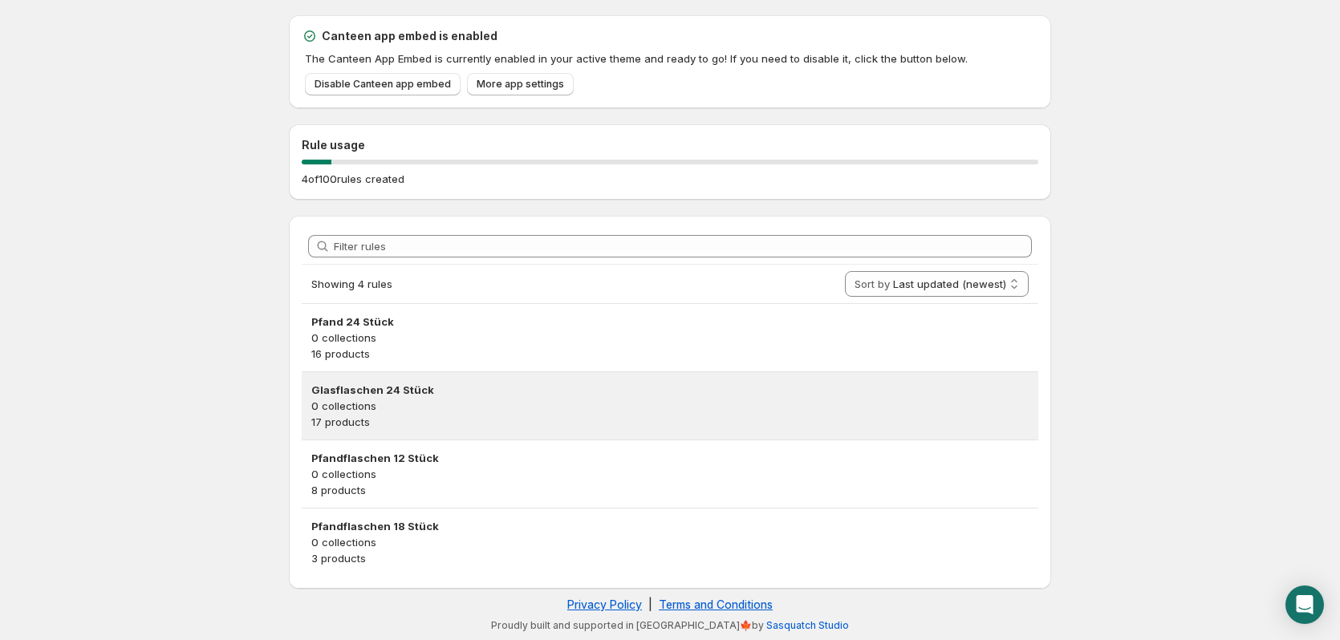
click at [414, 398] on p "0 collections" at bounding box center [670, 406] width 718 height 16
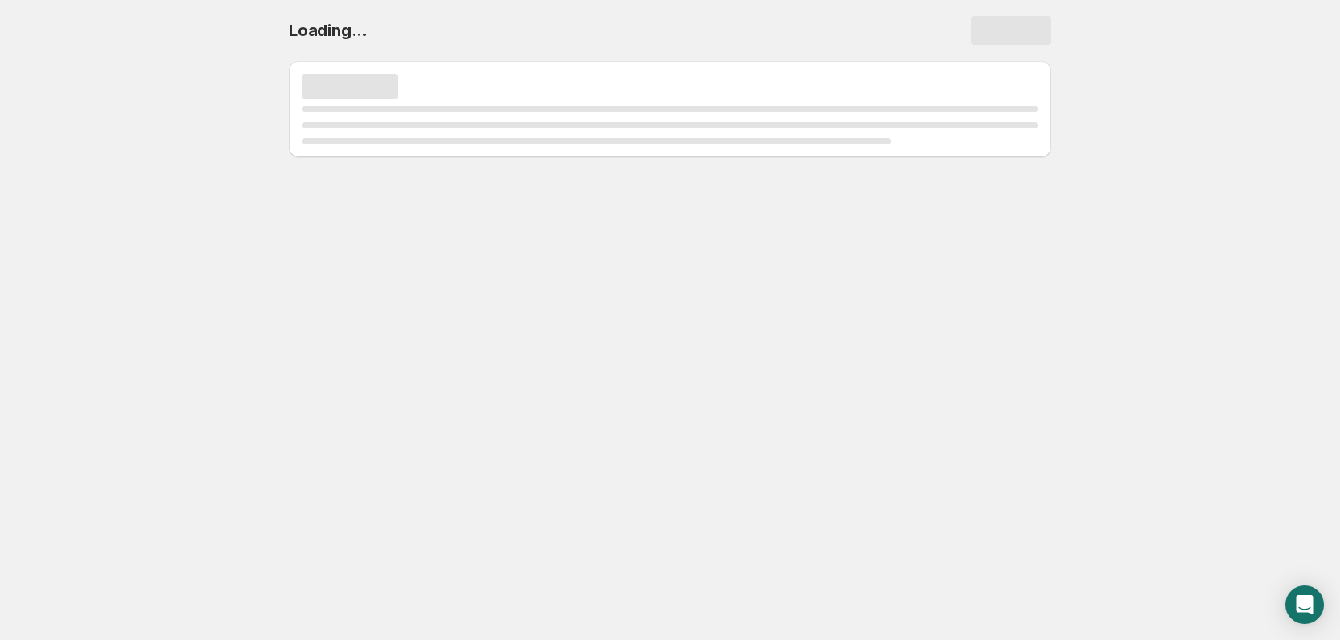
scroll to position [0, 0]
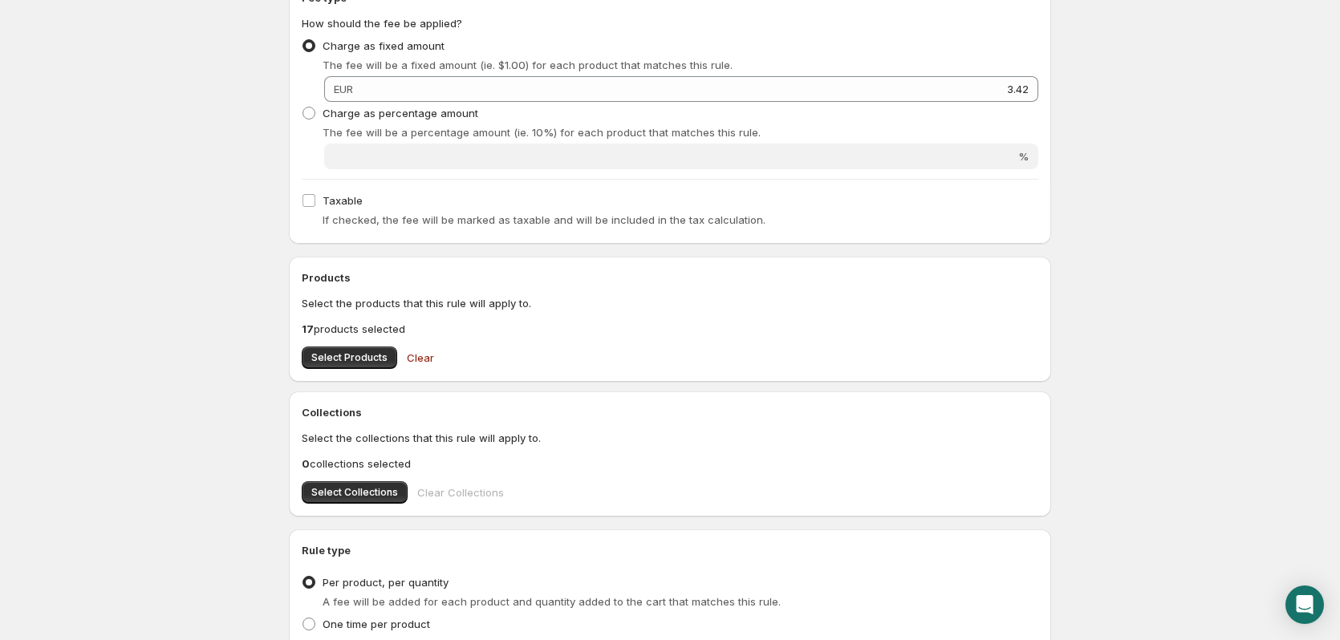
scroll to position [401, 0]
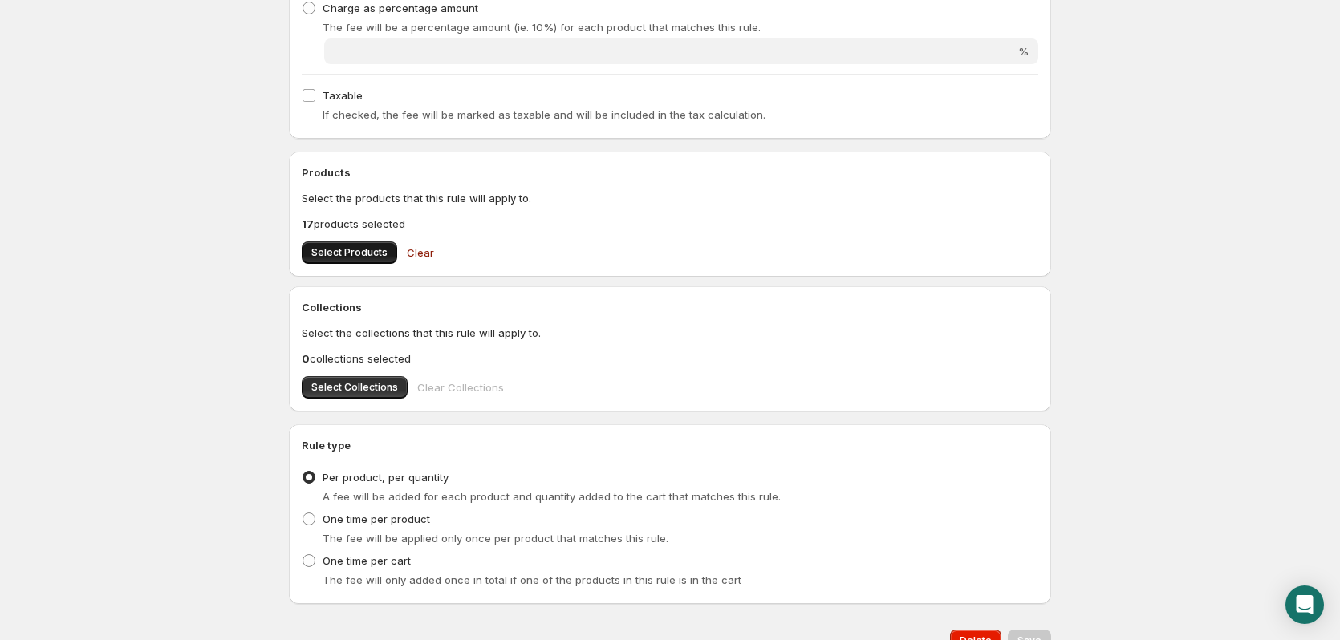
click at [364, 247] on span "Select Products" at bounding box center [349, 252] width 76 height 13
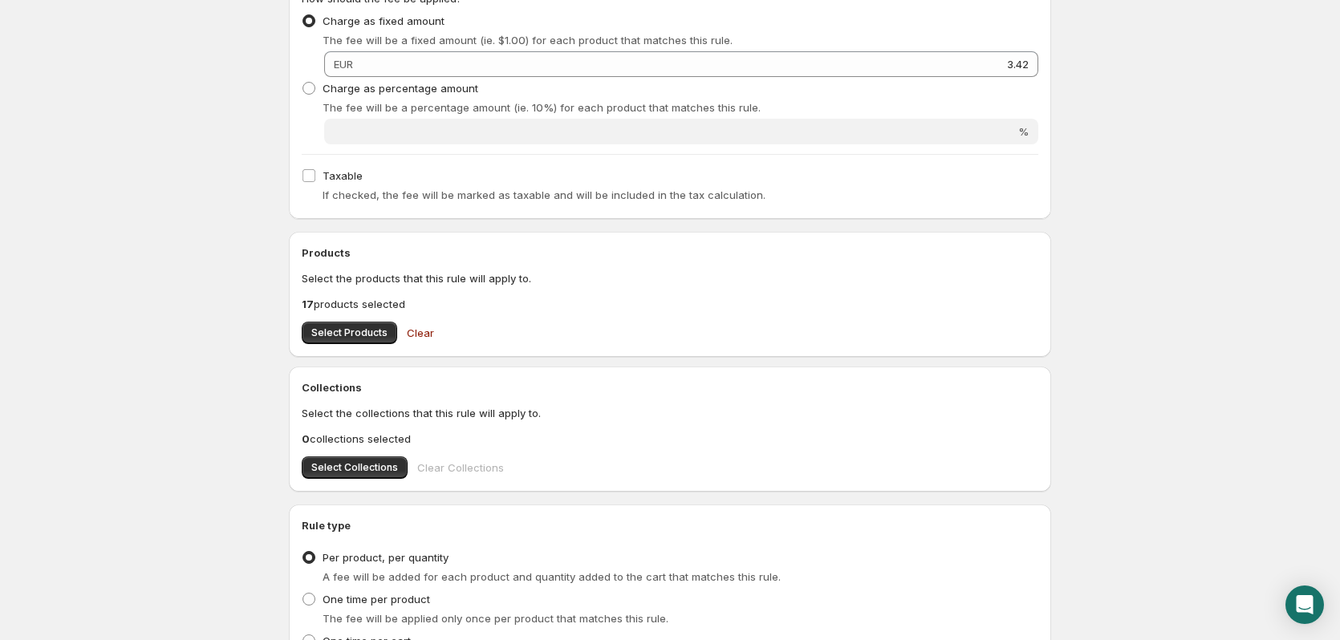
scroll to position [0, 0]
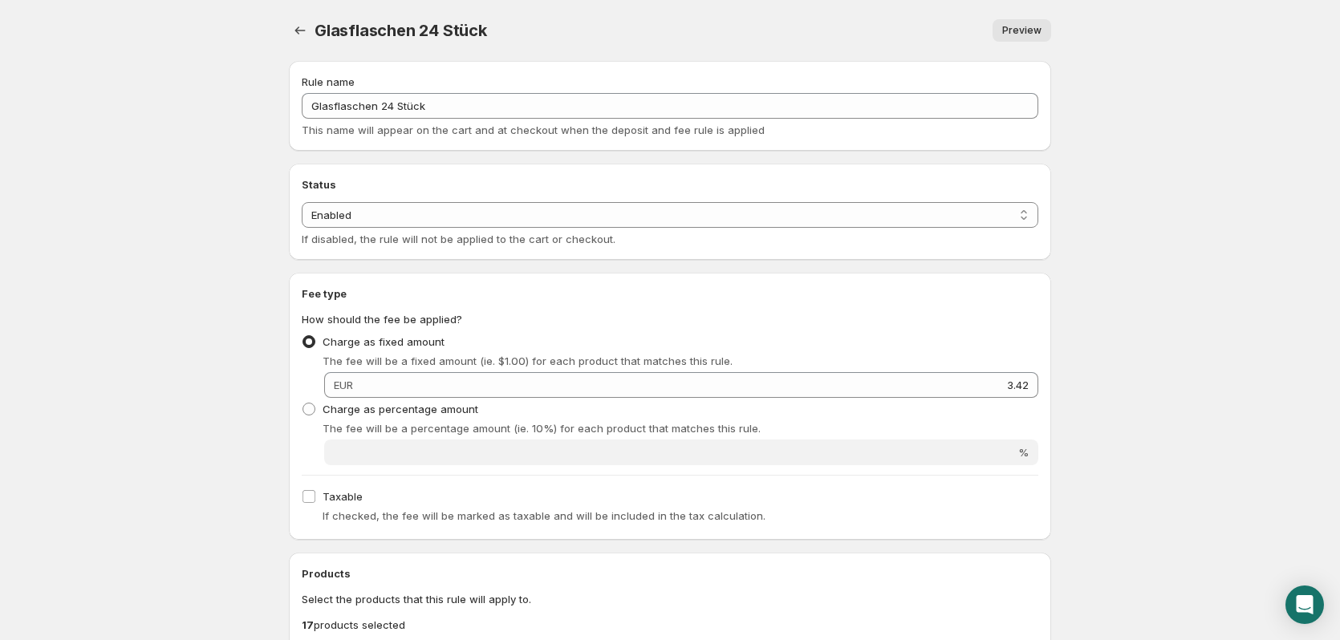
click at [287, 27] on div "Glasflaschen 24 Stück. This page is ready Glasflaschen 24 Stück Preview More ac…" at bounding box center [670, 559] width 801 height 1118
click at [292, 27] on icon "Settings" at bounding box center [300, 30] width 16 height 16
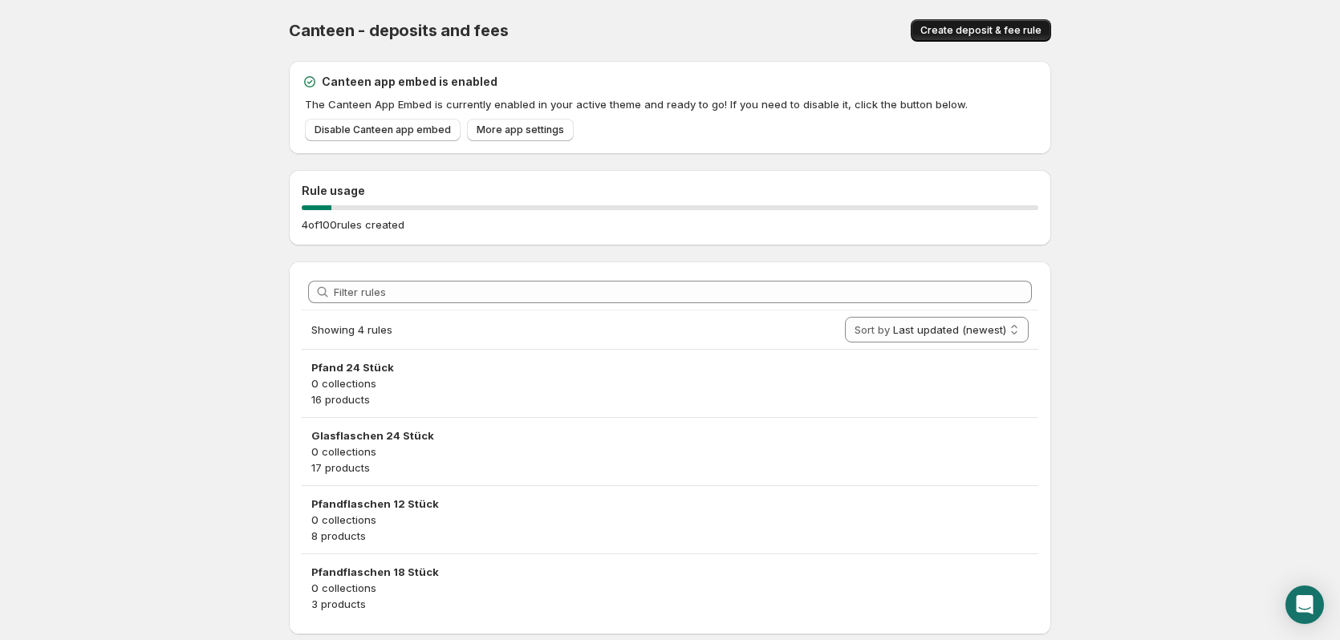
click at [999, 19] on button "Create deposit & fee rule" at bounding box center [981, 30] width 140 height 22
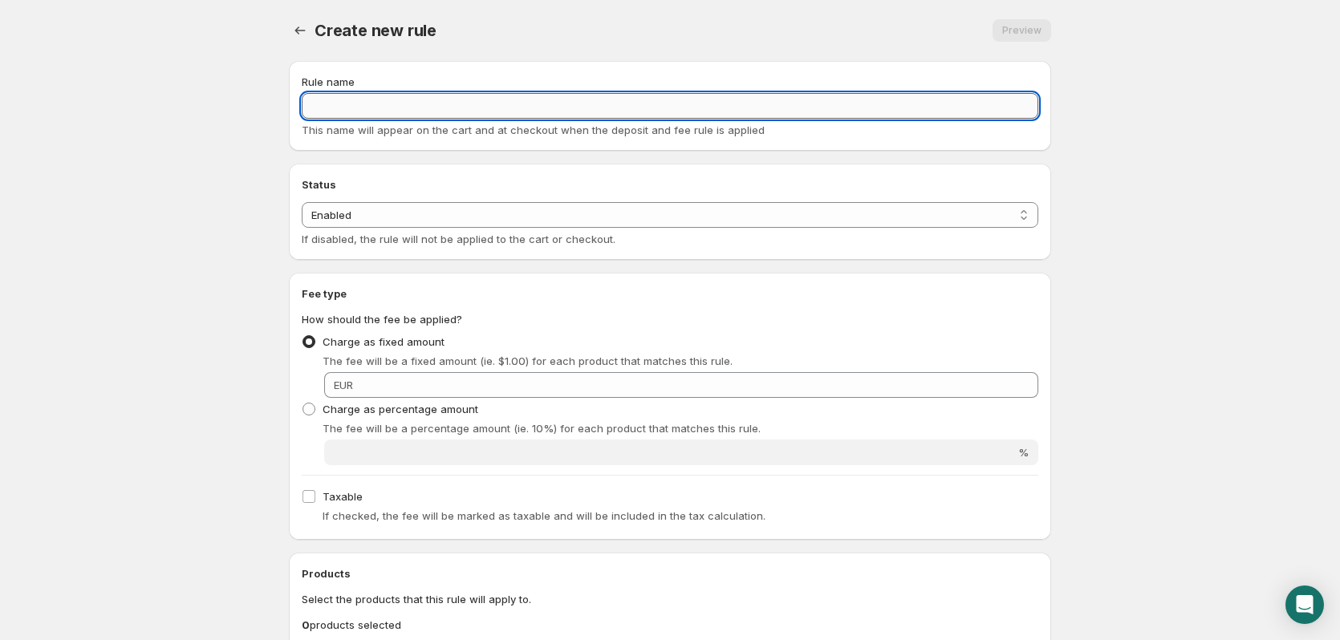
click at [384, 102] on input "Rule name" at bounding box center [670, 106] width 737 height 26
type input "Glasflaschen 12 Stück"
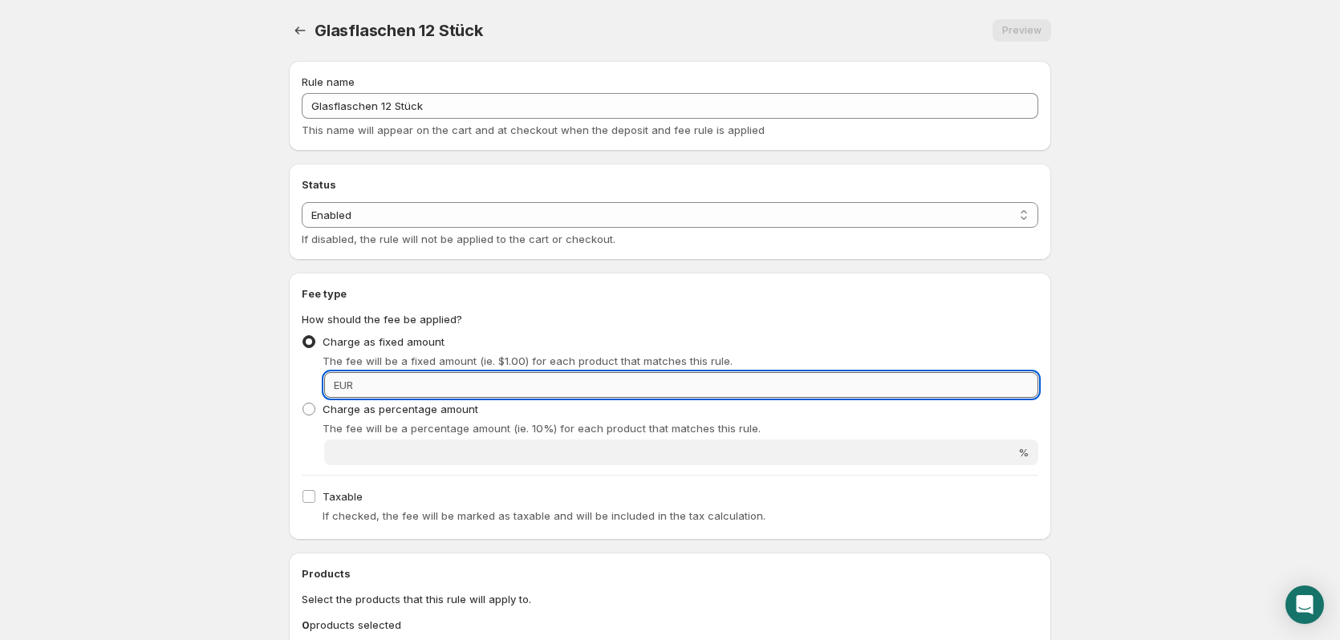
click at [954, 374] on input "Fixed amount" at bounding box center [698, 385] width 681 height 26
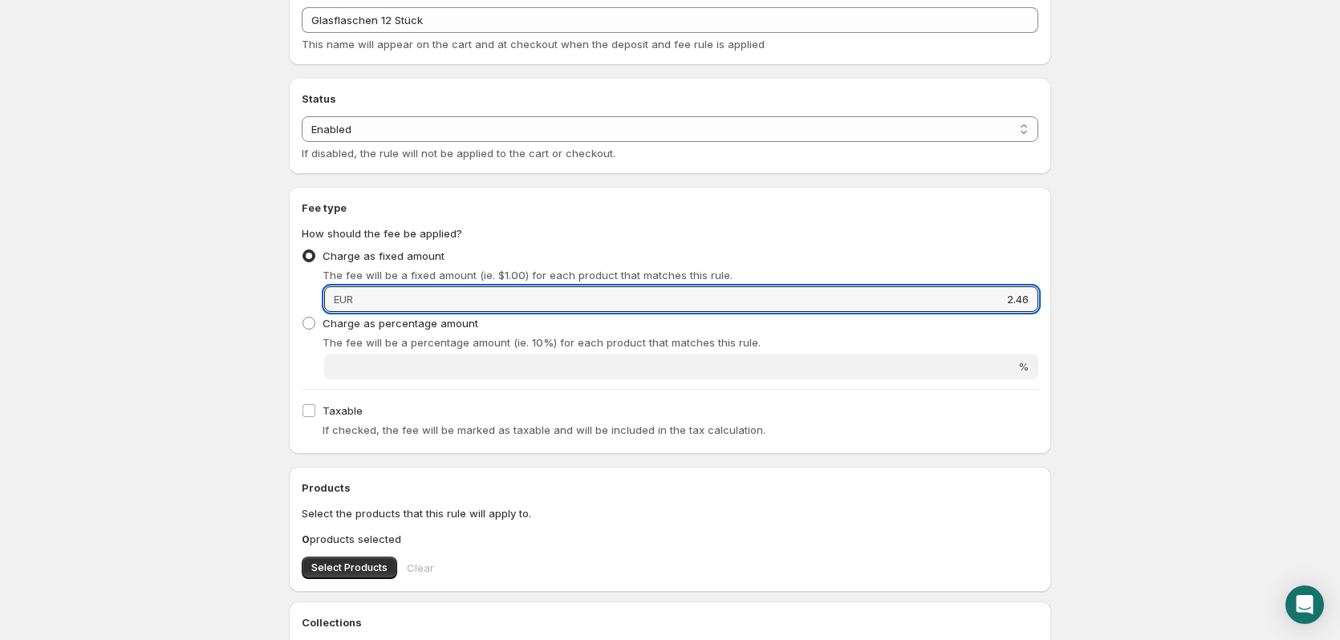
scroll to position [321, 0]
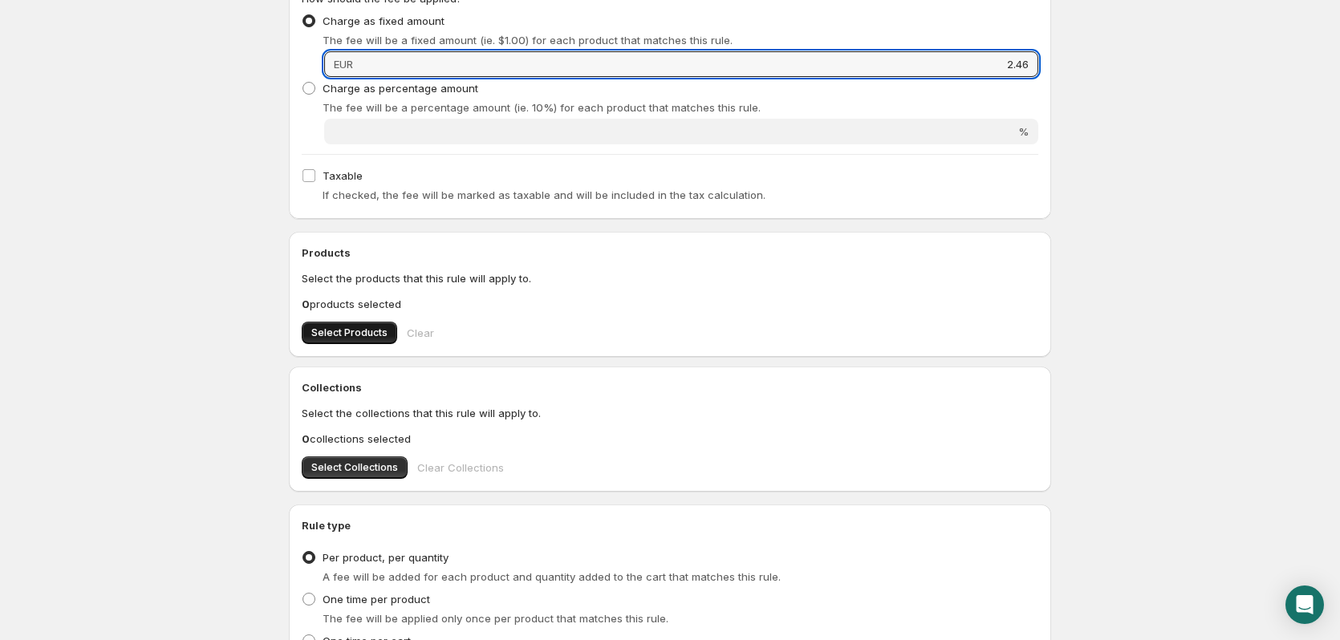
type input "2.46"
click at [335, 333] on span "Select Products" at bounding box center [349, 333] width 76 height 13
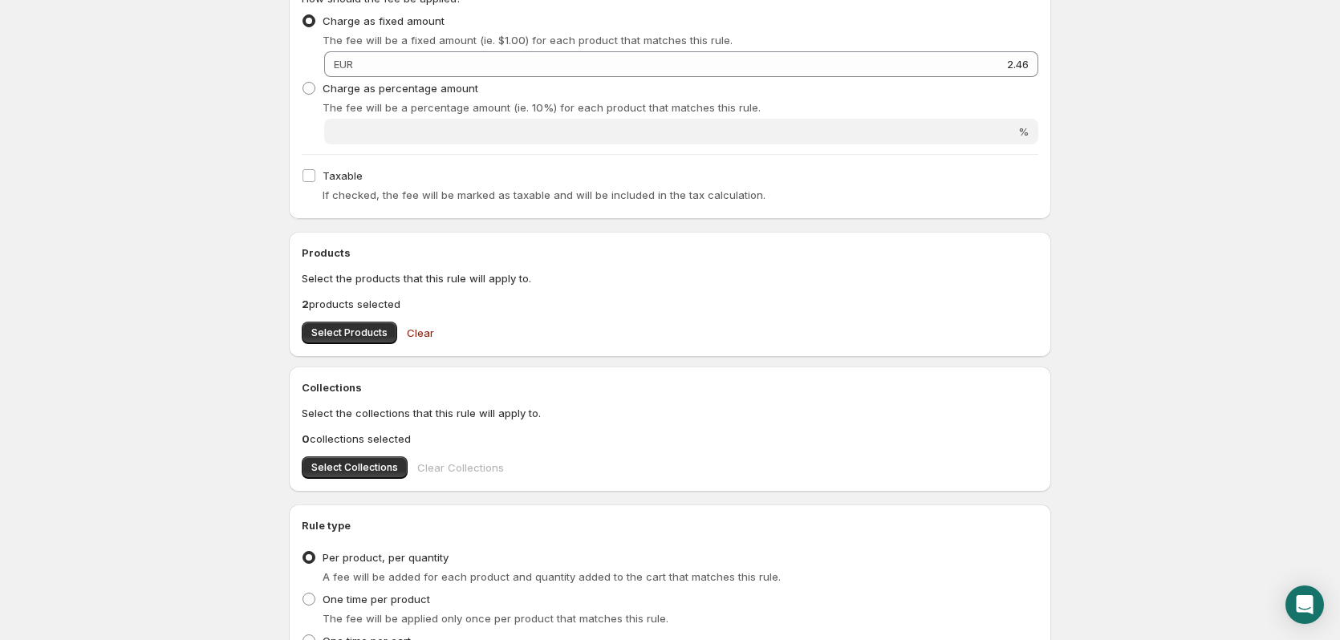
scroll to position [0, 0]
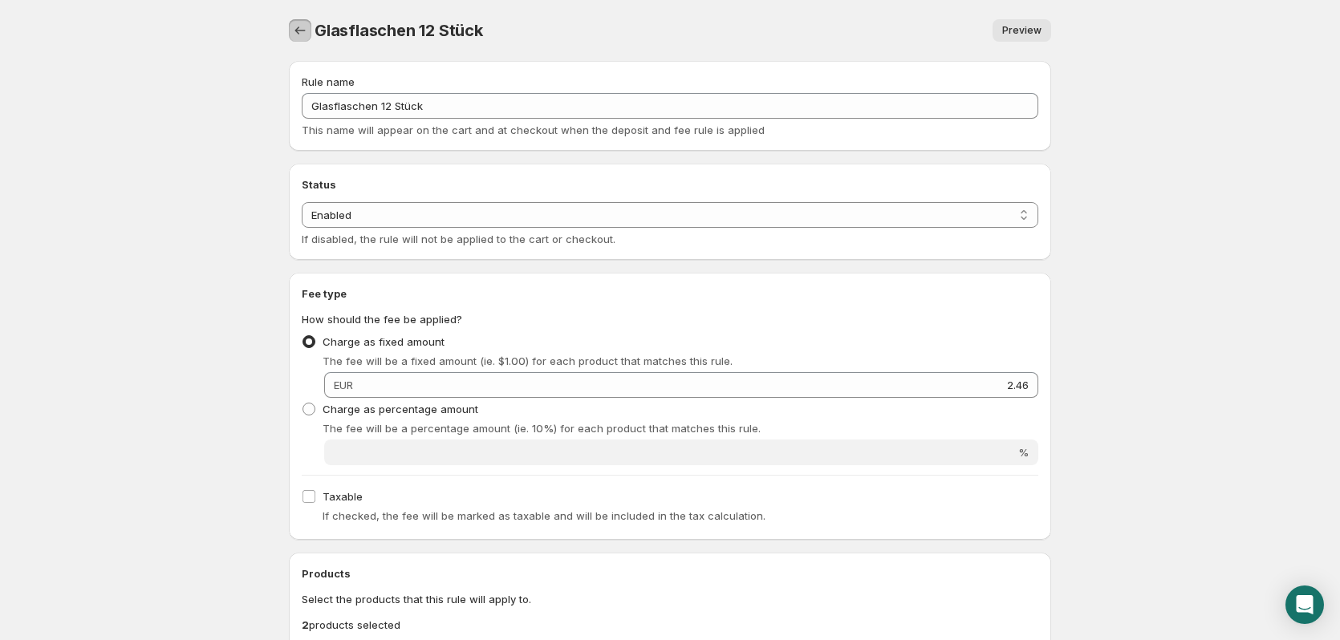
click at [290, 26] on button "Settings" at bounding box center [300, 30] width 22 height 22
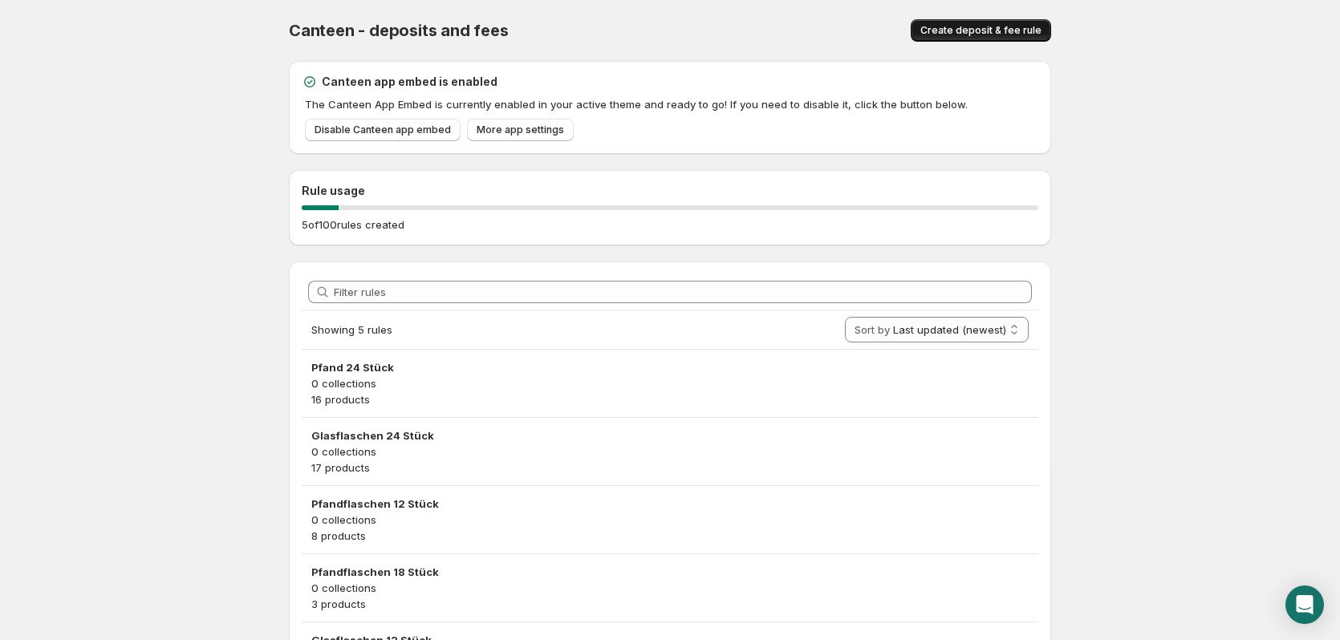
click at [1012, 30] on span "Create deposit & fee rule" at bounding box center [981, 30] width 121 height 13
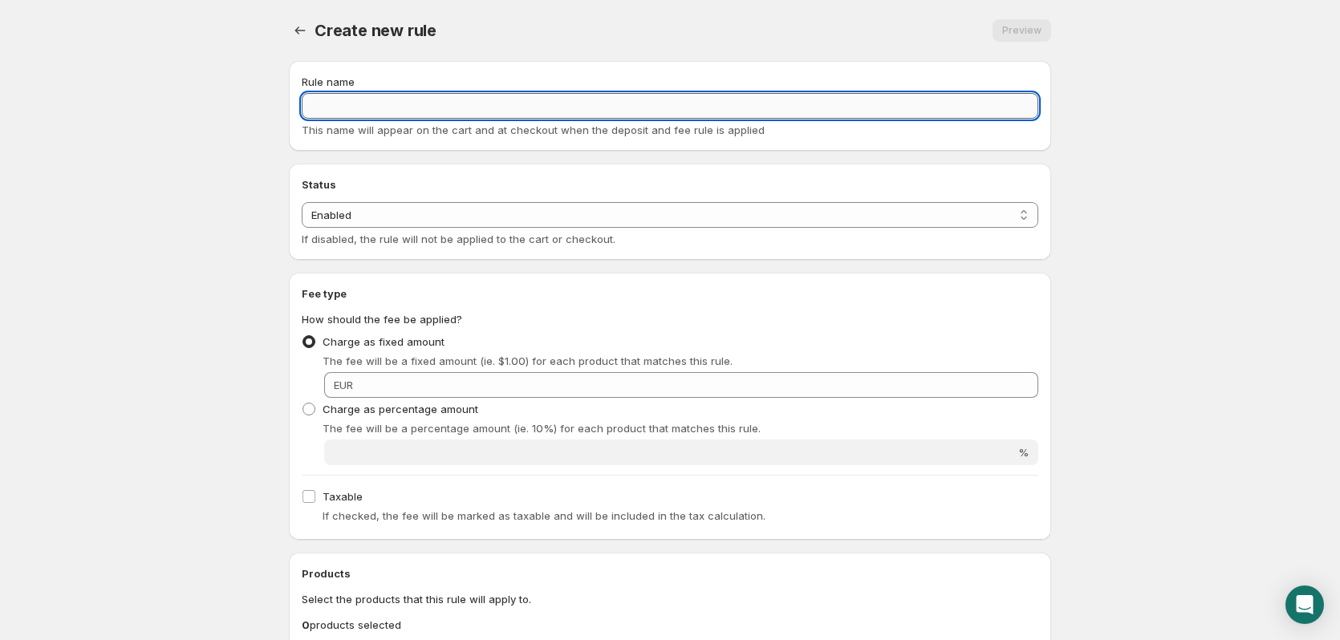
click at [461, 112] on input "Rule name" at bounding box center [670, 106] width 737 height 26
type input "g"
type input "Glasflaschen 16 Stück"
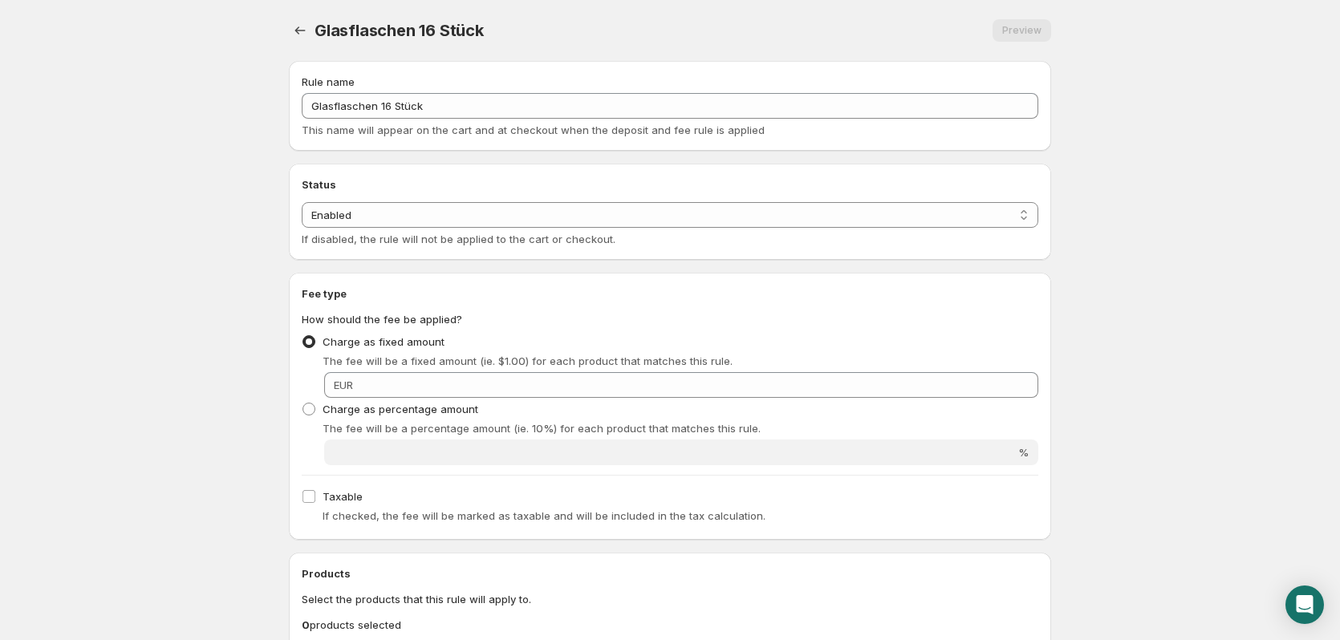
drag, startPoint x: 1039, startPoint y: 13, endPoint x: 1043, endPoint y: 21, distance: 8.6
click at [1041, 14] on div "Glasflaschen 16 Stück. This page is ready Glasflaschen 16 Stück Preview More ac…" at bounding box center [670, 30] width 762 height 61
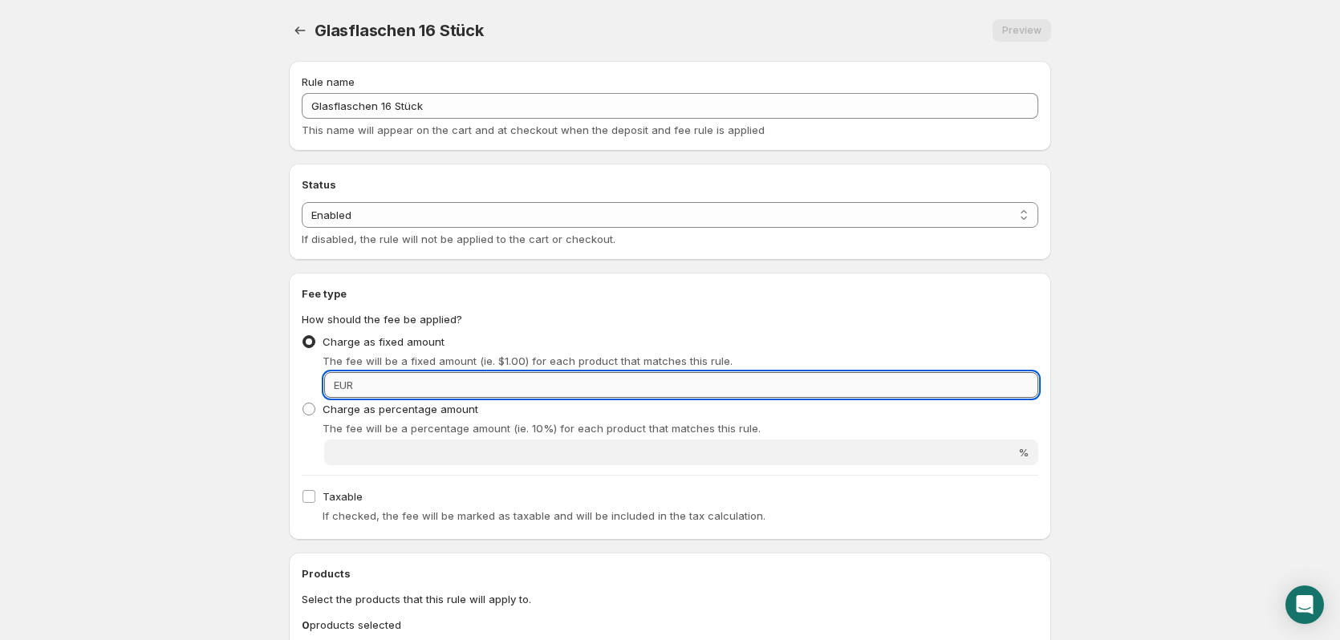
click at [885, 388] on input "Fixed amount" at bounding box center [698, 385] width 681 height 26
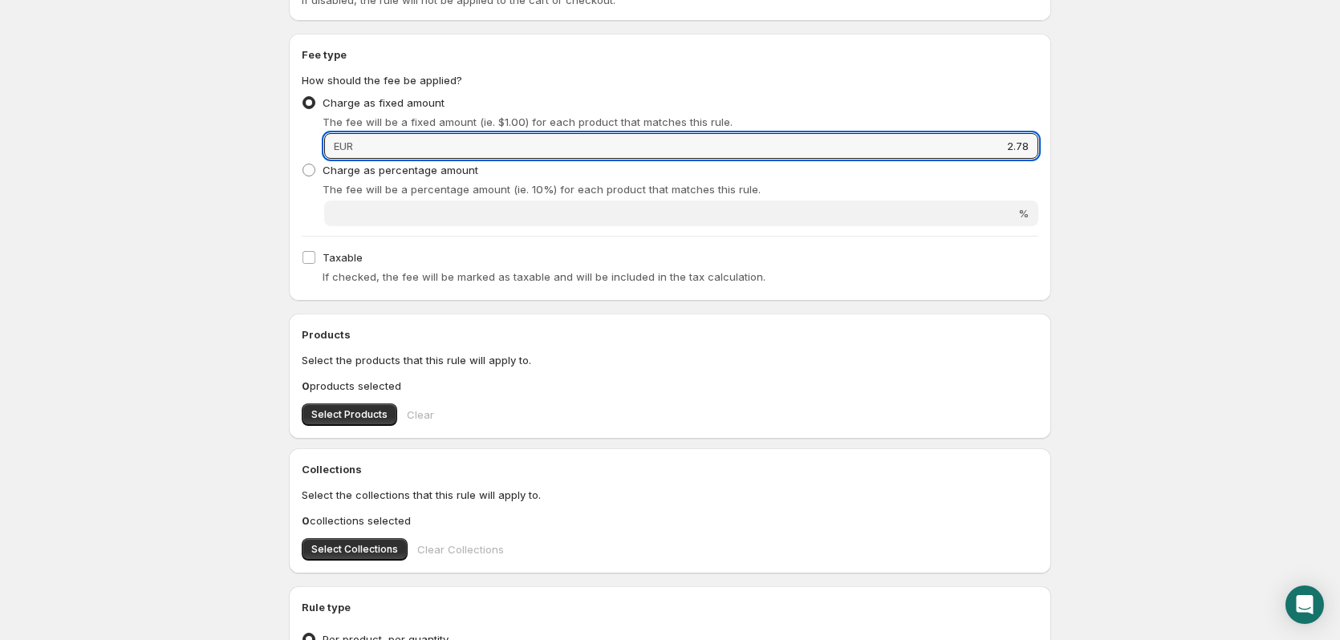
scroll to position [241, 0]
type input "2.78"
click at [379, 408] on span "Select Products" at bounding box center [349, 413] width 76 height 13
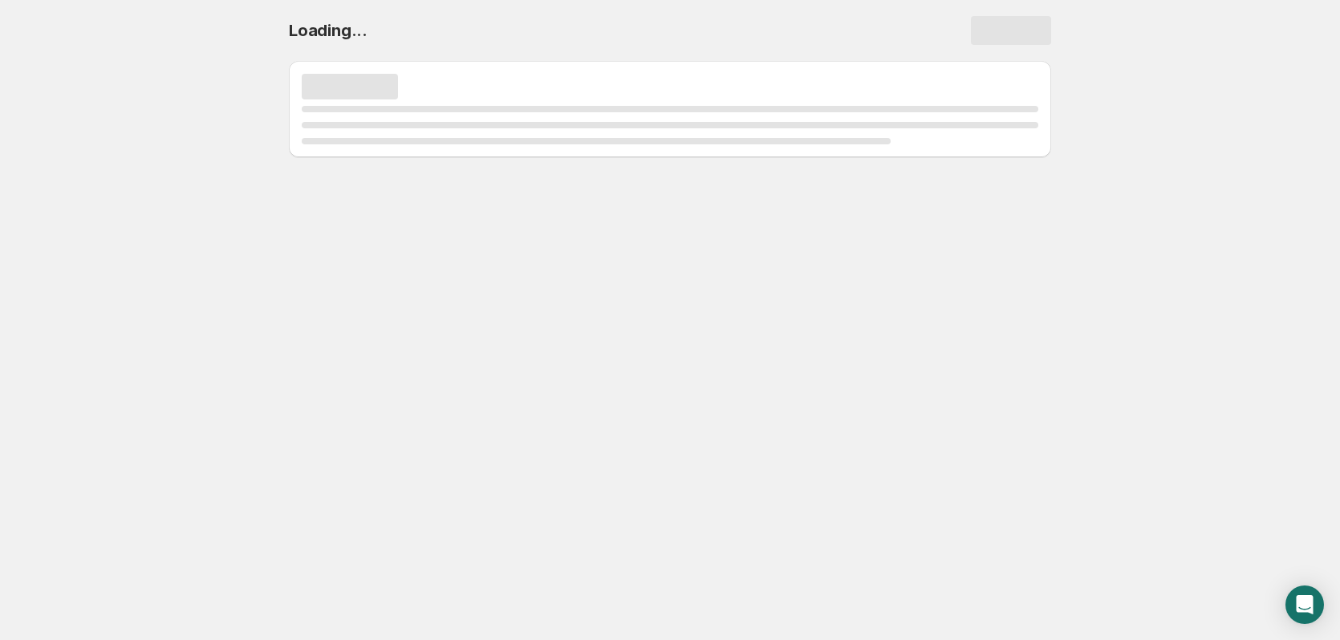
scroll to position [0, 0]
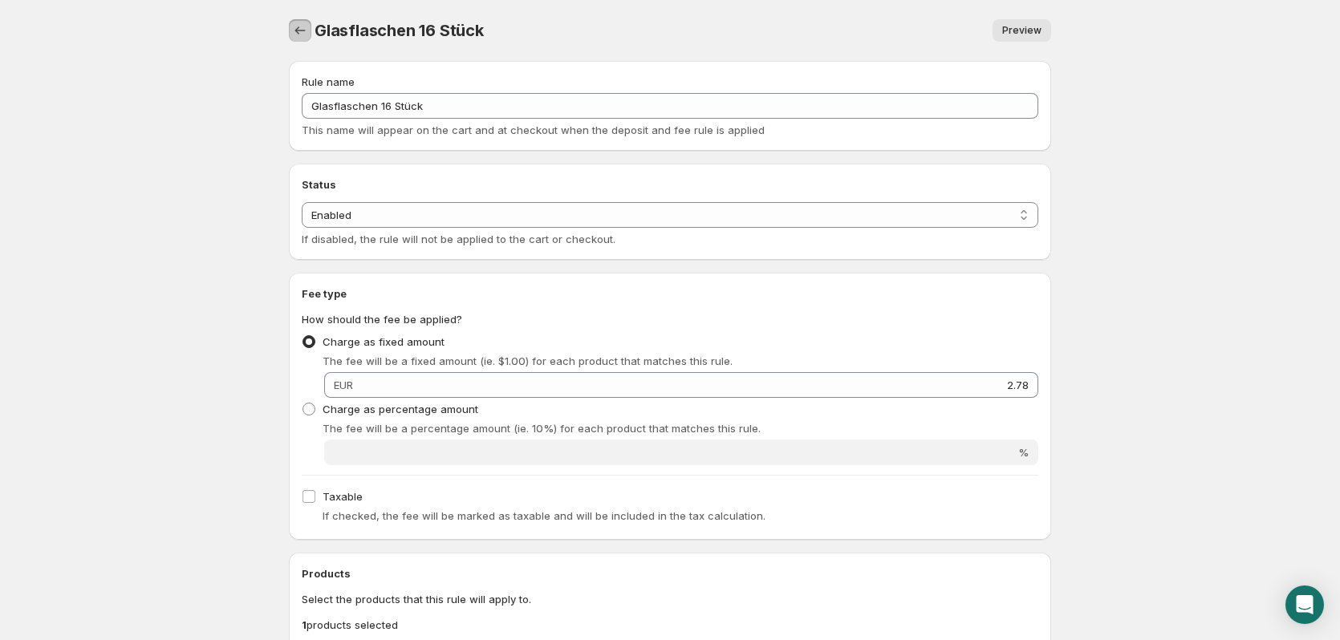
click at [303, 23] on icon "Settings" at bounding box center [300, 30] width 16 height 16
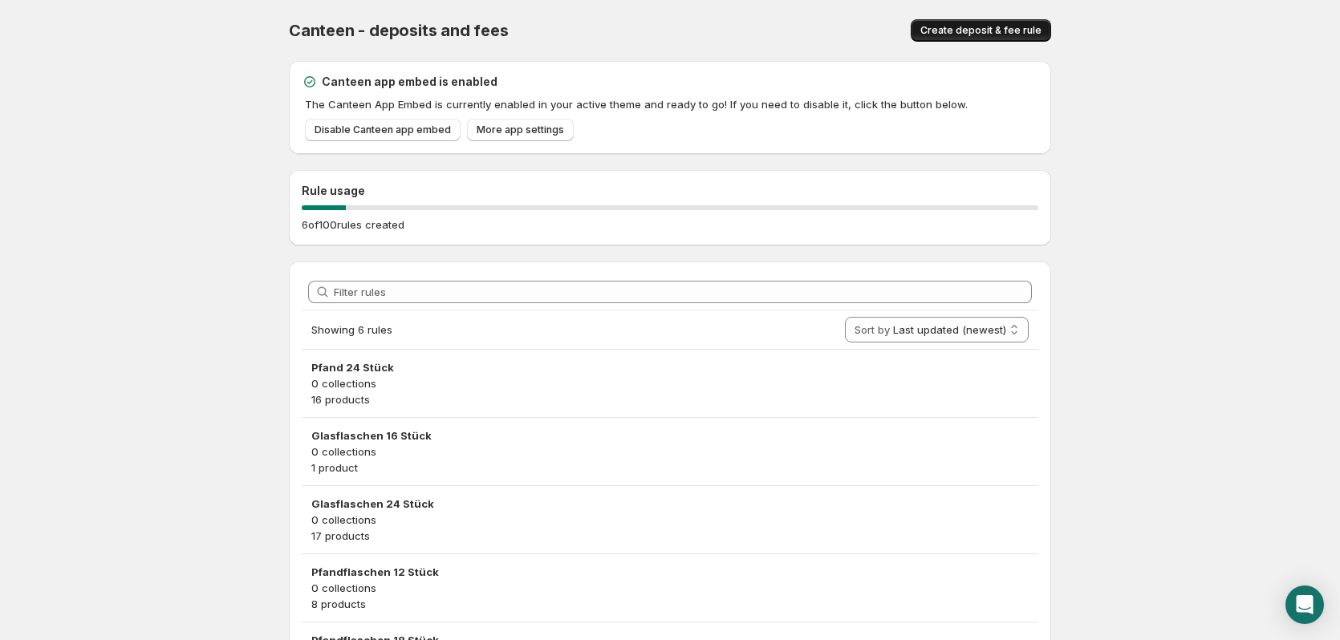
click at [1010, 22] on button "Create deposit & fee rule" at bounding box center [981, 30] width 140 height 22
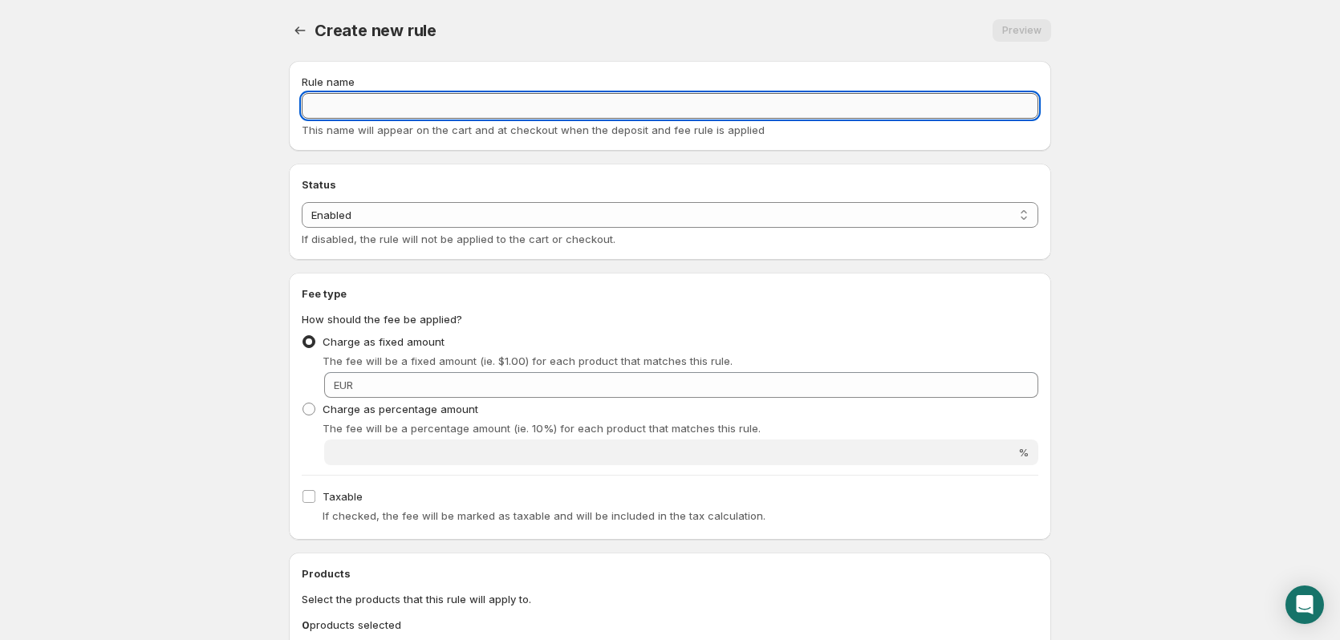
click at [880, 116] on input "Rule name" at bounding box center [670, 106] width 737 height 26
type input "Glas Einzeln"
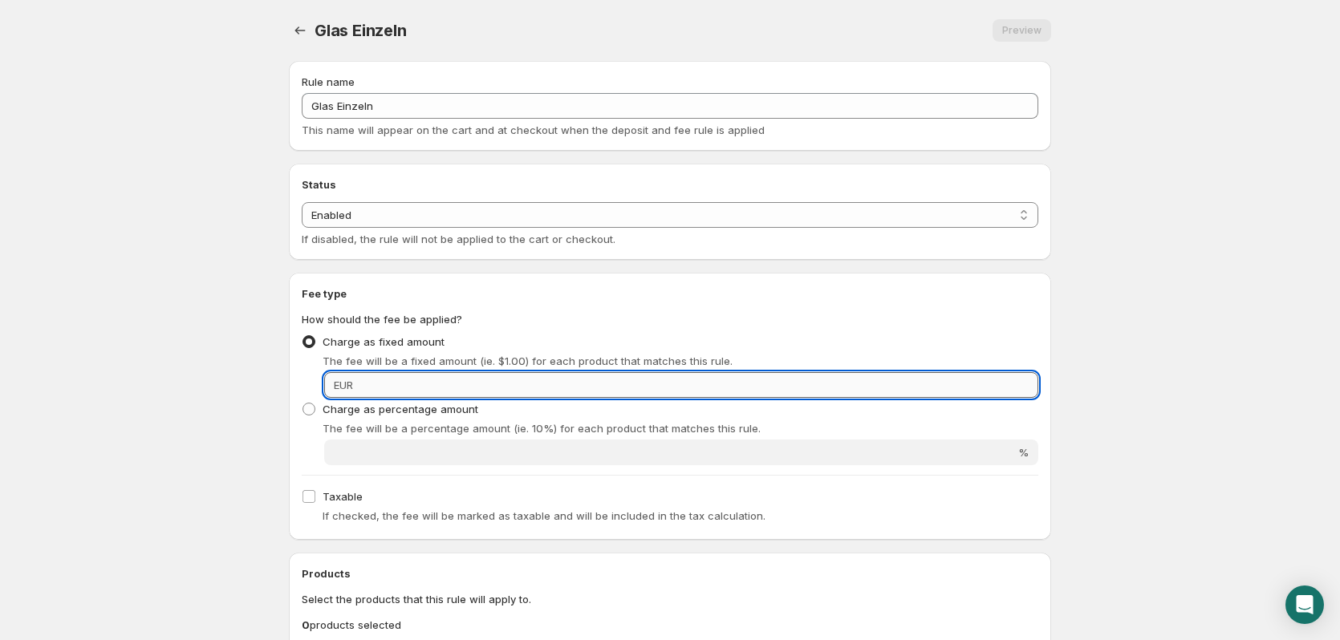
click at [429, 375] on input "Fixed amount" at bounding box center [698, 385] width 681 height 26
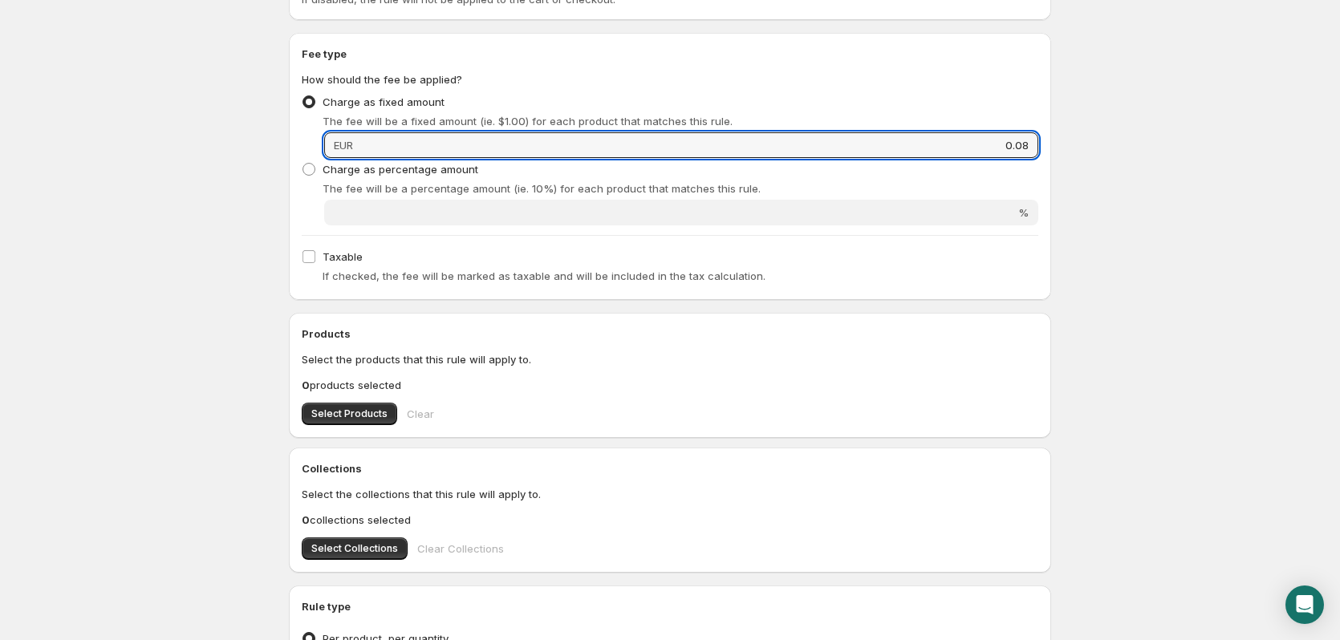
scroll to position [241, 0]
type input "0.08"
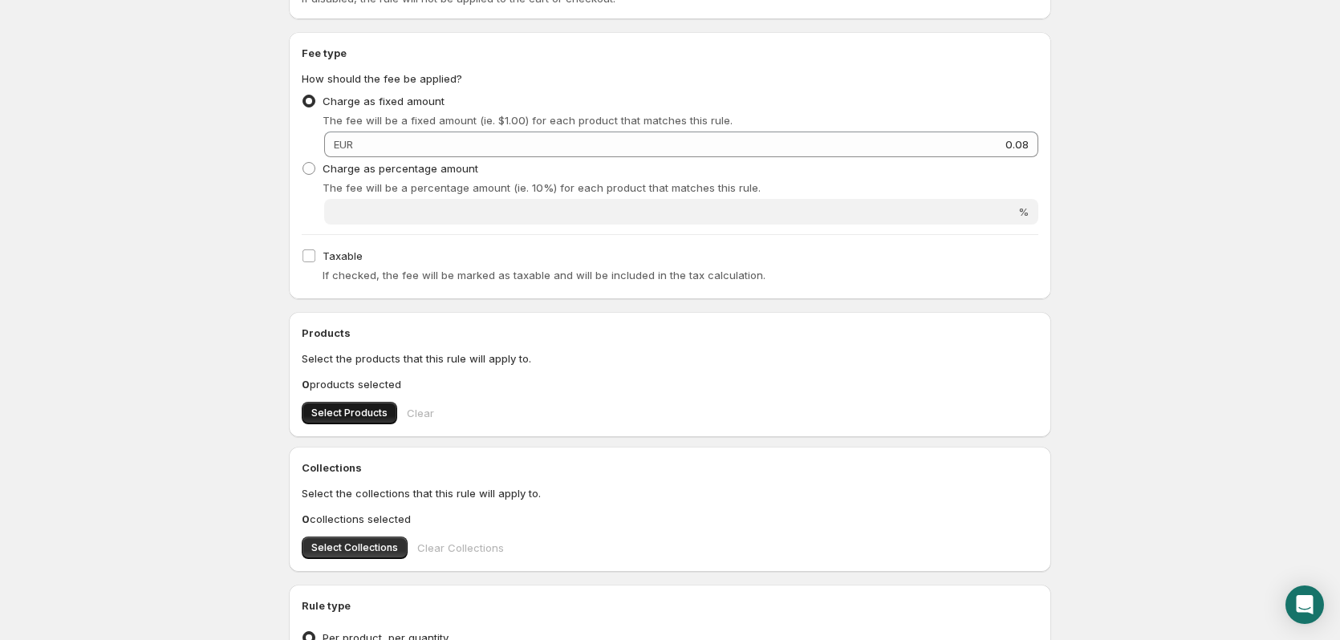
click at [350, 409] on span "Select Products" at bounding box center [349, 413] width 76 height 13
click at [334, 425] on div "Products Select the products that this rule will apply to. 0 products selected …" at bounding box center [670, 374] width 762 height 125
click at [339, 420] on button "Select Products" at bounding box center [350, 413] width 96 height 22
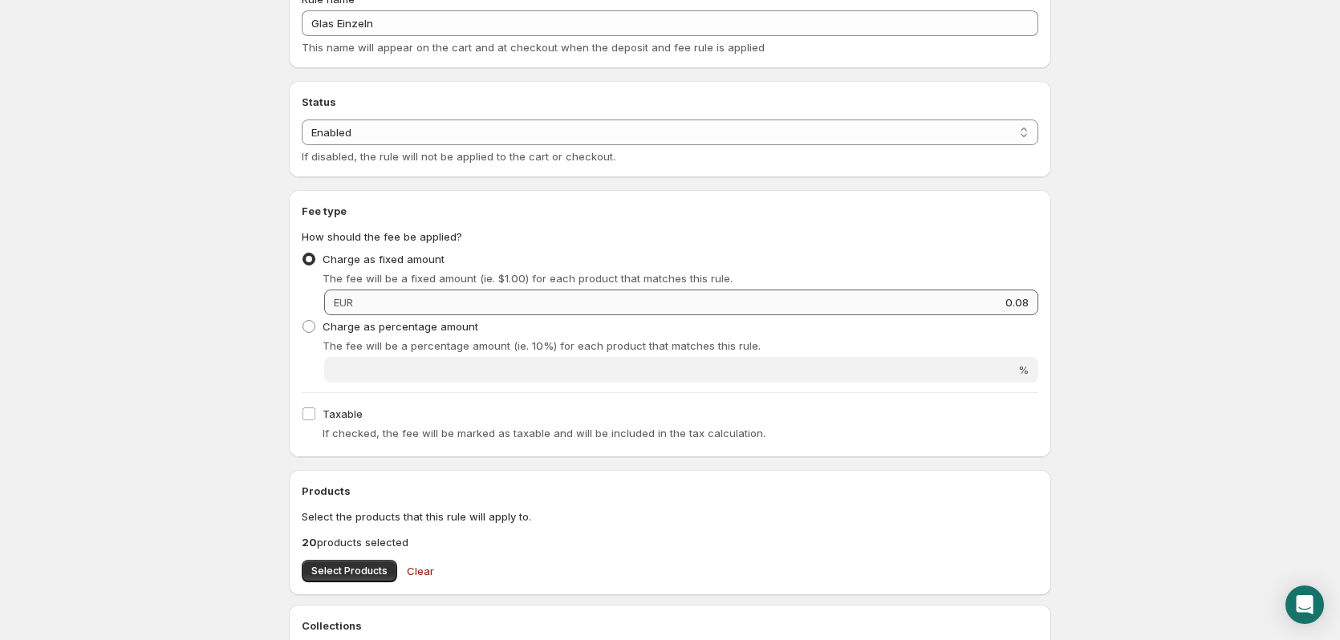
scroll to position [0, 0]
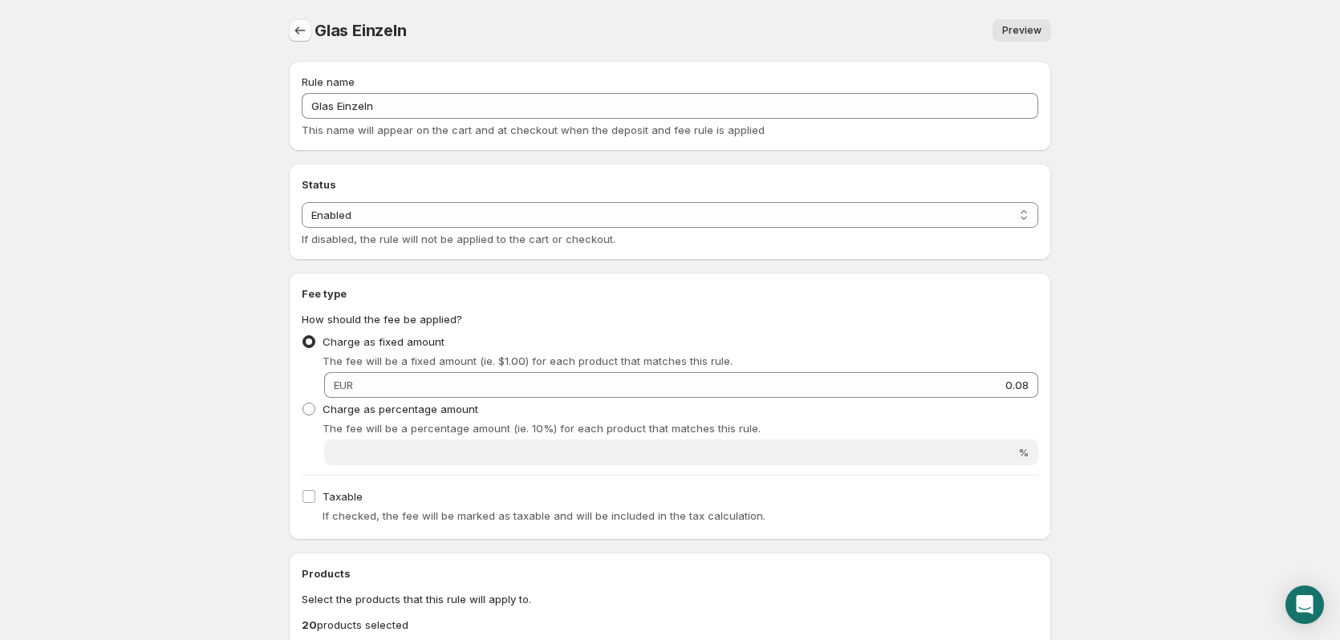
click at [306, 27] on icon "Settings" at bounding box center [300, 30] width 16 height 16
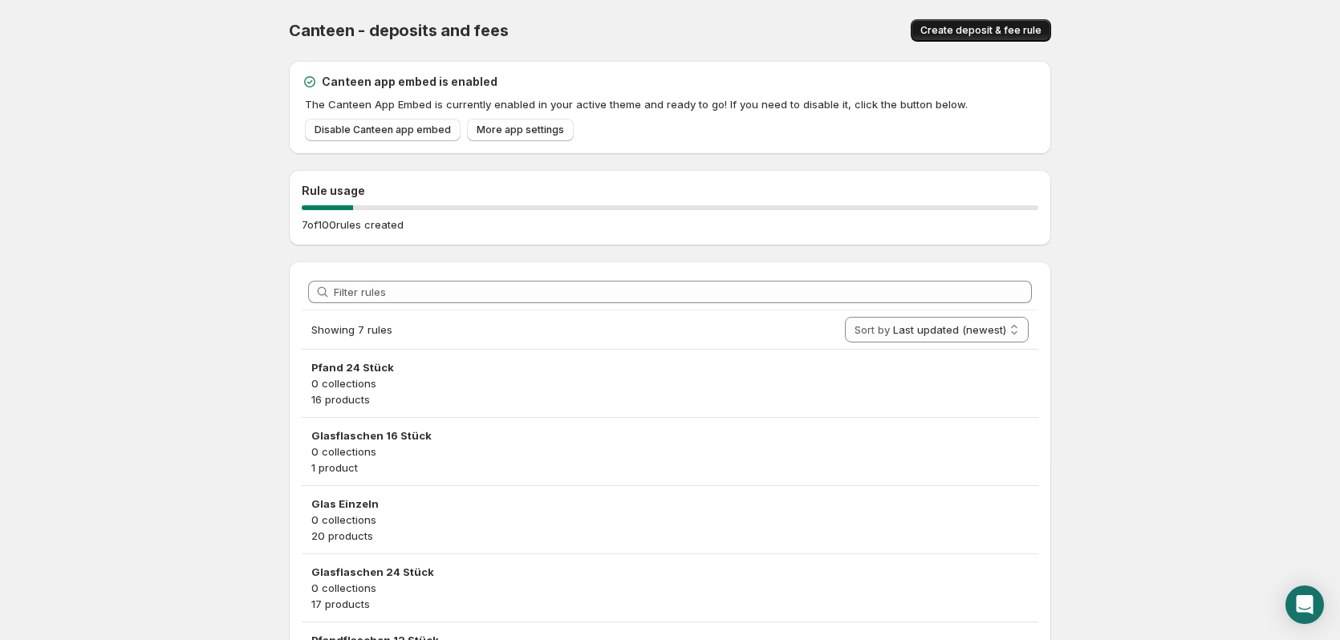
click at [970, 23] on button "Create deposit & fee rule" at bounding box center [981, 30] width 140 height 22
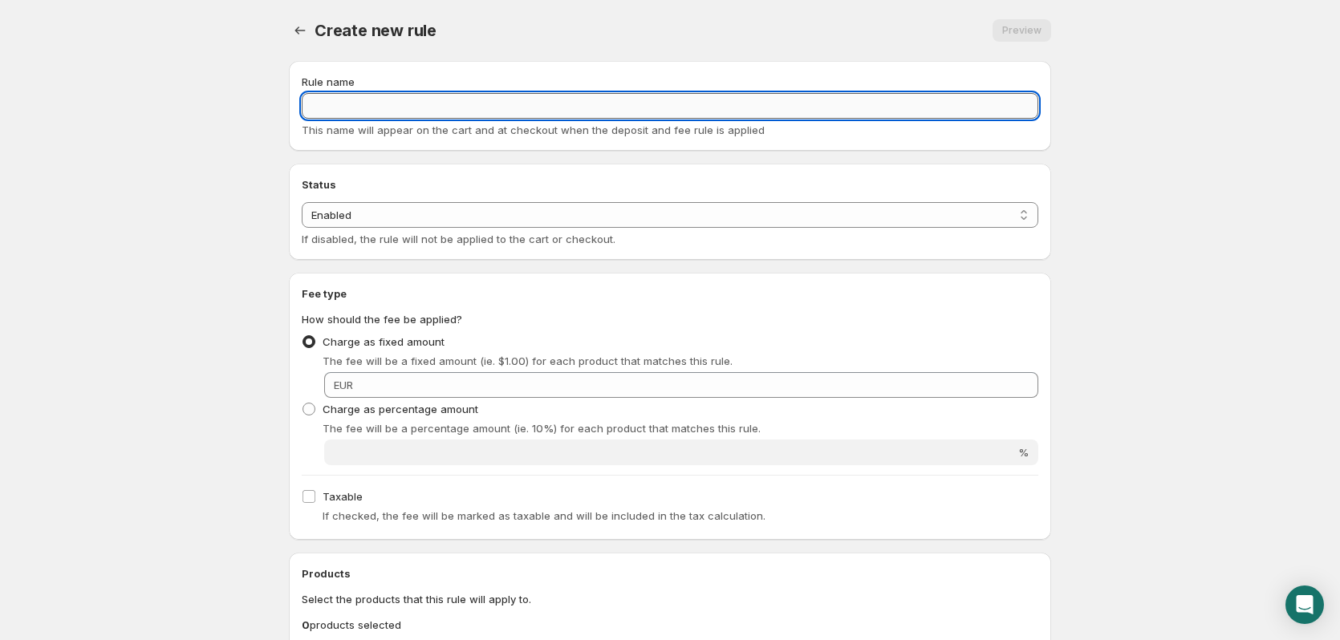
click at [905, 98] on input "Rule name" at bounding box center [670, 106] width 737 height 26
type input "Einzeln"
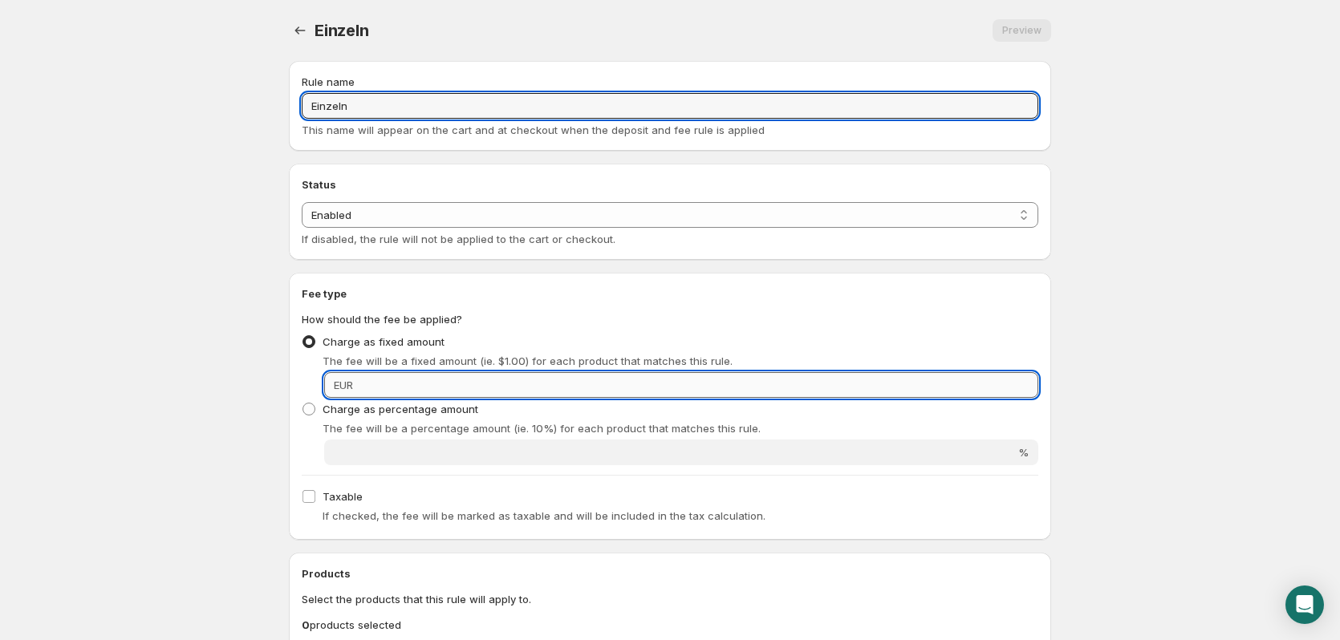
click at [671, 386] on input "Fixed amount" at bounding box center [698, 385] width 681 height 26
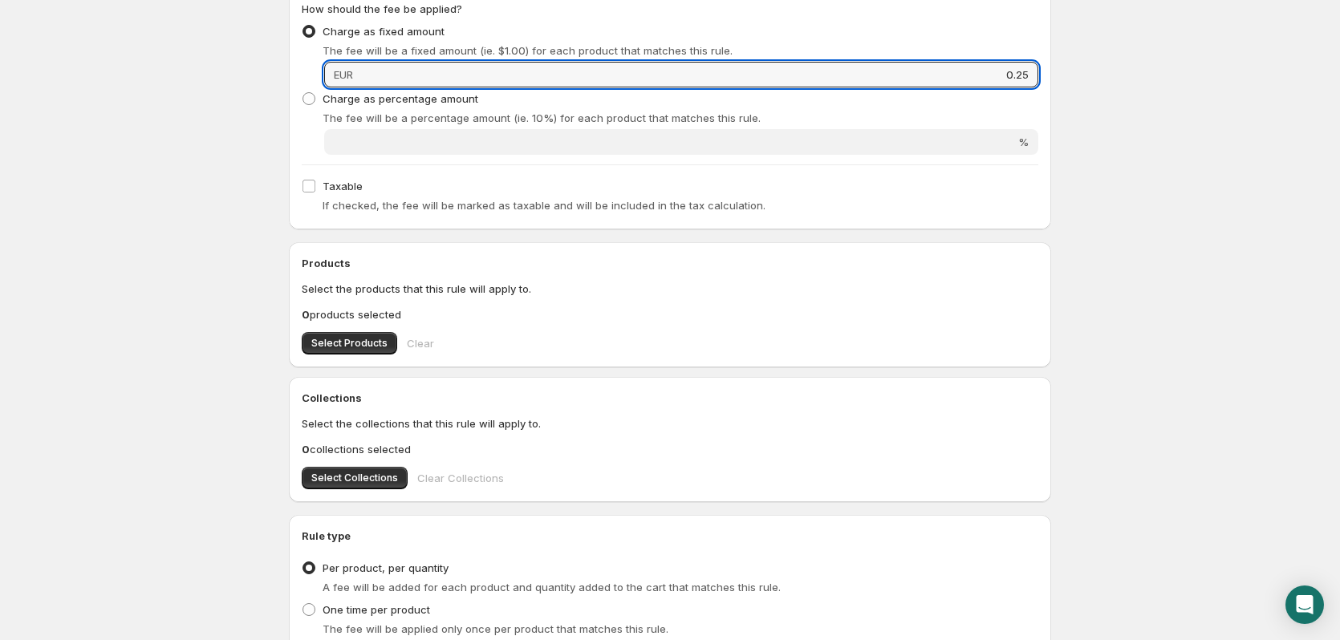
scroll to position [401, 0]
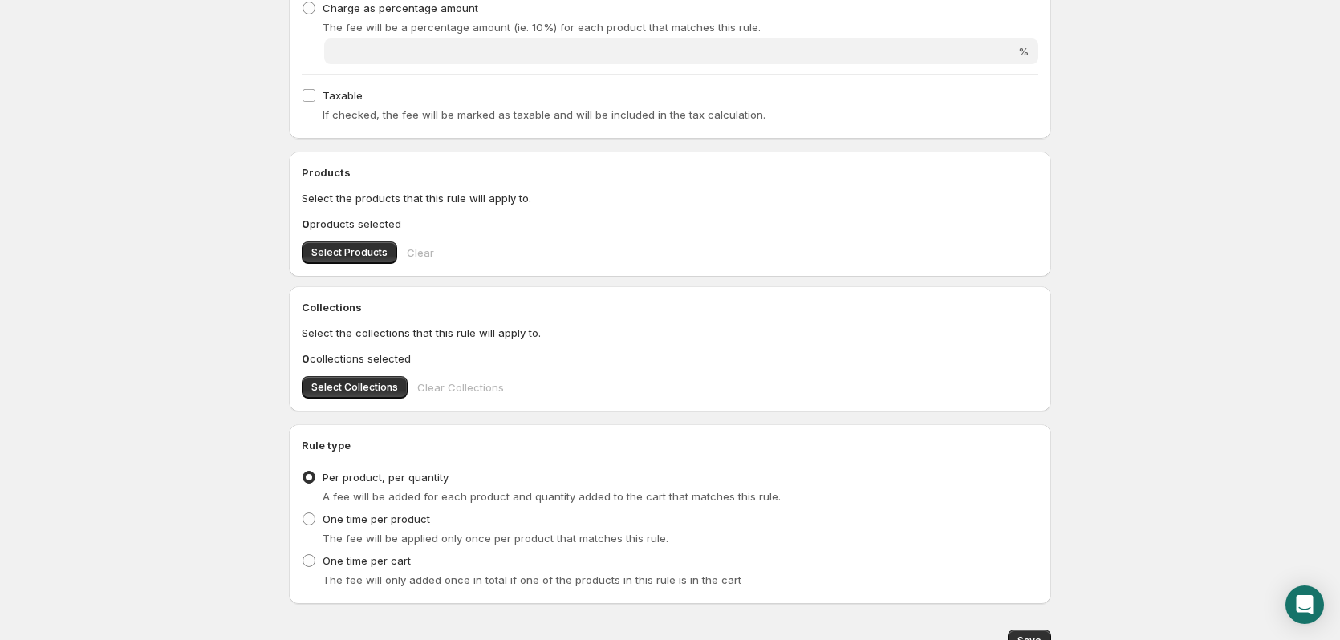
type input "0.25"
click at [279, 245] on div "Rule name Einzeln This name will appear on the cart and at checkout when the de…" at bounding box center [663, 156] width 775 height 1018
click at [314, 244] on button "Select Products" at bounding box center [350, 253] width 96 height 22
click at [348, 253] on span "Select Products" at bounding box center [349, 252] width 76 height 13
click at [333, 242] on button "Select Products" at bounding box center [350, 253] width 96 height 22
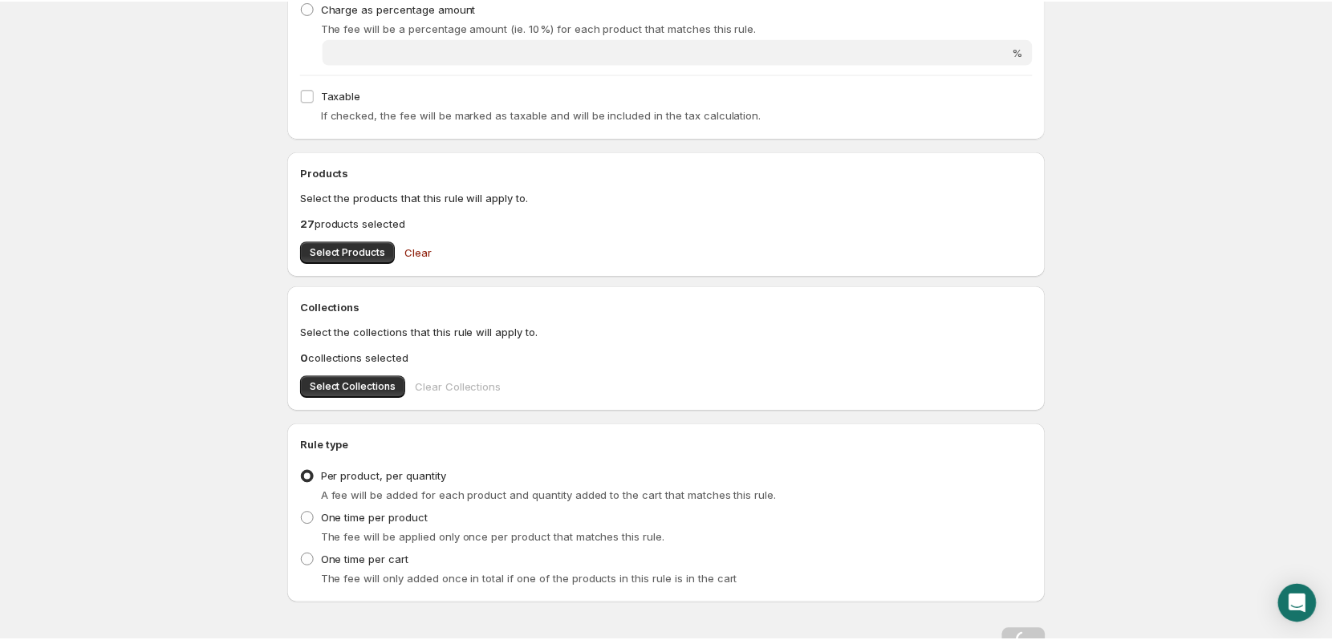
scroll to position [0, 0]
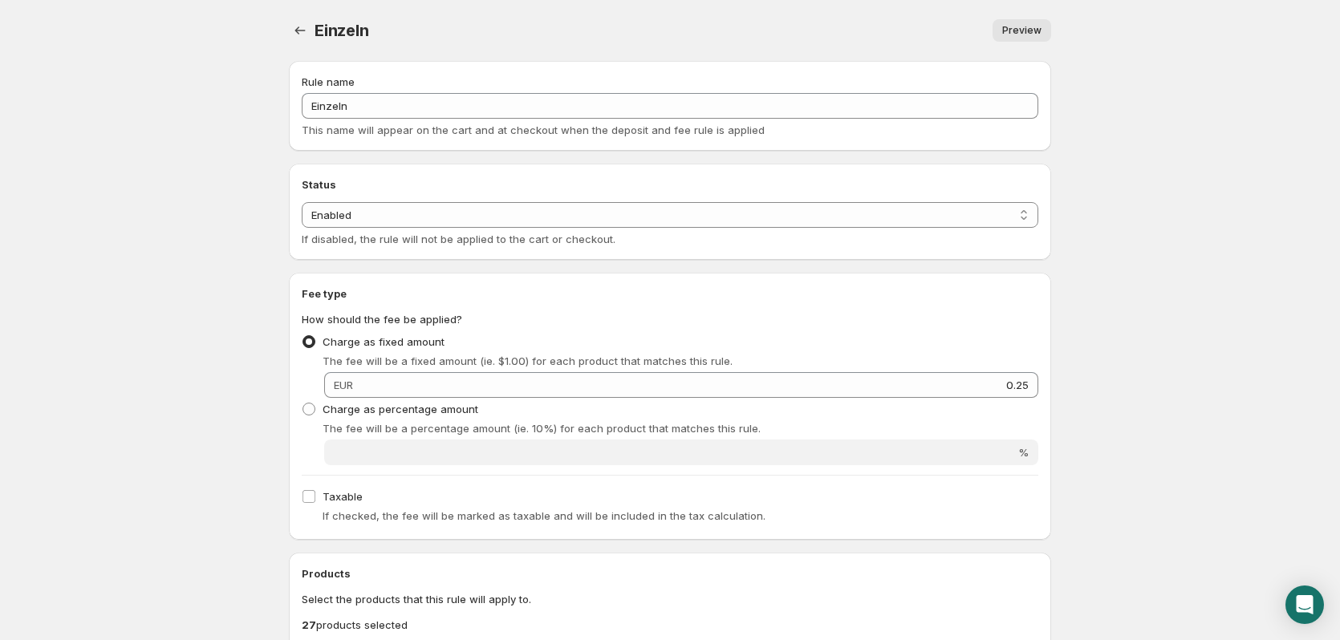
click at [296, 17] on div "Einzeln. This page is ready Einzeln Preview More actions Preview" at bounding box center [670, 30] width 762 height 61
click at [297, 39] on button "Settings" at bounding box center [300, 30] width 22 height 22
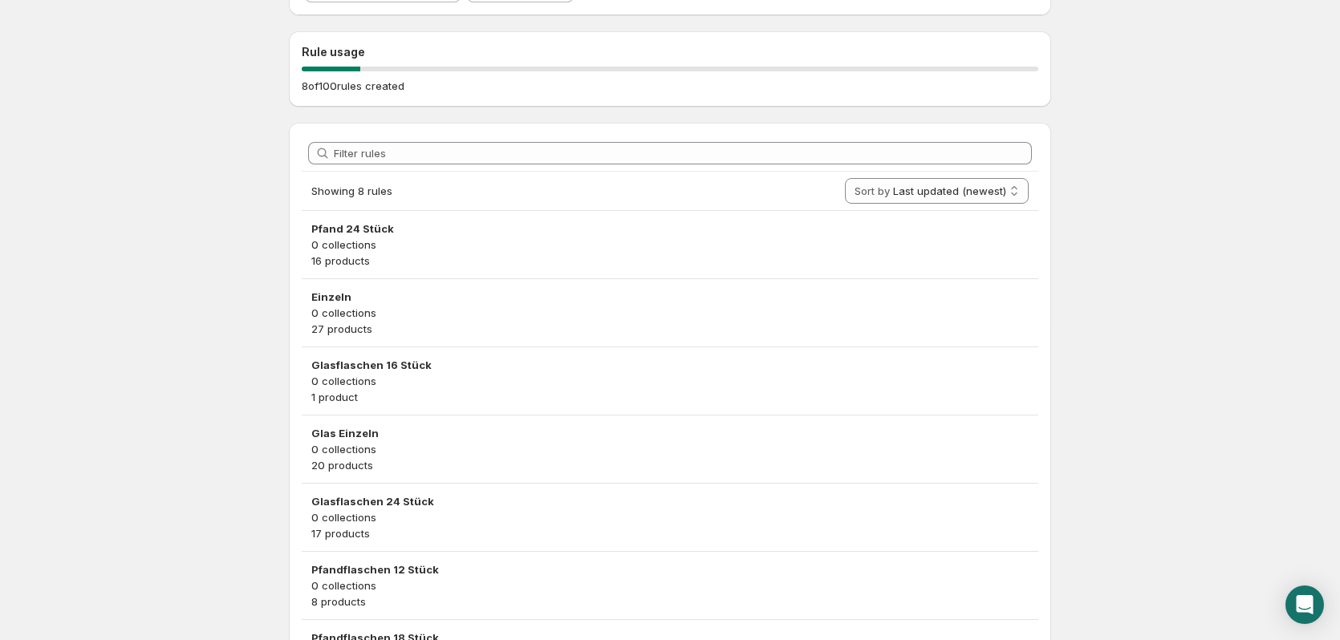
scroll to position [241, 0]
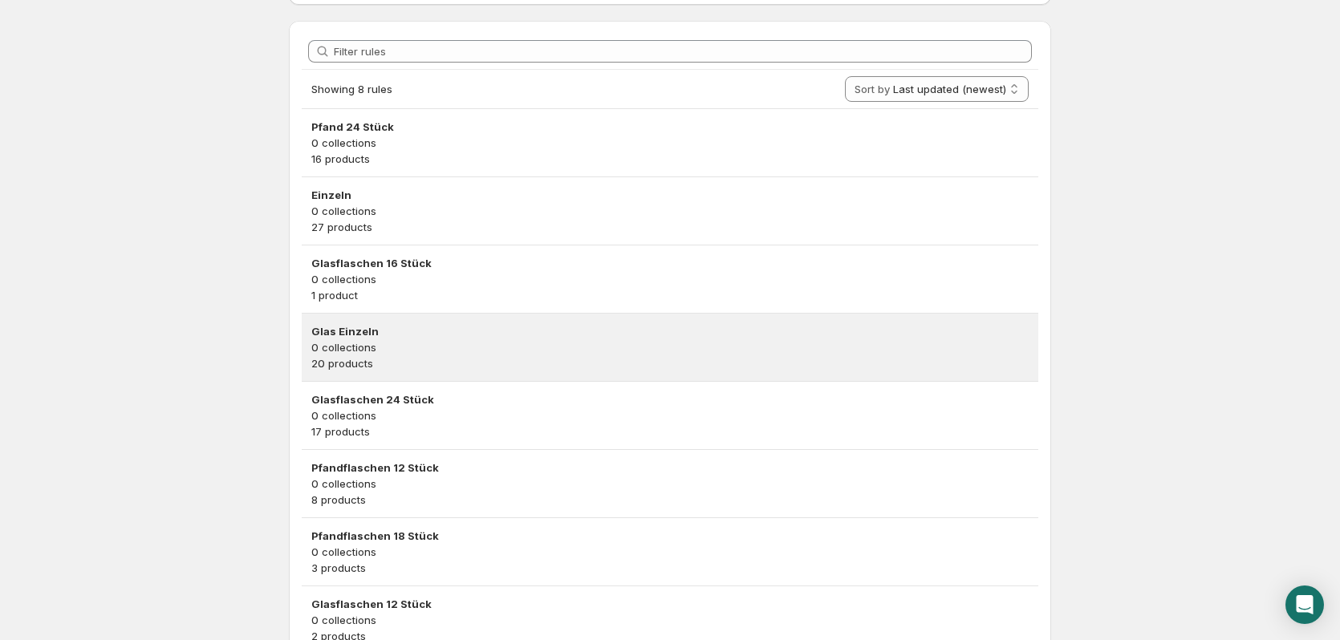
click at [441, 361] on p "20 products" at bounding box center [670, 364] width 718 height 16
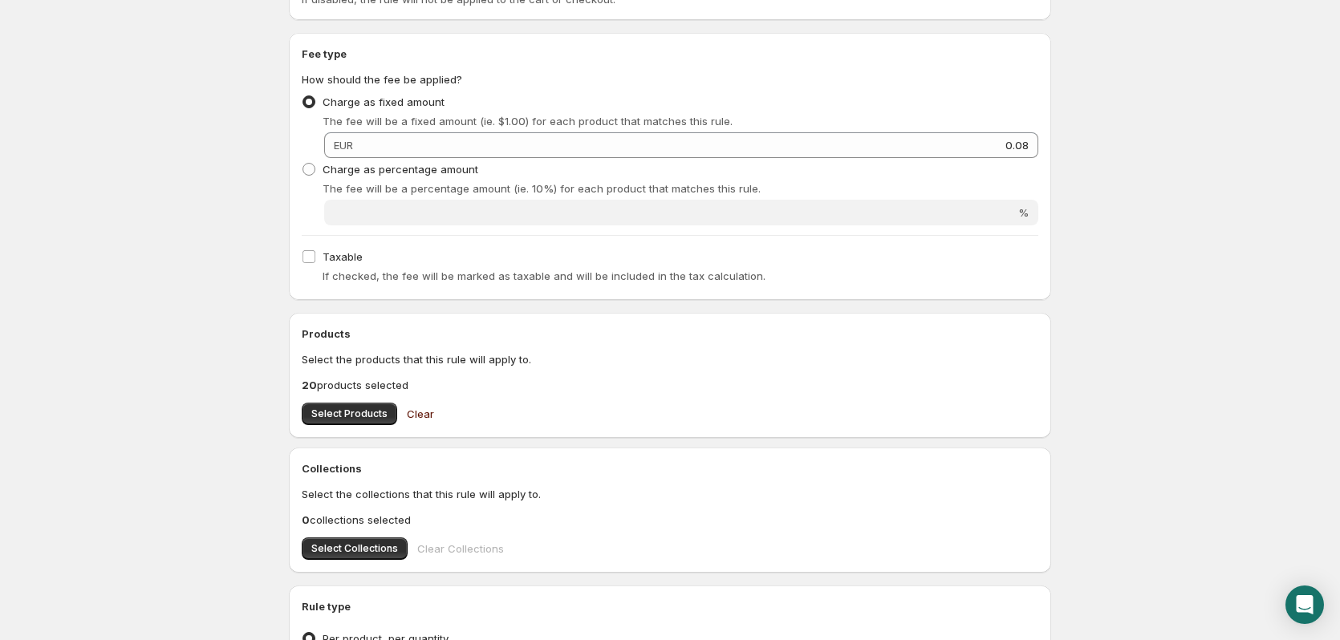
scroll to position [241, 0]
click at [327, 414] on span "Select Products" at bounding box center [349, 413] width 76 height 13
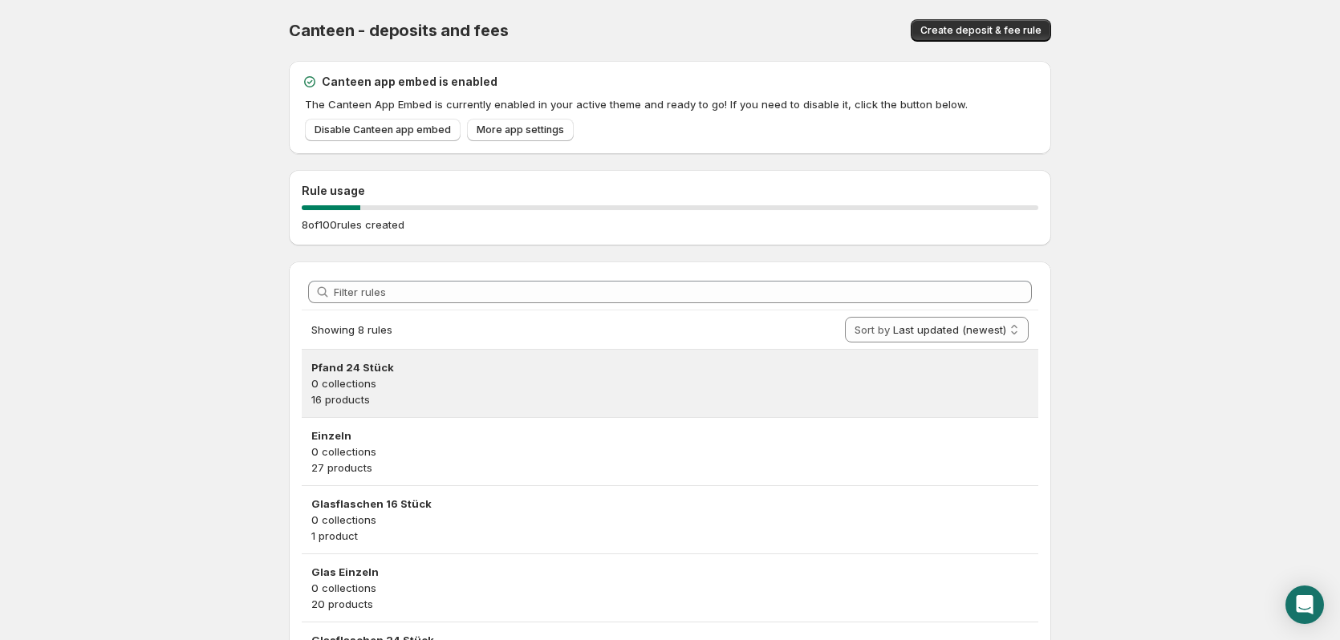
click at [559, 373] on h3 "Pfand 24 Stück" at bounding box center [670, 368] width 718 height 16
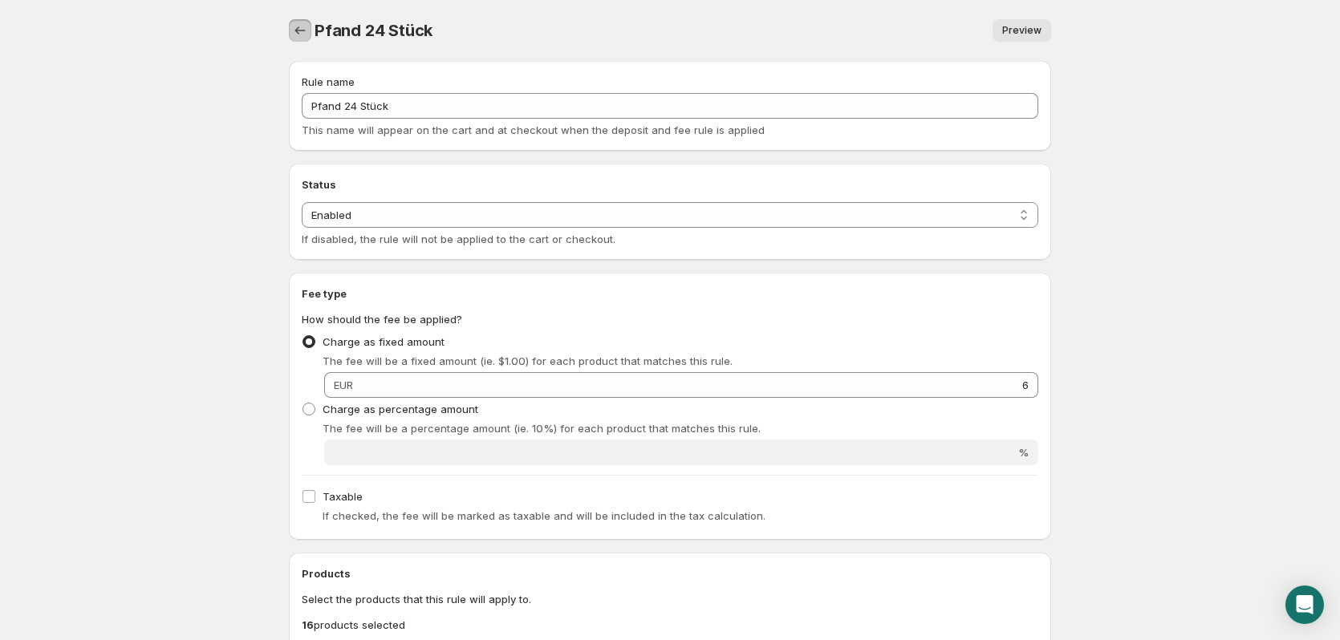
click at [296, 30] on icon "Settings" at bounding box center [300, 30] width 16 height 16
